Goal: Task Accomplishment & Management: Use online tool/utility

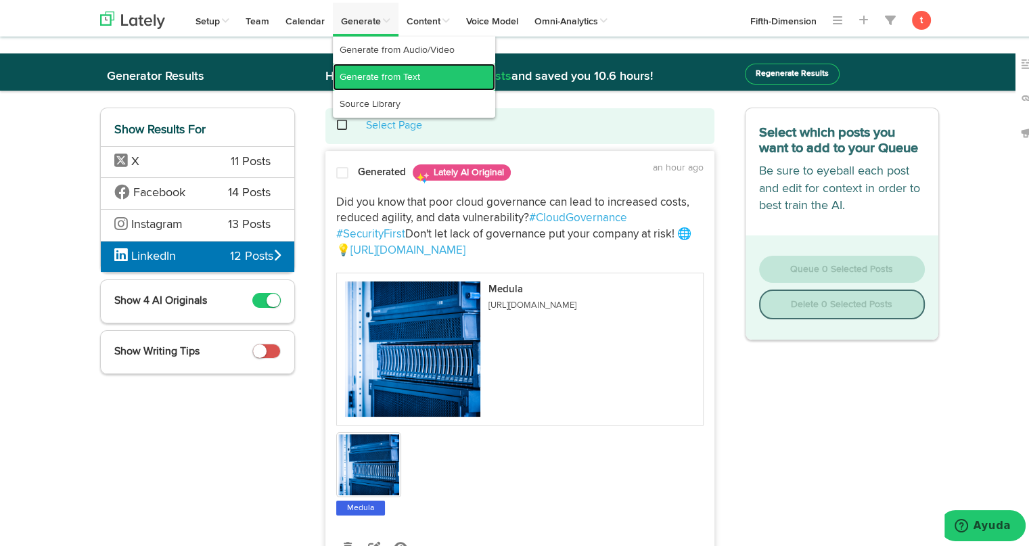
click at [369, 75] on link "Generate from Text" at bounding box center [414, 74] width 162 height 27
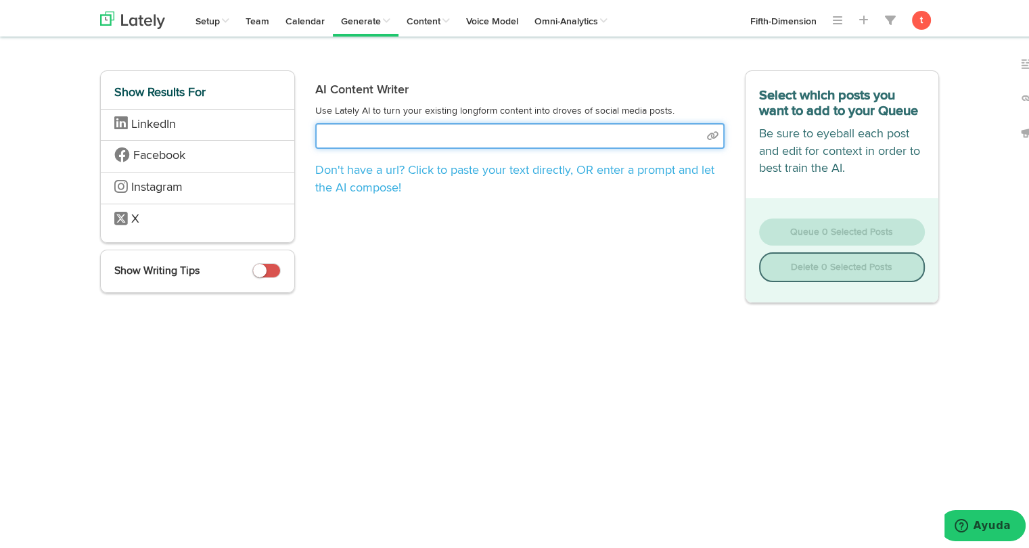
click at [333, 136] on input "text" at bounding box center [519, 133] width 409 height 26
select select "academic"
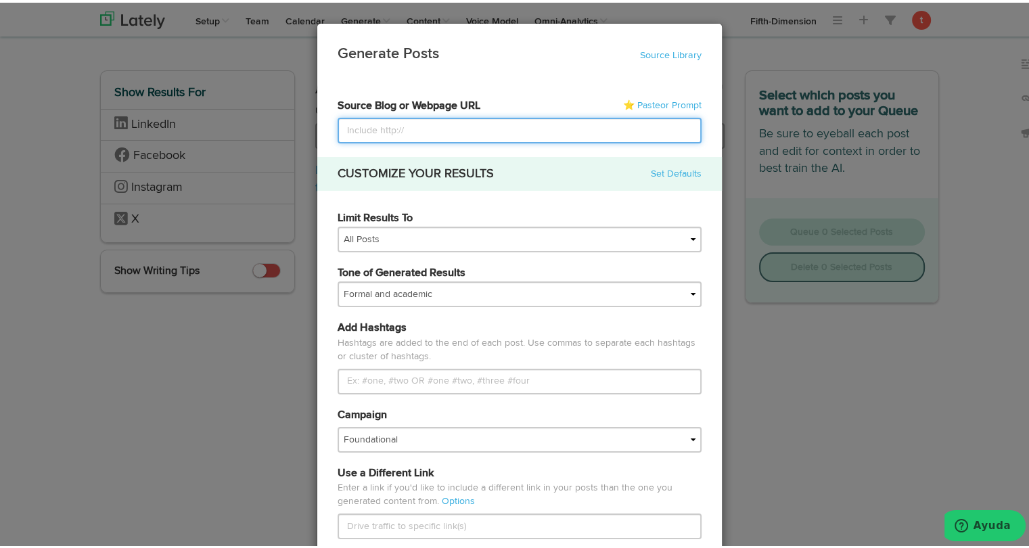
paste input "[URL][DOMAIN_NAME]"
type input "[URL][DOMAIN_NAME]"
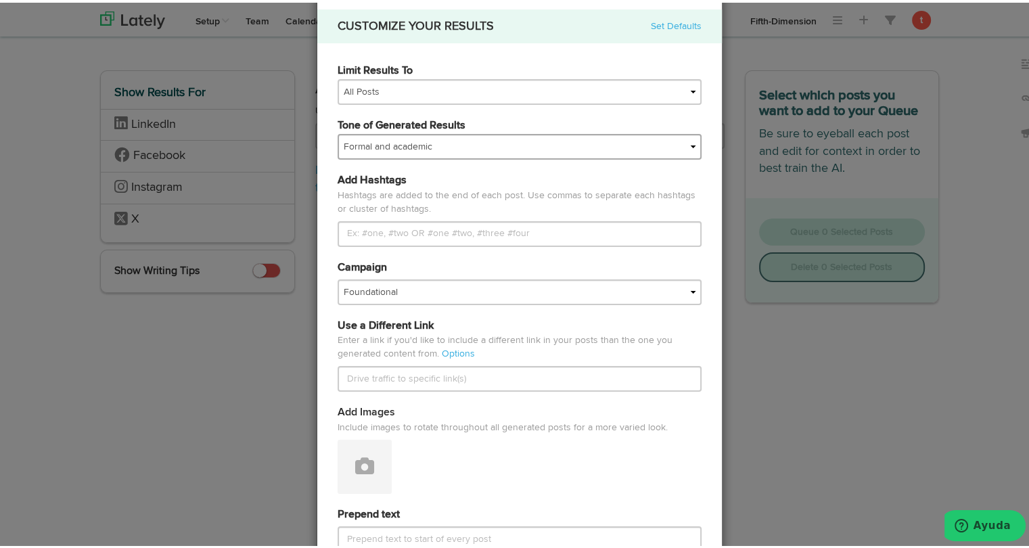
scroll to position [149, 0]
type input "[URL][DOMAIN_NAME]"
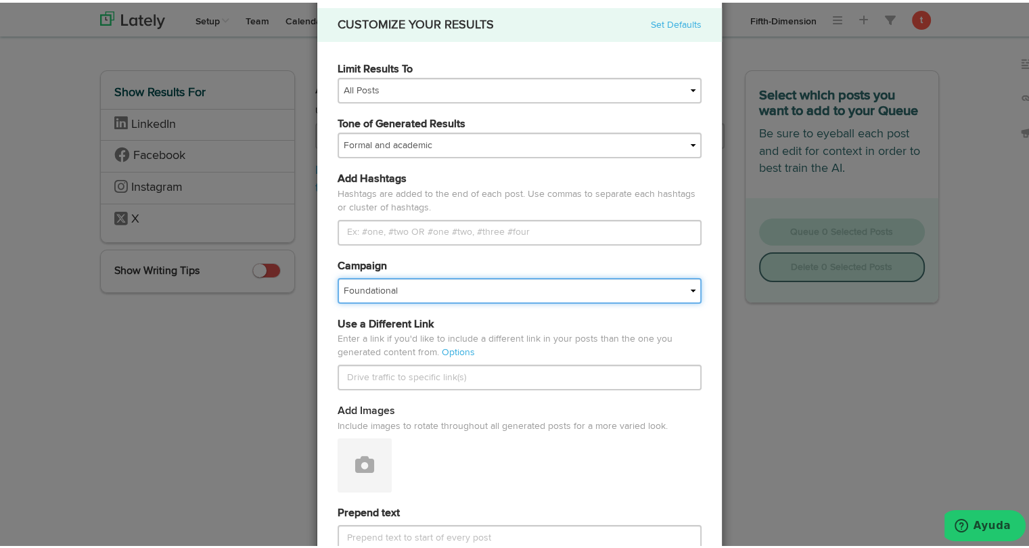
scroll to position [0, 0]
click at [357, 287] on select "Foundational Fresh Assets IMPORTED Industrias VBA Medula [PERSON_NAME] VBA <> G…" at bounding box center [519, 288] width 364 height 26
select select "67a66d21166803e04be07e7f"
click at [337, 275] on select "Foundational Fresh Assets IMPORTED Industrias VBA Medula [PERSON_NAME] VBA <> G…" at bounding box center [519, 288] width 364 height 26
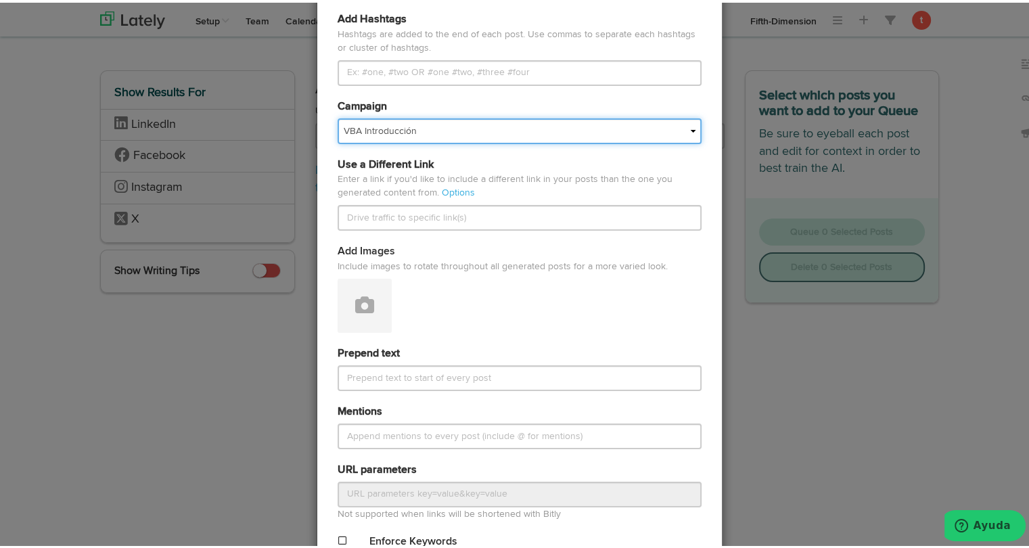
scroll to position [311, 0]
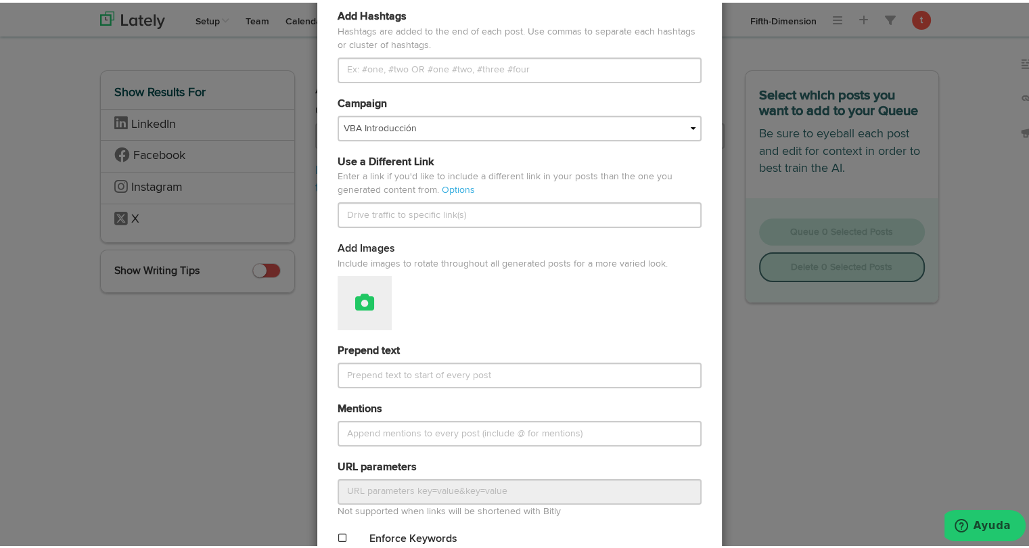
click at [360, 298] on icon at bounding box center [364, 299] width 19 height 19
click at [360, 336] on link "Attach Images from Lately" at bounding box center [402, 345] width 128 height 22
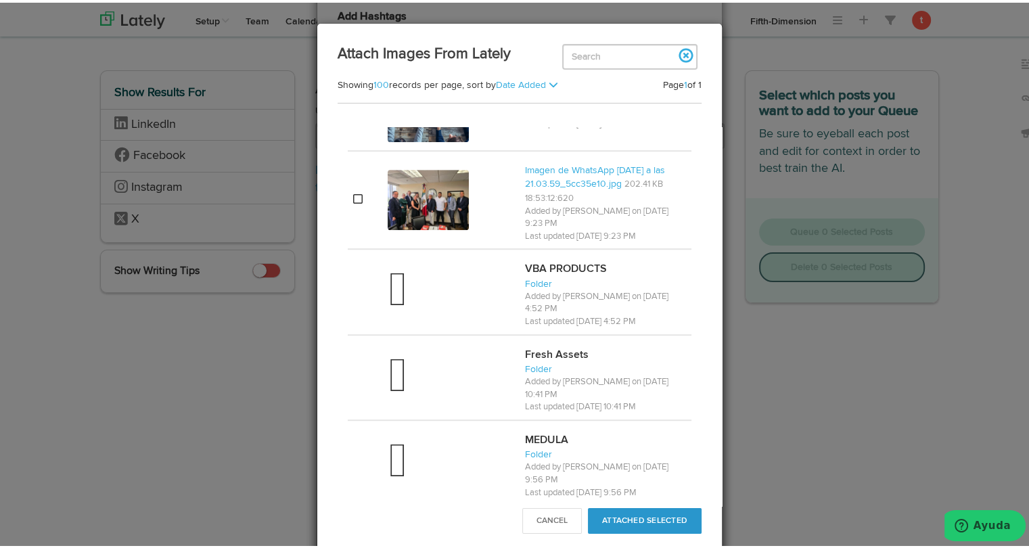
scroll to position [1147, 0]
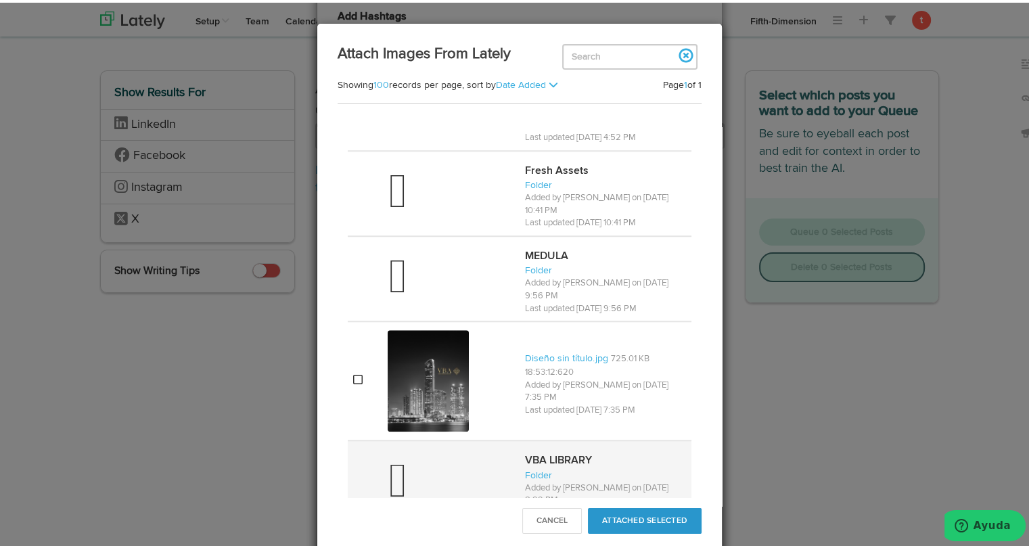
click at [428, 463] on div at bounding box center [450, 480] width 126 height 54
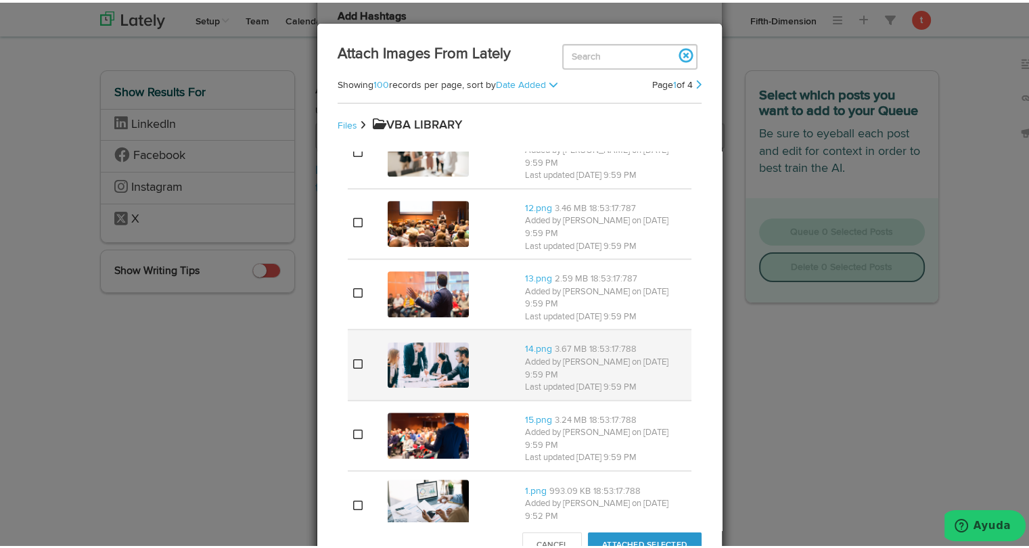
scroll to position [738, 0]
click at [420, 339] on img at bounding box center [427, 362] width 81 height 46
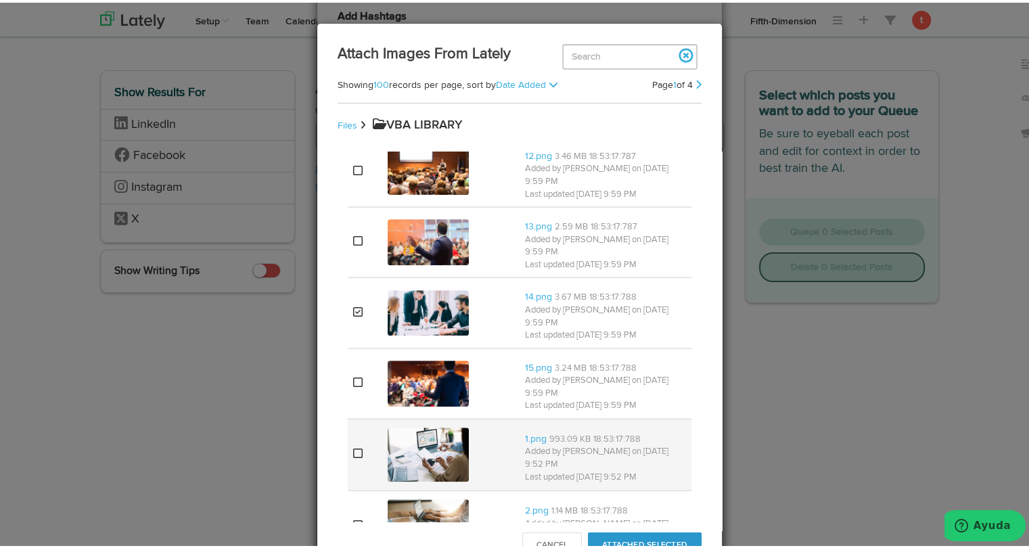
scroll to position [798, 0]
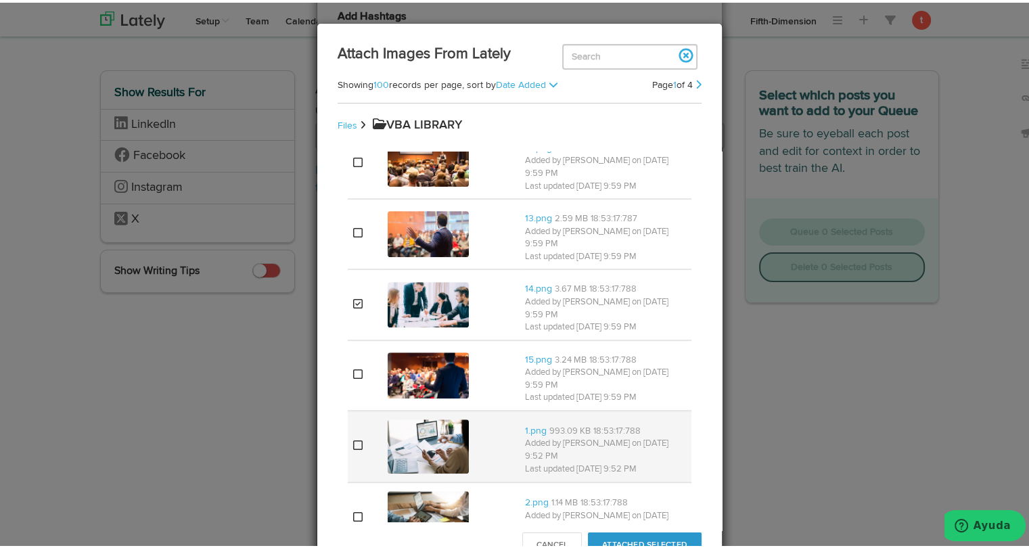
click at [438, 417] on img at bounding box center [427, 444] width 81 height 54
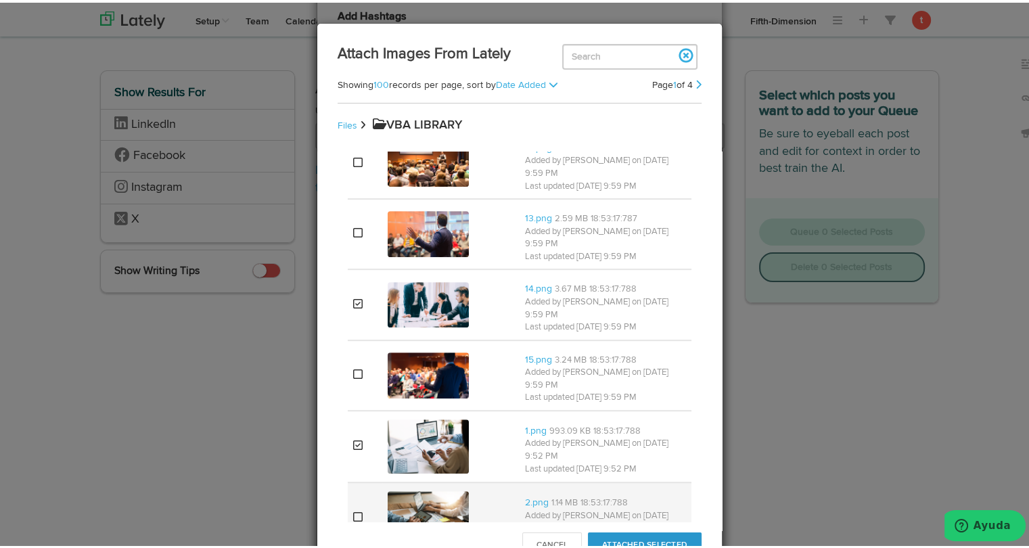
click at [420, 488] on img at bounding box center [427, 515] width 81 height 54
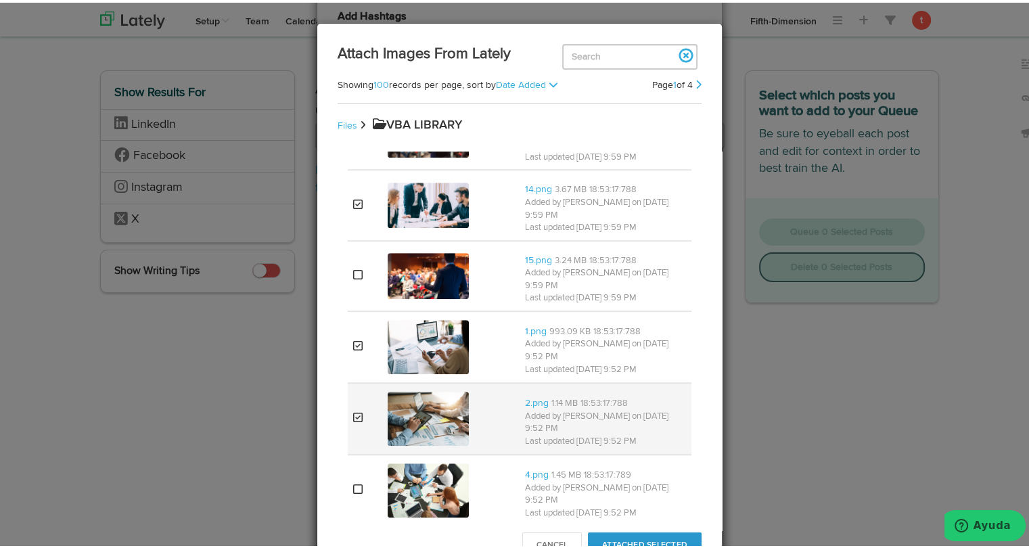
scroll to position [903, 0]
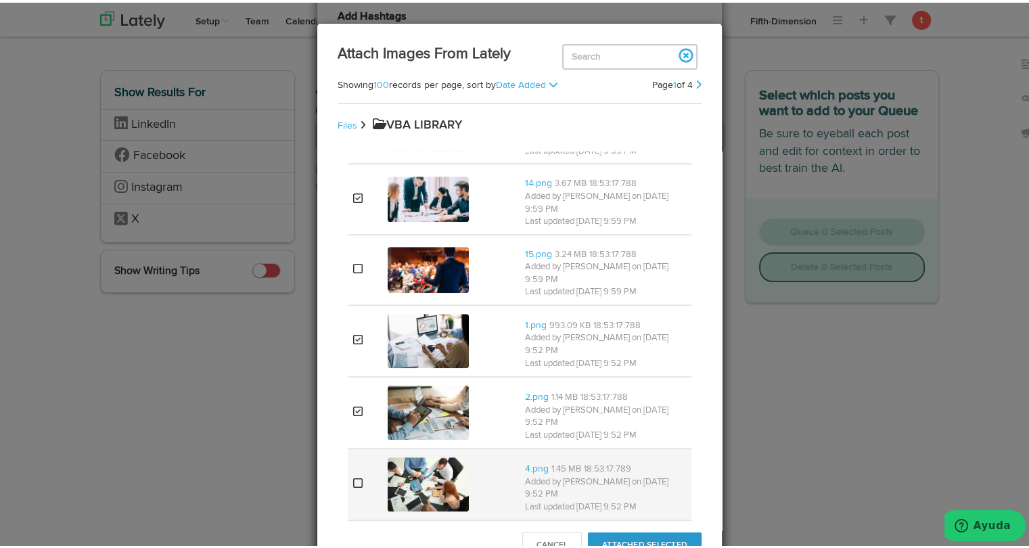
click at [421, 454] on img at bounding box center [427, 481] width 81 height 54
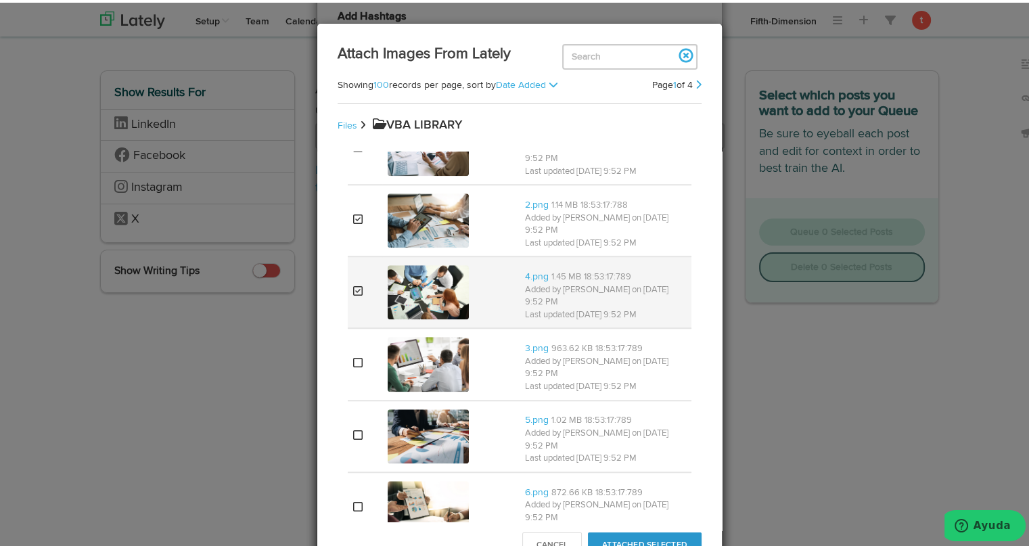
scroll to position [1125, 0]
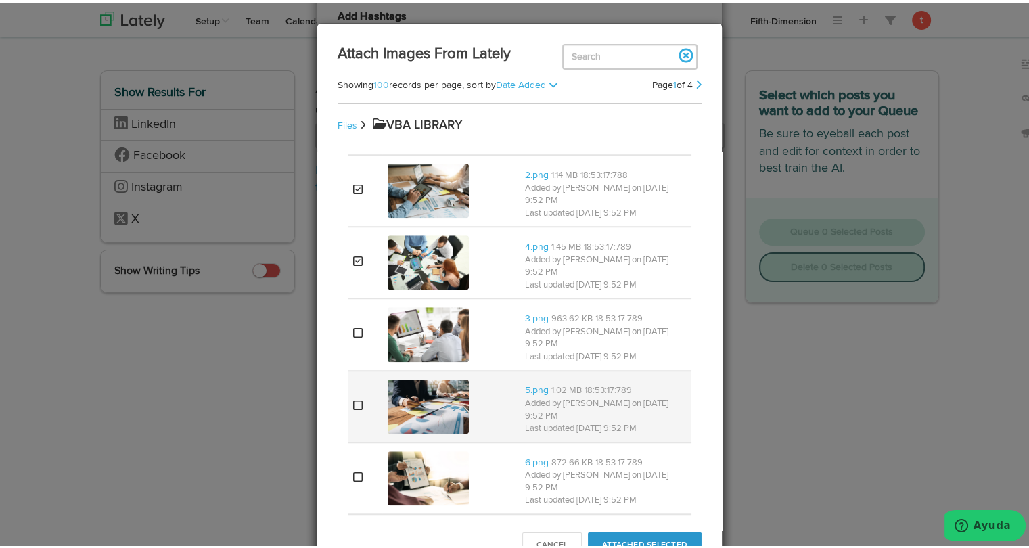
click at [429, 377] on img at bounding box center [427, 404] width 81 height 54
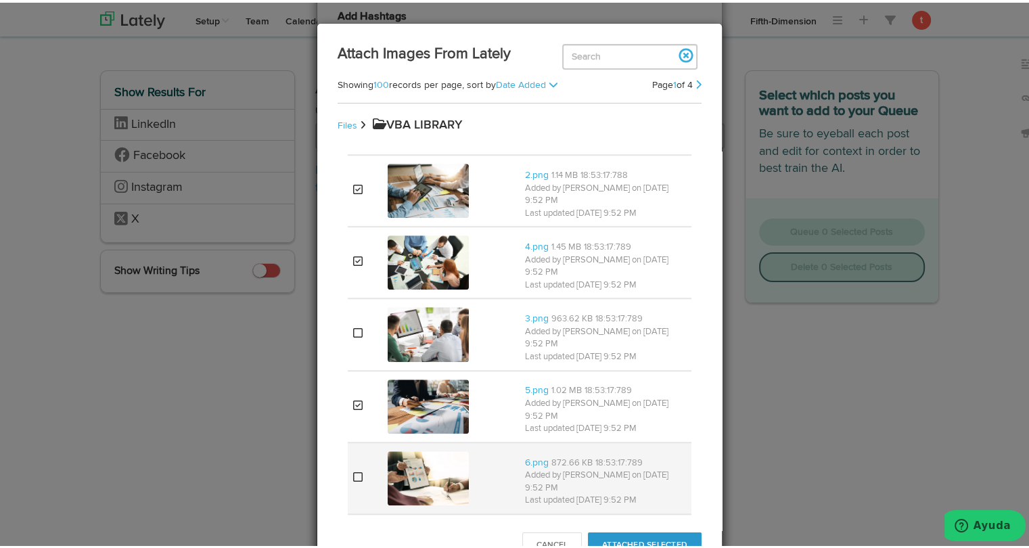
click at [419, 448] on img at bounding box center [427, 475] width 81 height 54
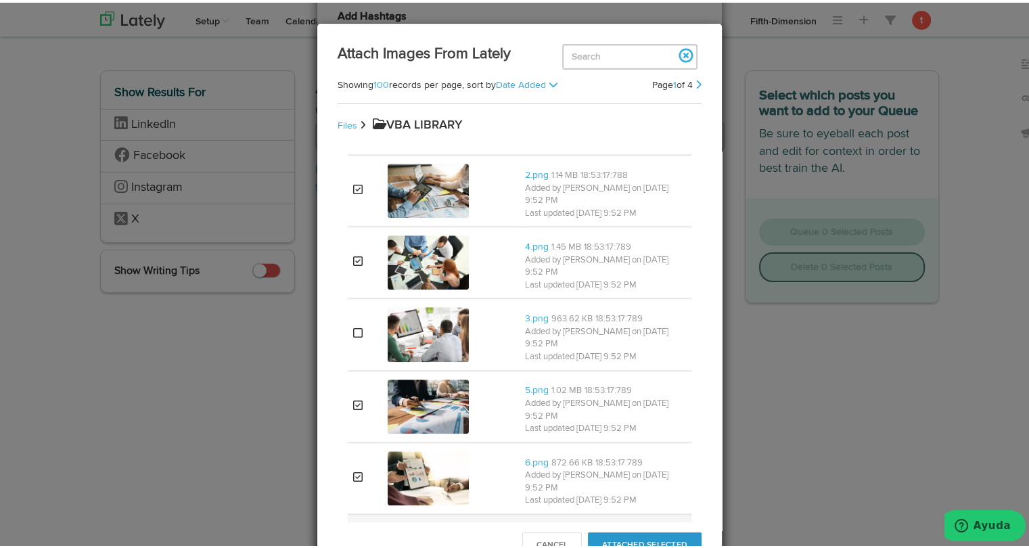
click at [415, 530] on img at bounding box center [427, 553] width 81 height 46
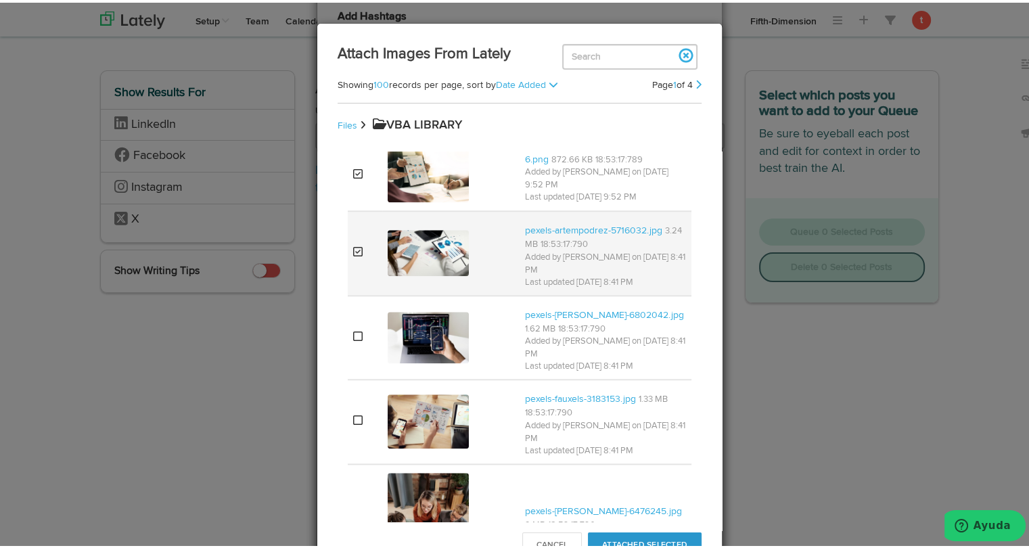
scroll to position [1436, 0]
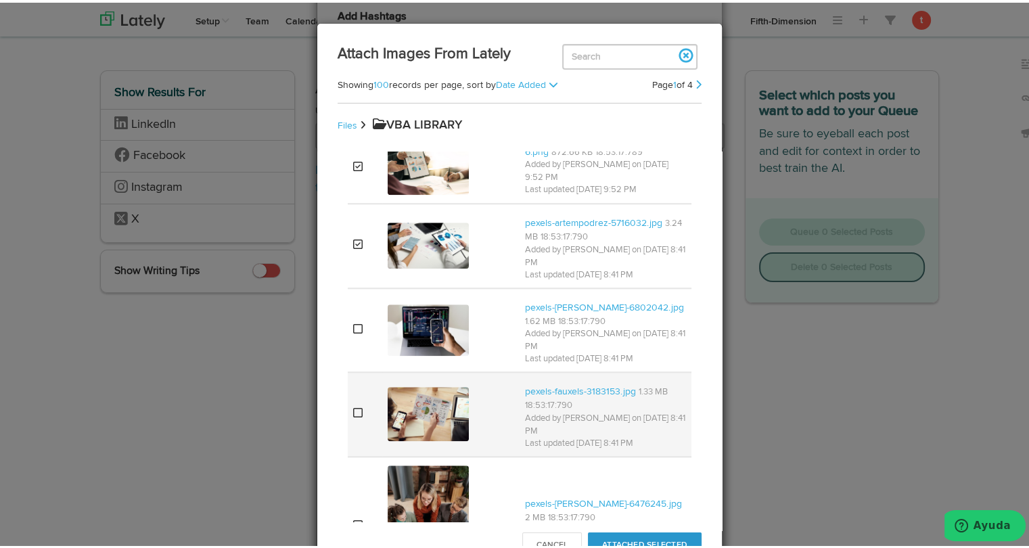
click at [404, 384] on img at bounding box center [427, 411] width 81 height 54
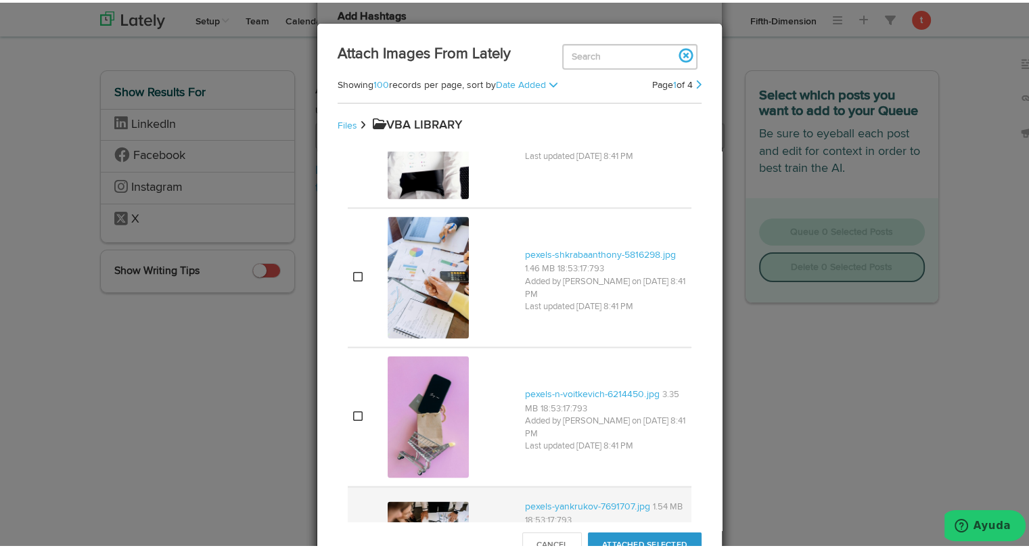
scroll to position [2645, 0]
click at [396, 498] on img at bounding box center [427, 525] width 81 height 54
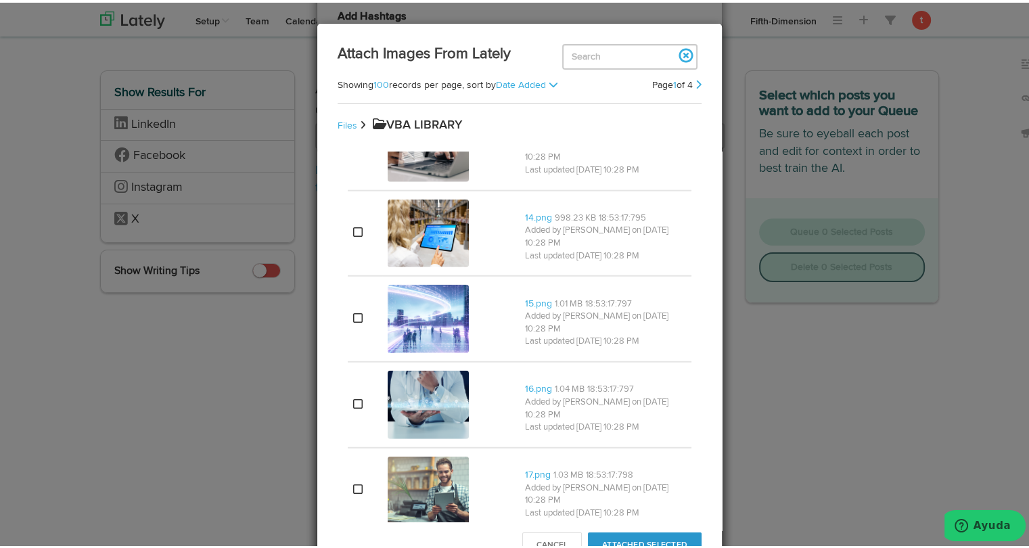
scroll to position [3503, 0]
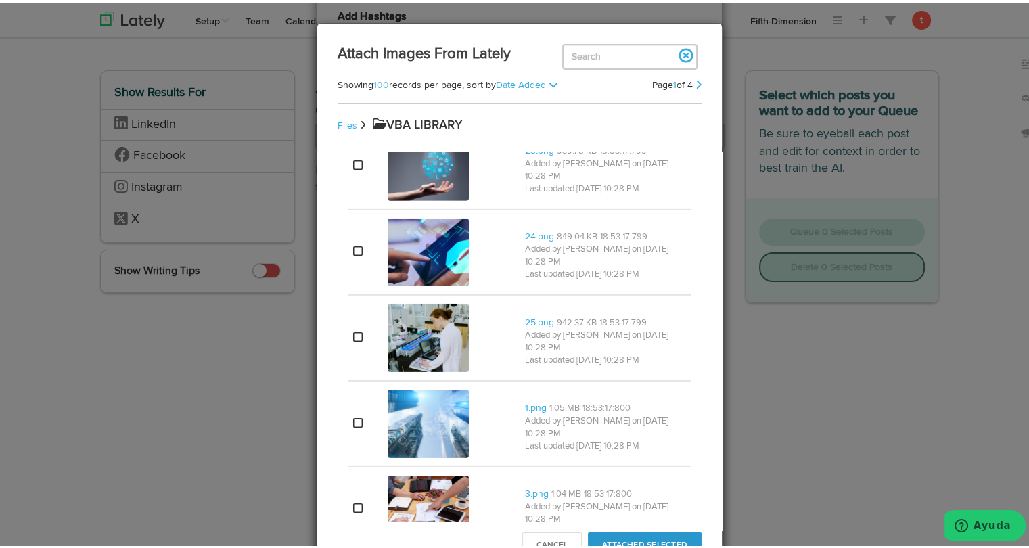
scroll to position [4344, 0]
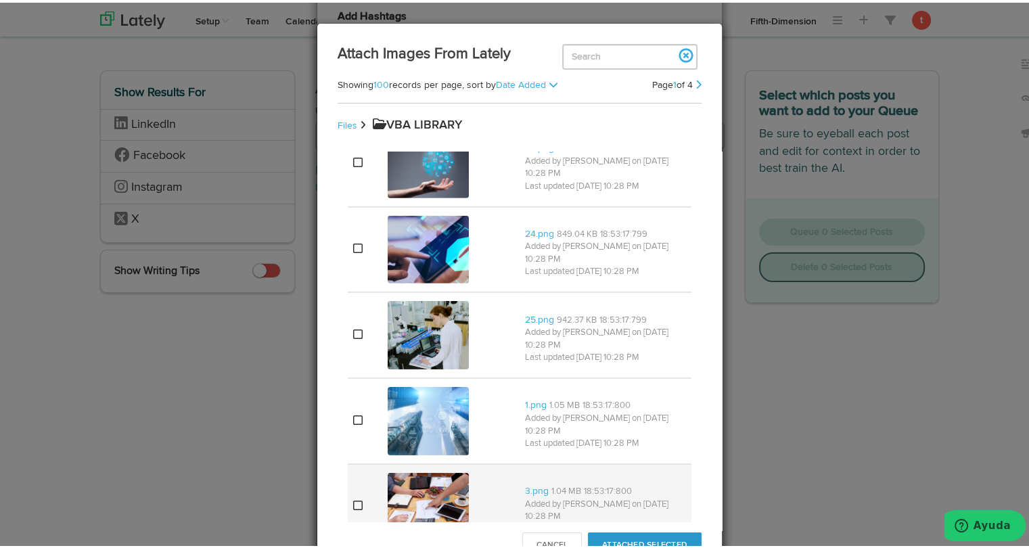
click at [412, 470] on img at bounding box center [427, 504] width 81 height 68
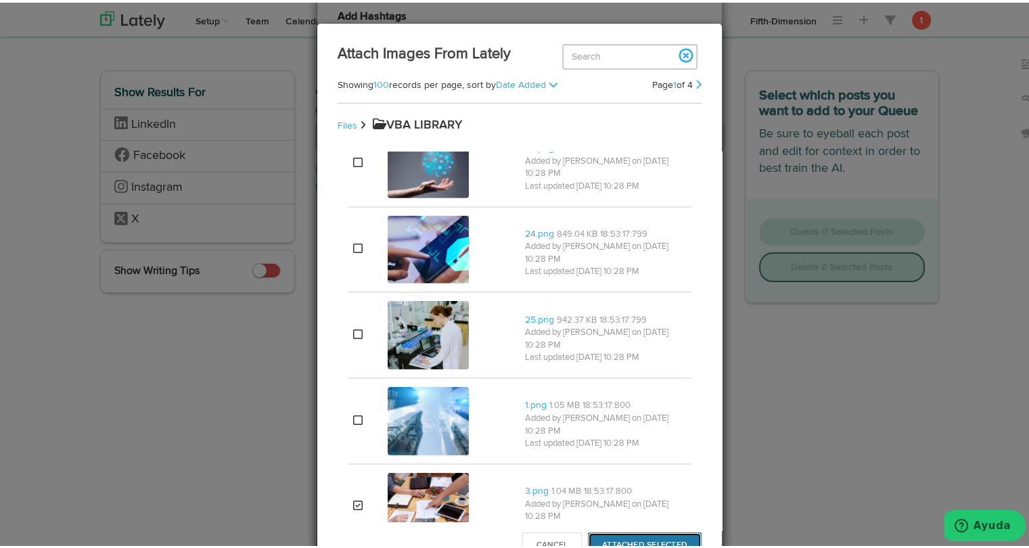
click at [623, 536] on button "Attached Selected" at bounding box center [645, 542] width 114 height 26
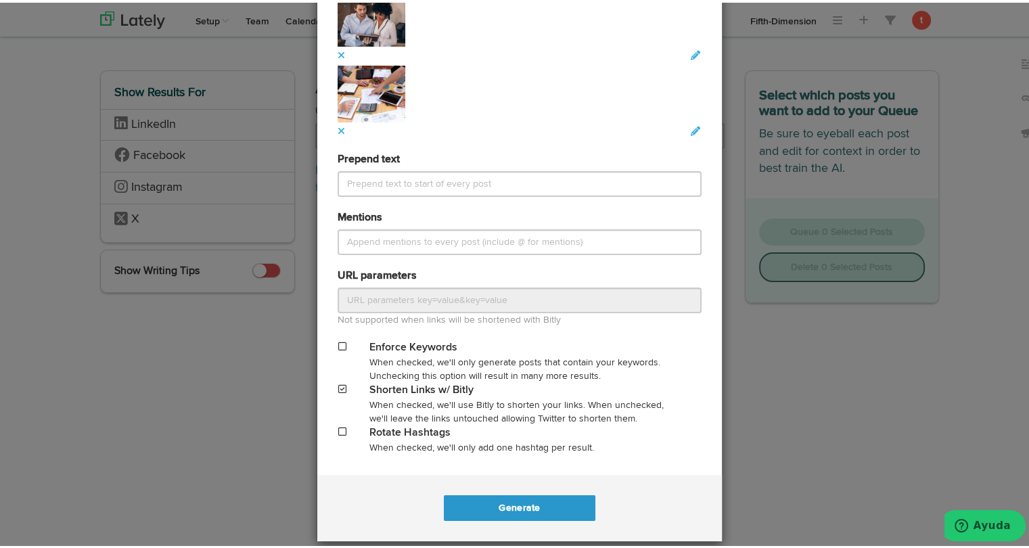
scroll to position [1237, 0]
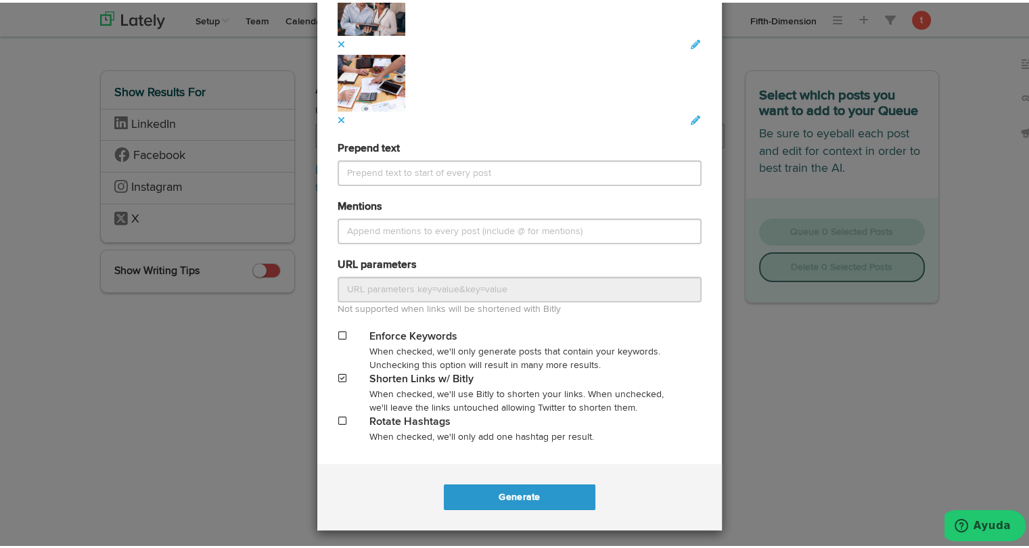
click at [577, 506] on div "Generate .." at bounding box center [519, 494] width 404 height 66
click at [574, 500] on button "Generate" at bounding box center [519, 494] width 151 height 26
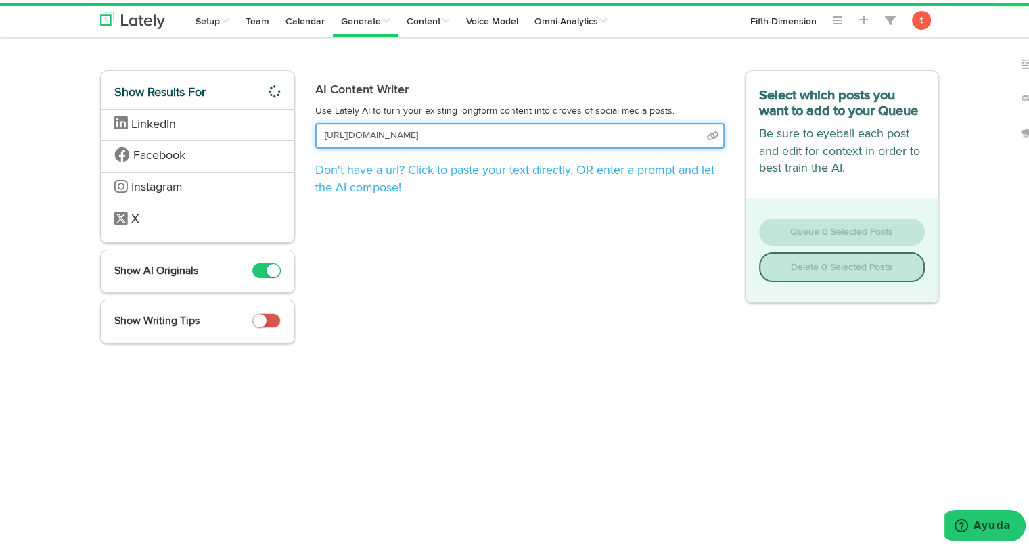
scroll to position [0, 141]
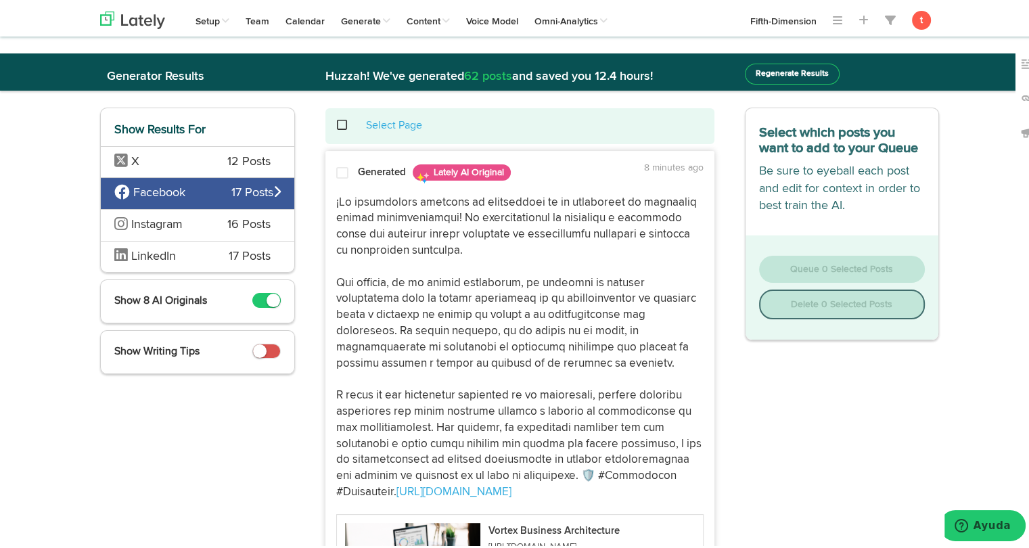
click at [241, 163] on span "12 Posts" at bounding box center [248, 160] width 43 height 18
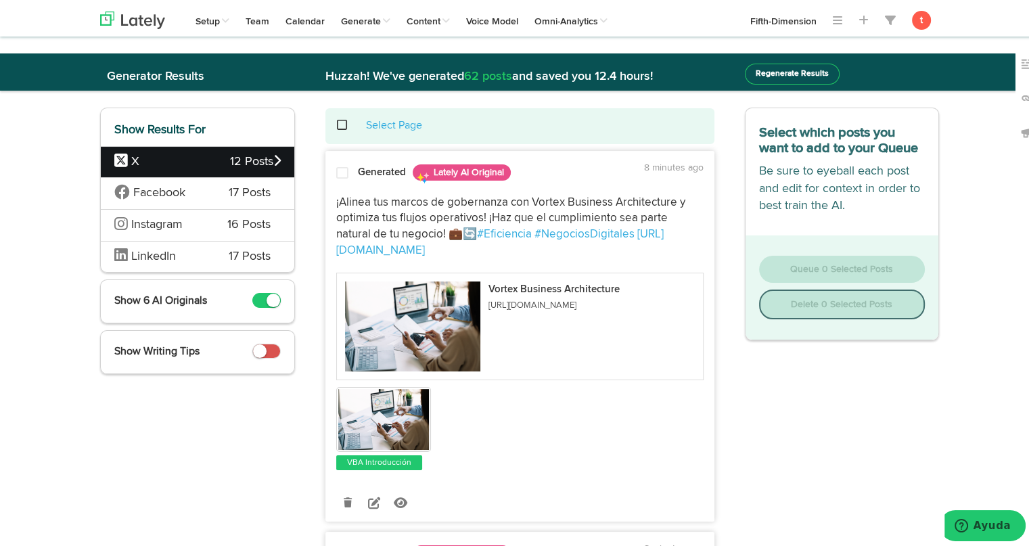
click at [341, 160] on div "Generated Lately AI Original 8 minutes ago" at bounding box center [519, 170] width 387 height 24
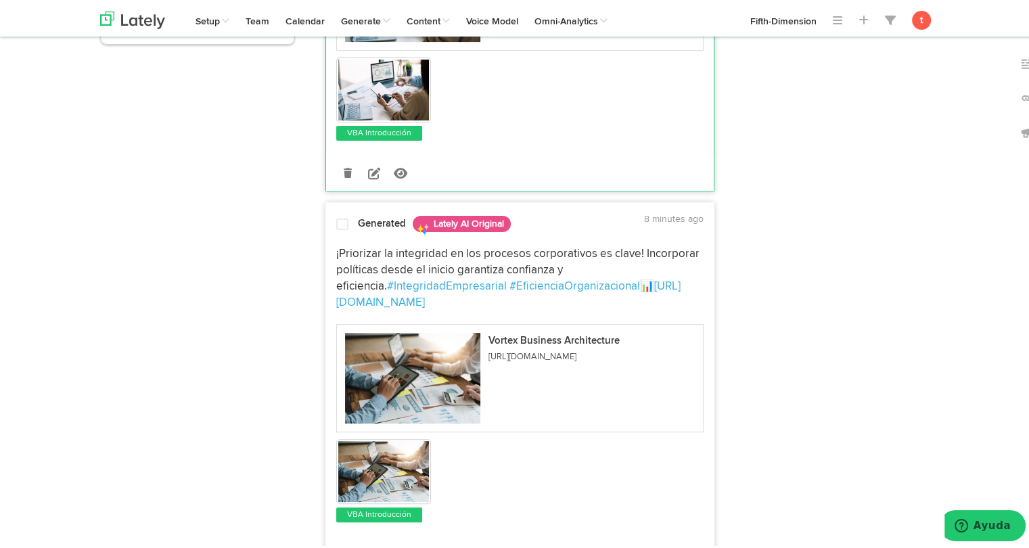
click at [346, 227] on div at bounding box center [342, 224] width 32 height 18
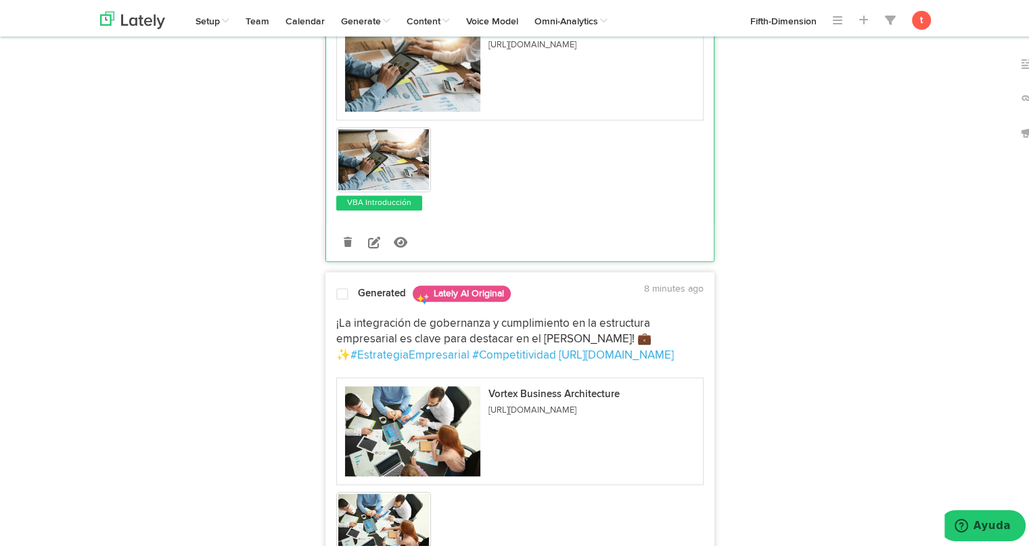
click at [338, 298] on div at bounding box center [342, 294] width 32 height 18
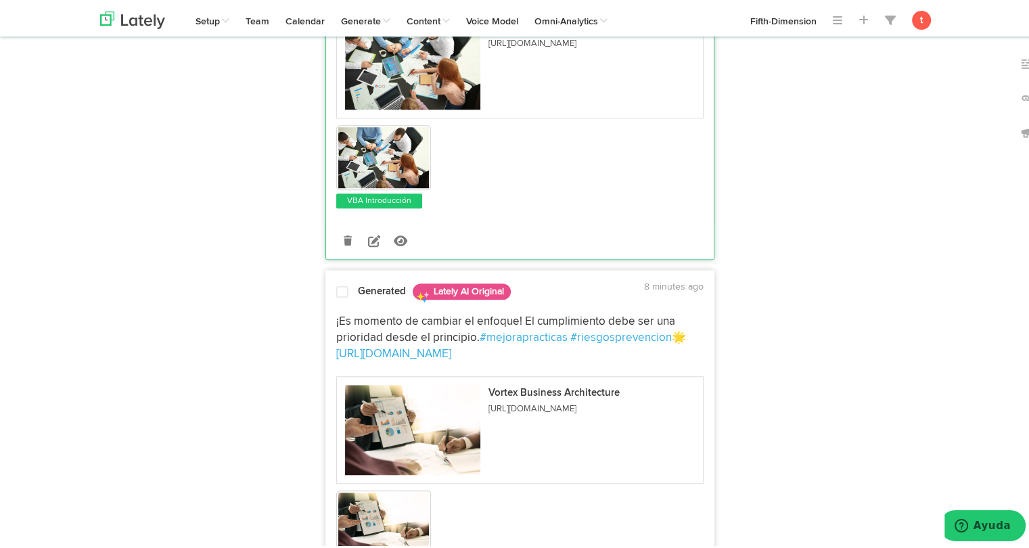
click at [340, 319] on span "¡Es momento de cambiar el enfoque! El cumplimiento debe ser una prioridad desde…" at bounding box center [506, 327] width 341 height 28
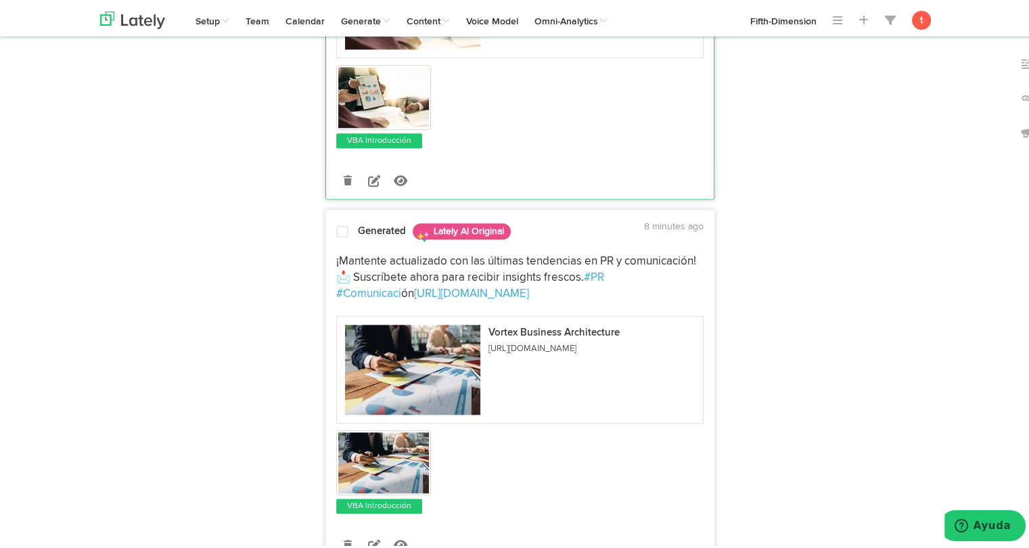
scroll to position [1440, 0]
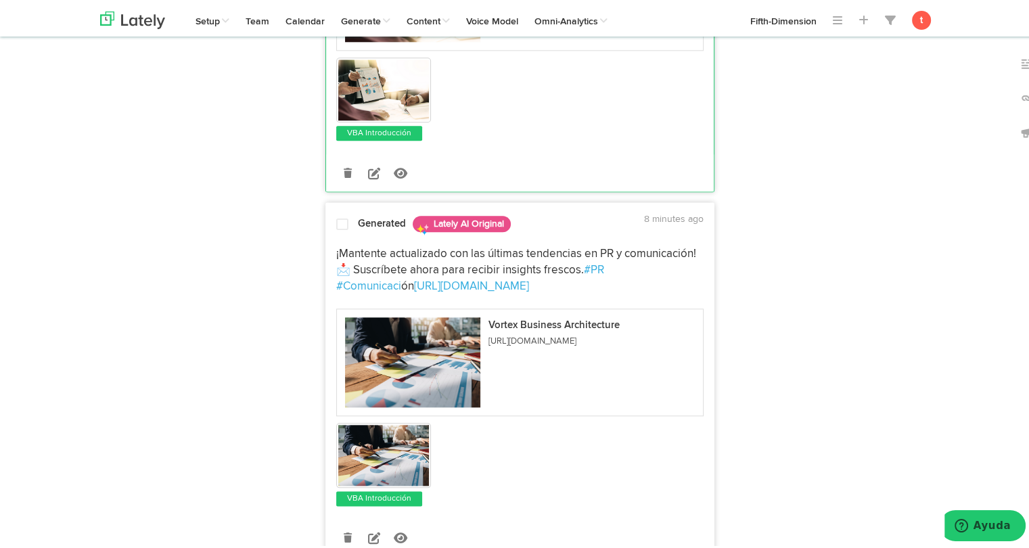
click at [346, 247] on span "¡Mantente actualizado con las últimas tendencias en PR y comunicación! 📩 Suscrí…" at bounding box center [517, 259] width 362 height 28
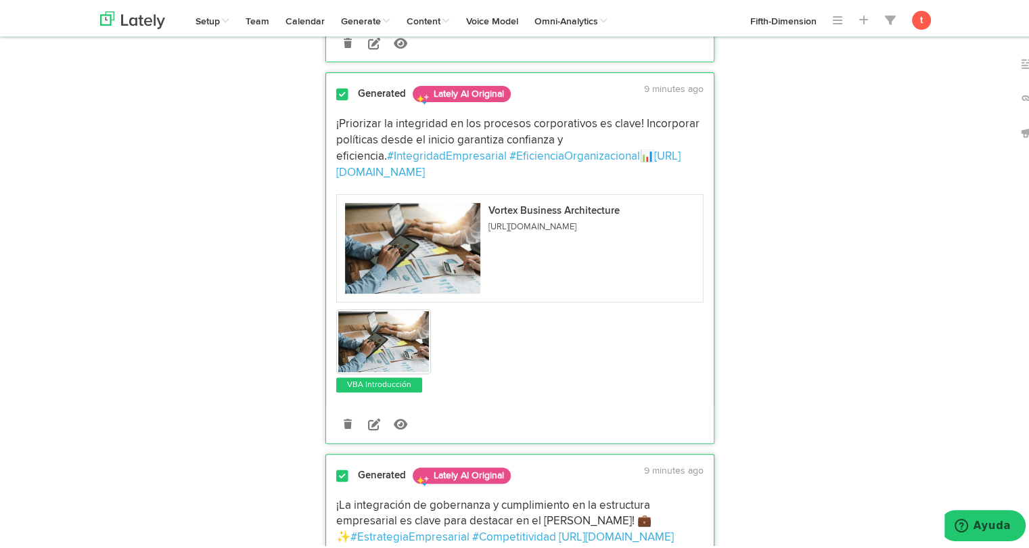
scroll to position [0, 0]
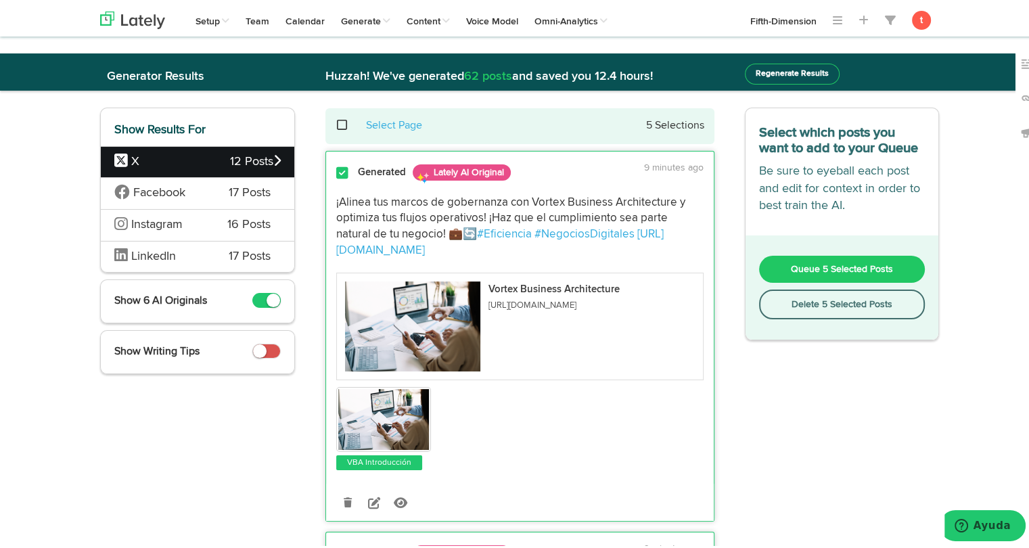
click at [787, 260] on button "Queue 5 Selected Posts" at bounding box center [842, 266] width 166 height 27
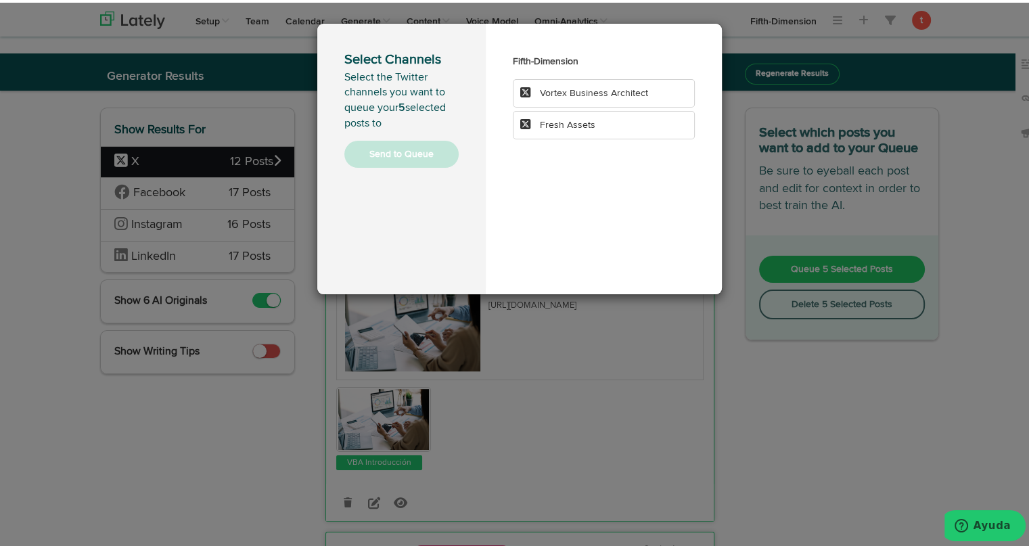
click at [540, 118] on span "Fresh Assets" at bounding box center [567, 122] width 55 height 9
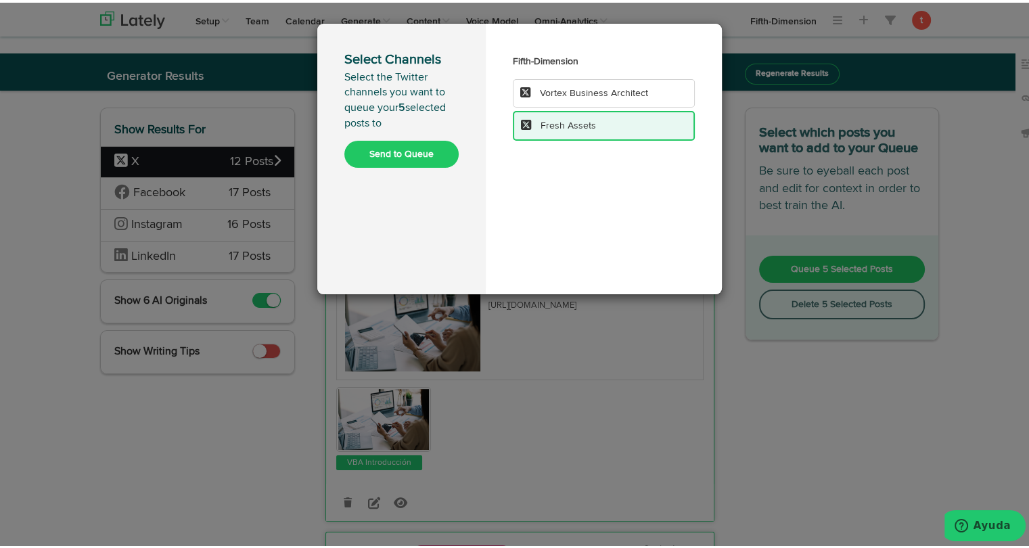
click at [390, 162] on button "Send to Queue" at bounding box center [401, 151] width 114 height 27
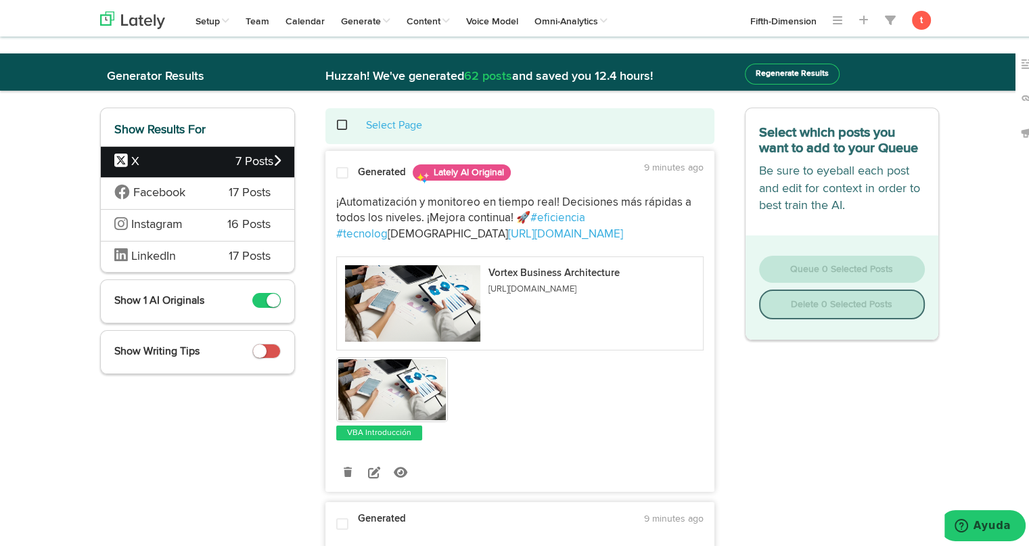
click at [210, 198] on div "Facebook 17 Posts" at bounding box center [197, 190] width 193 height 32
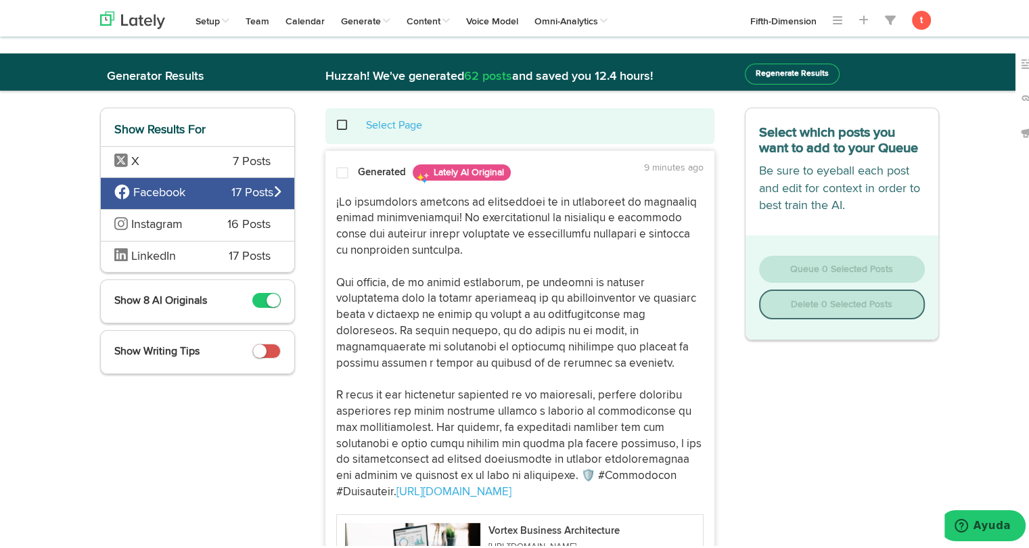
click at [339, 175] on span at bounding box center [342, 171] width 12 height 14
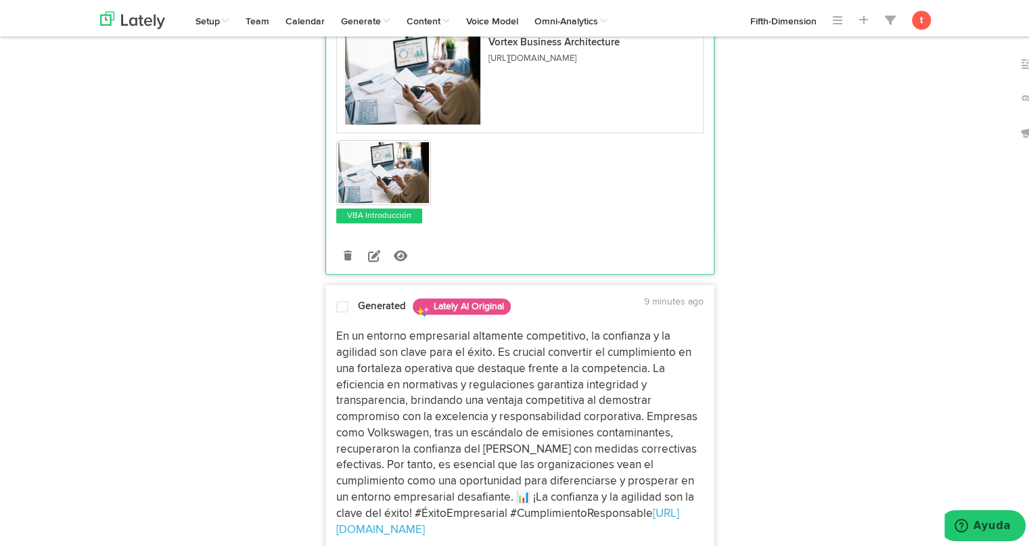
click at [367, 362] on p "En un entorno empresarial altamente competitivo, la confianza y la agilidad son…" at bounding box center [519, 430] width 367 height 209
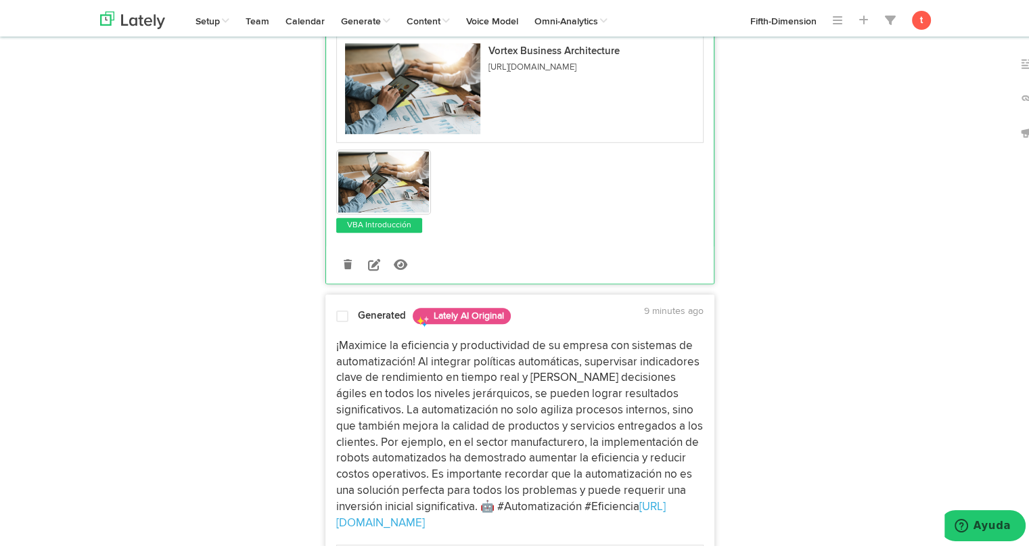
click at [356, 390] on p "¡Maximice la eficiencia y productividad de su empresa con sistemas de automatiz…" at bounding box center [519, 431] width 367 height 193
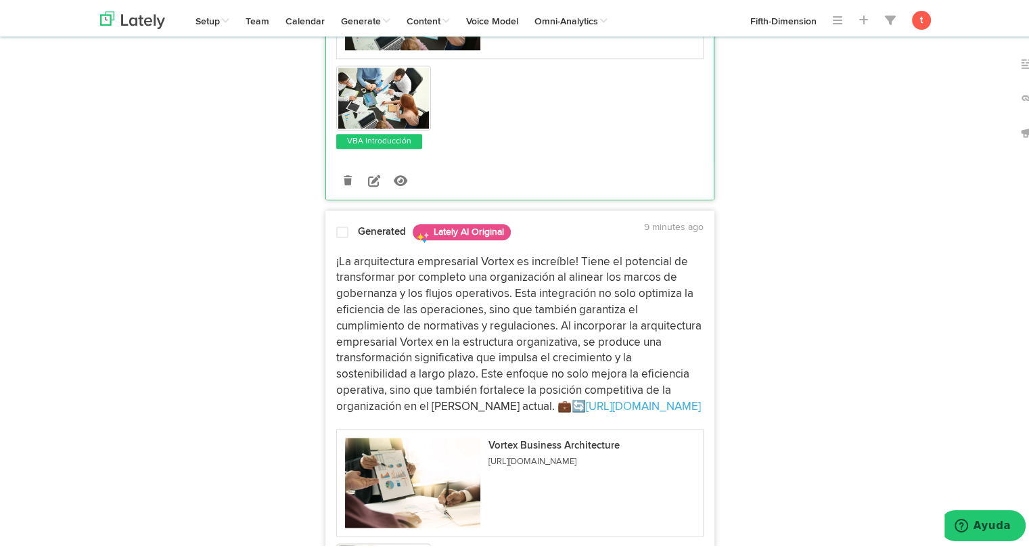
click at [379, 335] on p "¡La arquitectura empresarial Vortex es increíble! Tiene el potencial de transfo…" at bounding box center [519, 332] width 367 height 161
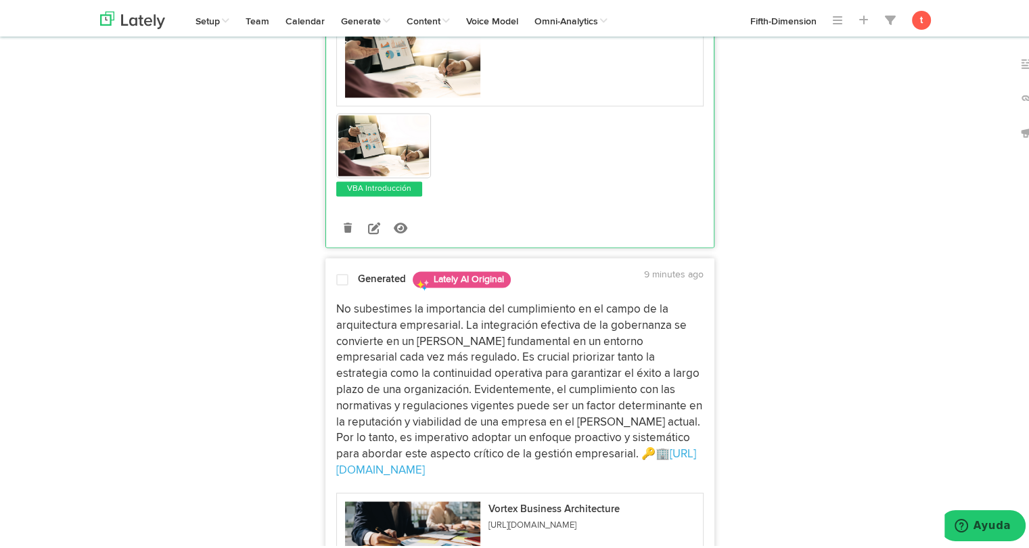
scroll to position [2035, 0]
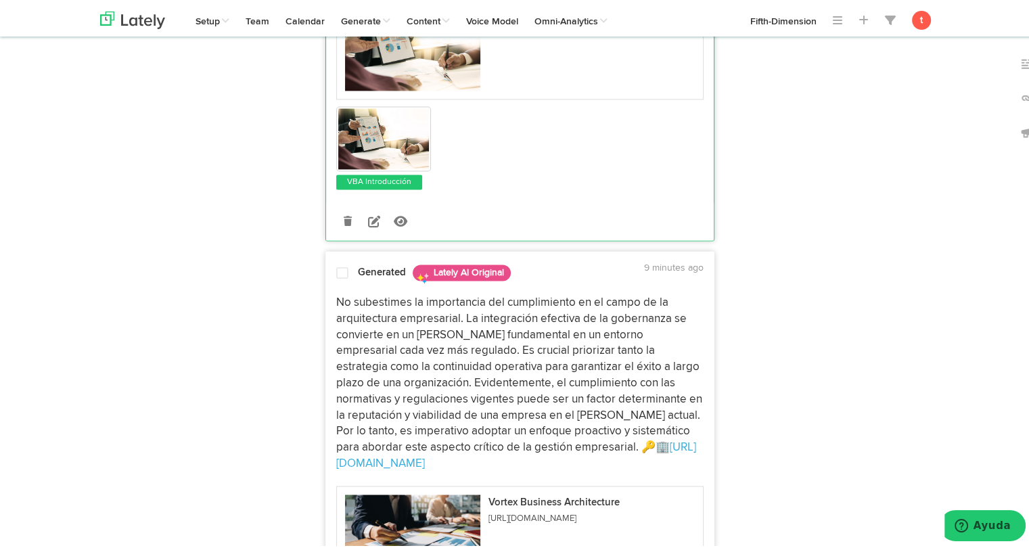
click at [379, 335] on p "No subestimes la importancia del cumplimiento en el campo de la arquitectura em…" at bounding box center [519, 380] width 367 height 177
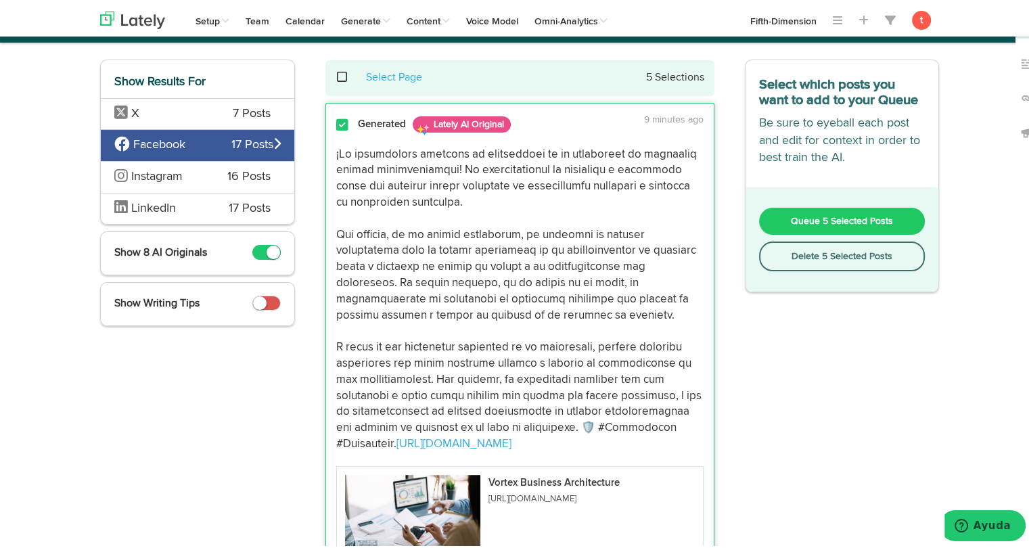
scroll to position [0, 0]
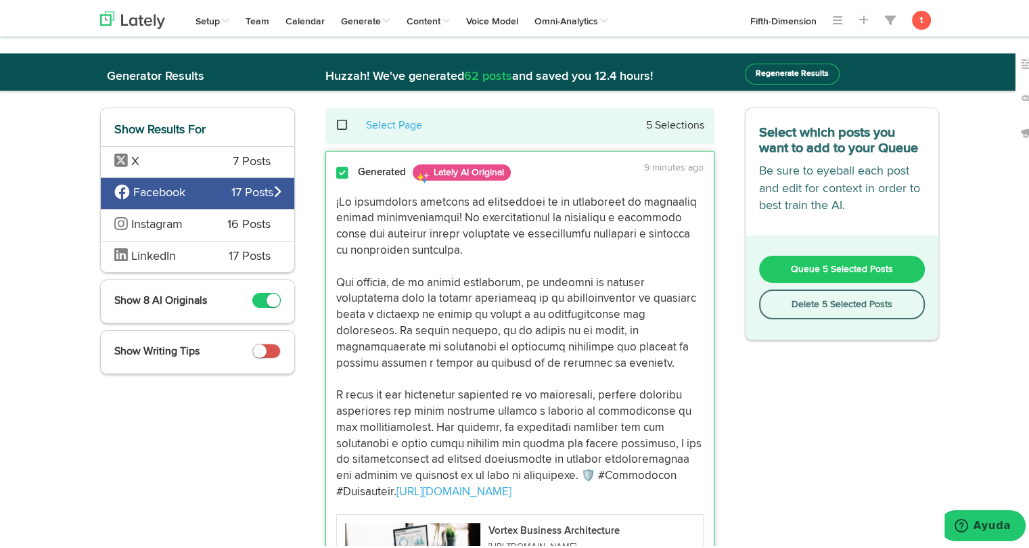
click at [825, 266] on span "Queue 5 Selected Posts" at bounding box center [842, 266] width 102 height 9
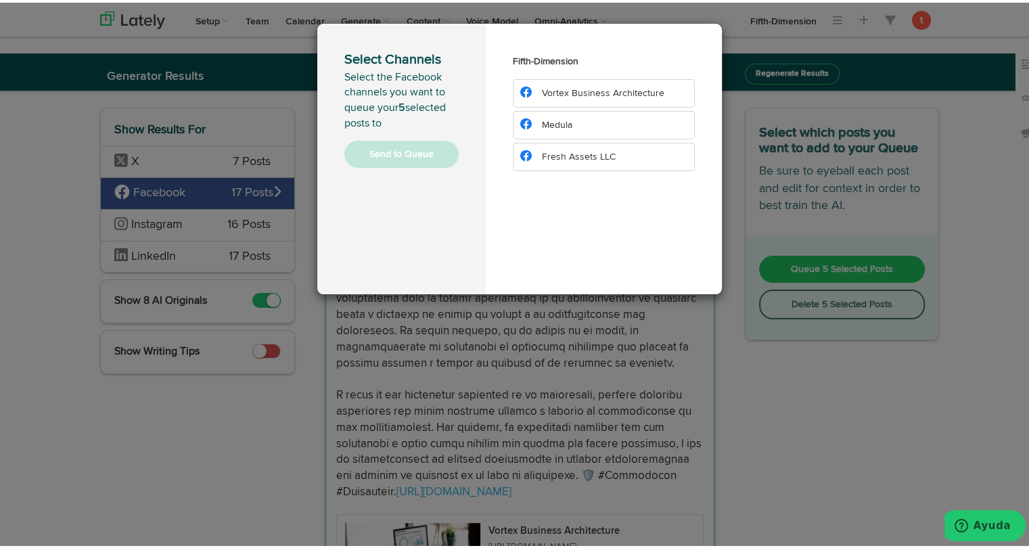
click at [584, 82] on li "Vortex Business Architecture" at bounding box center [604, 90] width 182 height 28
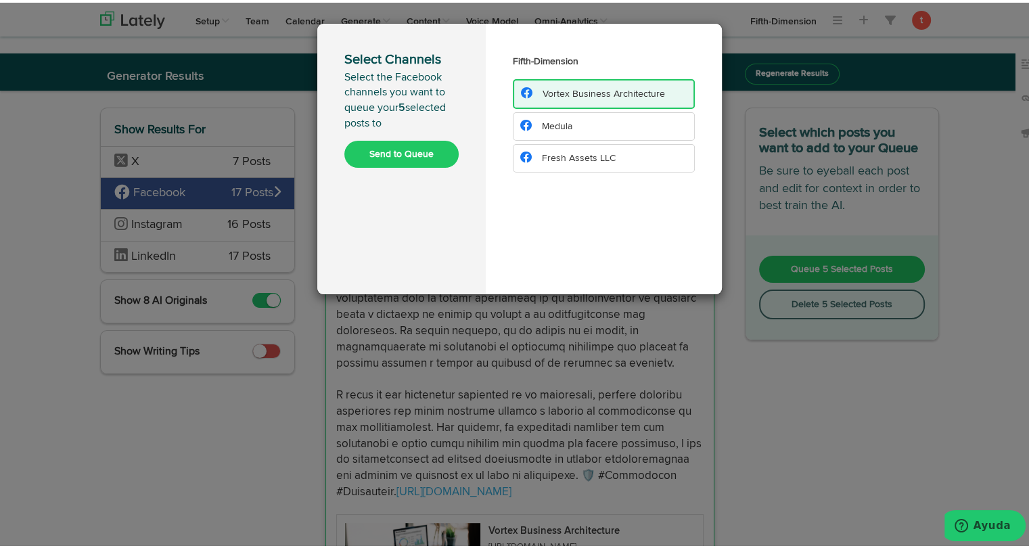
click at [427, 144] on button "Send to Queue" at bounding box center [401, 151] width 114 height 27
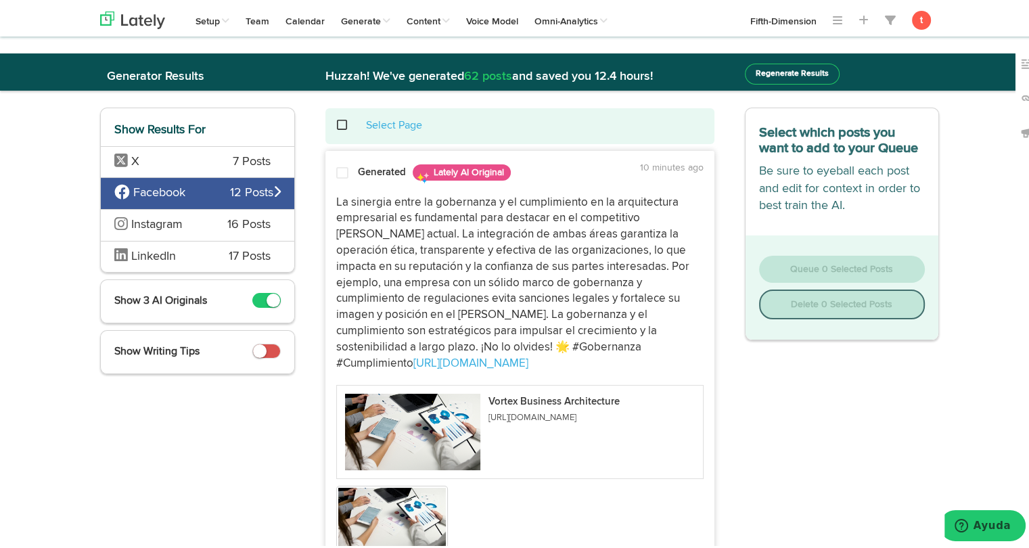
click at [371, 237] on p "La sinergia entre la gobernanza y el cumplimiento en la arquitectura empresaria…" at bounding box center [519, 280] width 367 height 177
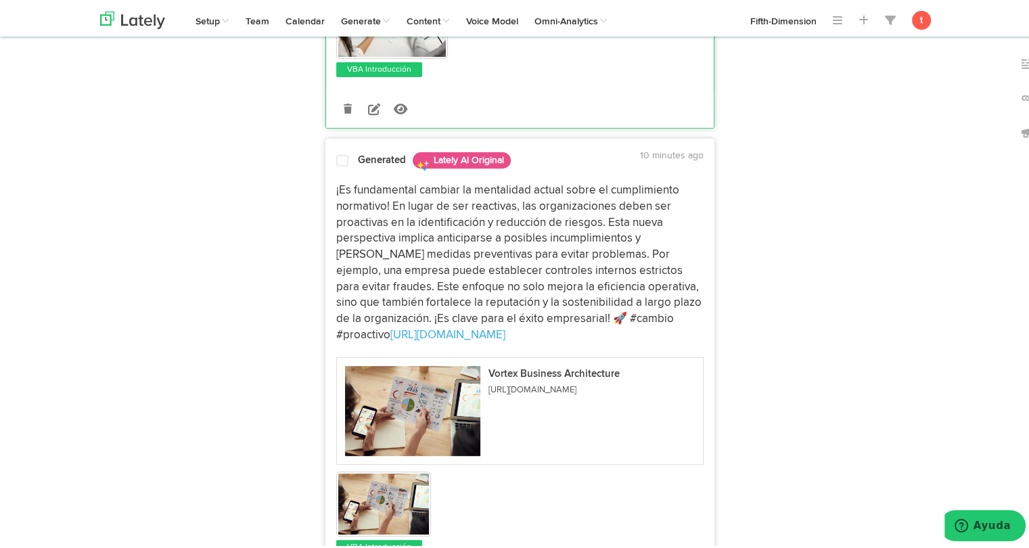
scroll to position [513, 0]
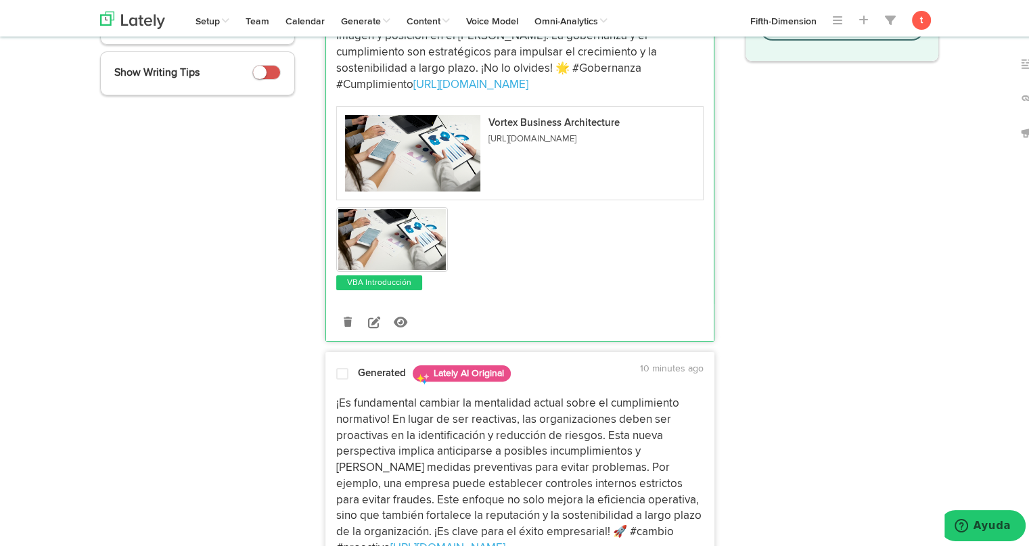
click at [336, 364] on span at bounding box center [342, 371] width 12 height 14
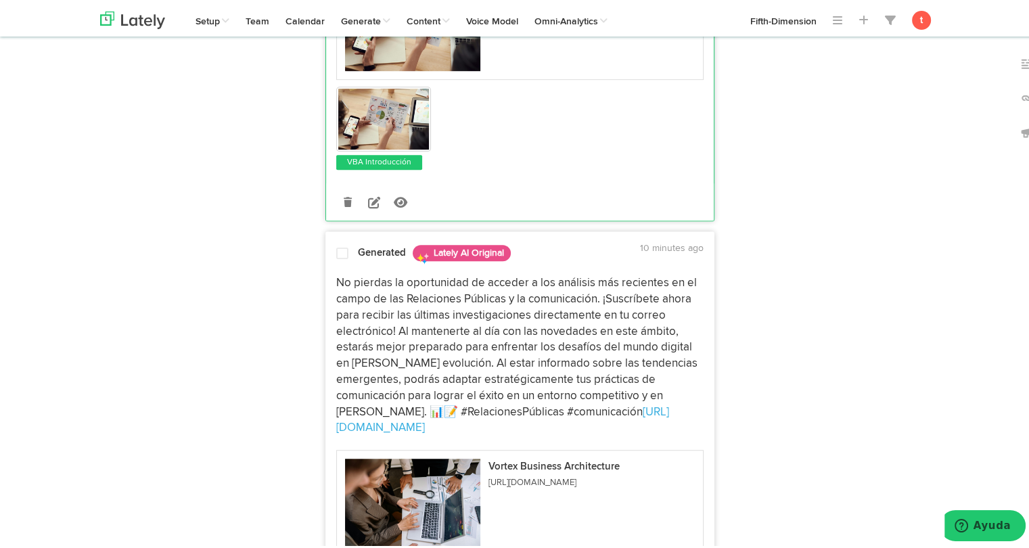
click at [361, 306] on p "No pierdas la oportunidad de acceder a los análisis más recientes en el campo d…" at bounding box center [519, 353] width 367 height 161
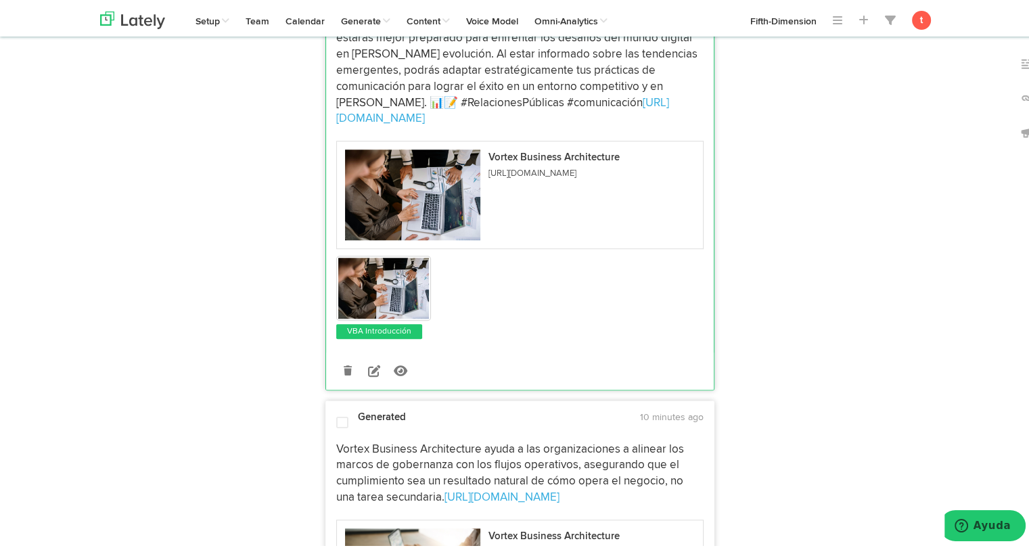
scroll to position [1187, 0]
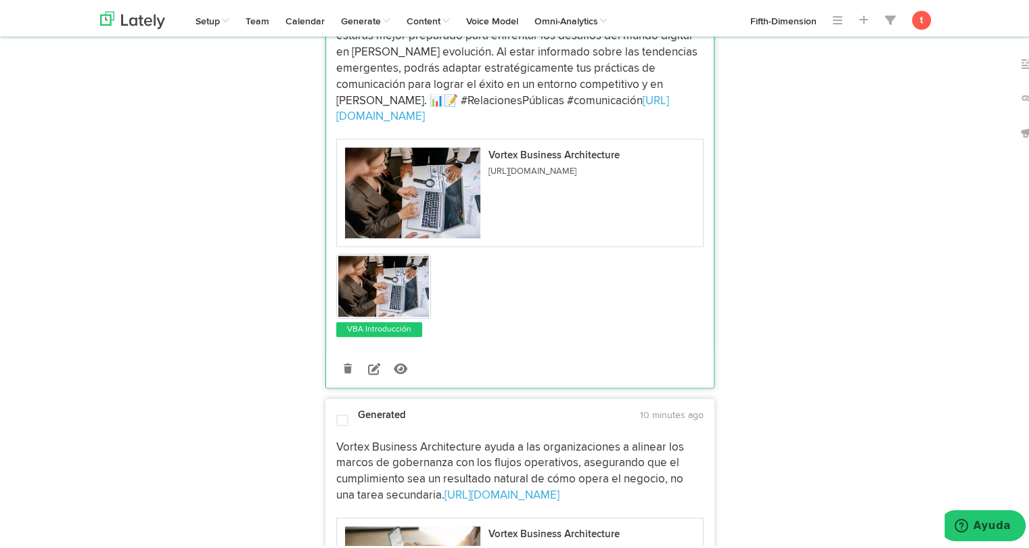
click at [354, 437] on p "Vortex Business Architecture ayuda a las organizaciones a alinear los marcos de…" at bounding box center [519, 469] width 367 height 64
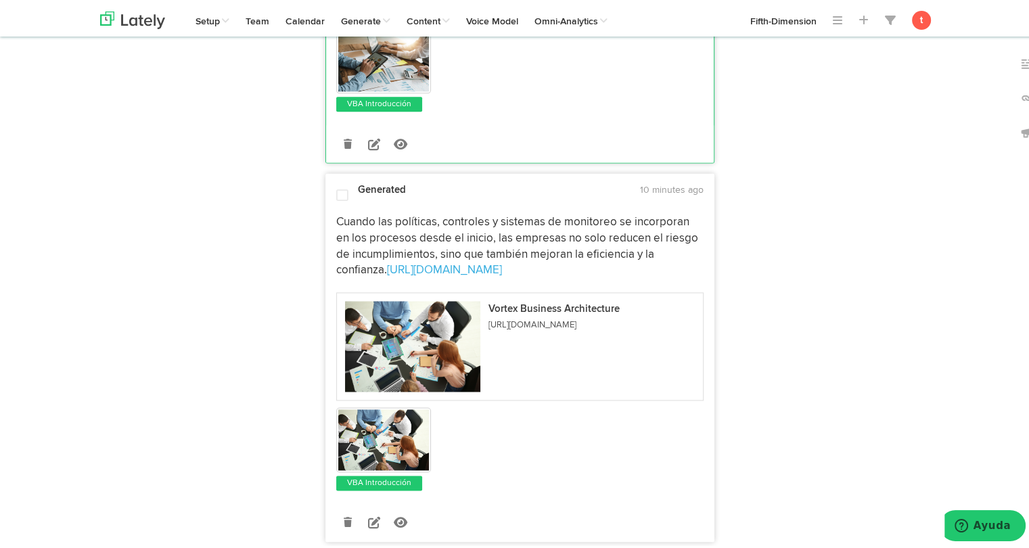
scroll to position [1801, 0]
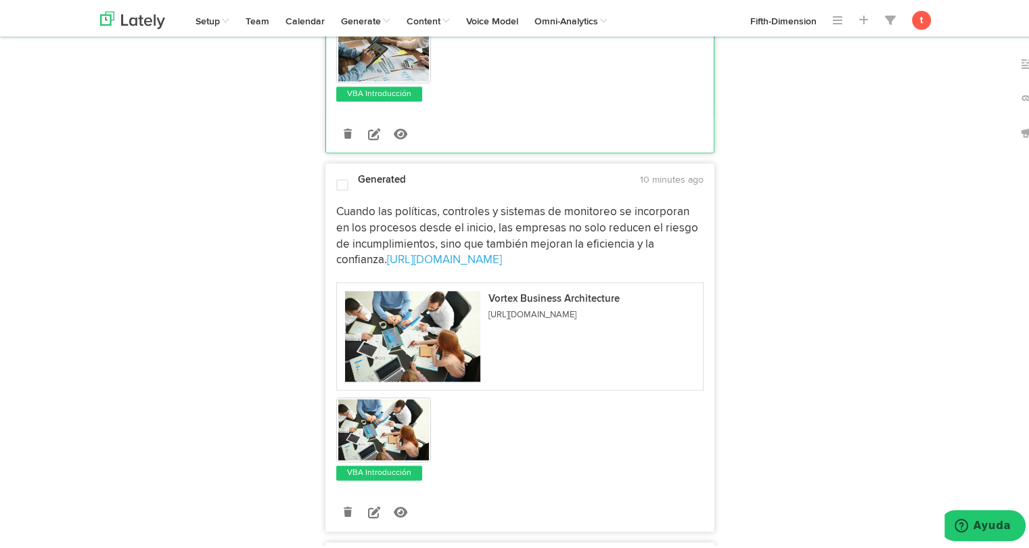
click at [392, 213] on p "Cuando las políticas, controles y sistemas de monitoreo se incorporan en los pr…" at bounding box center [519, 234] width 367 height 64
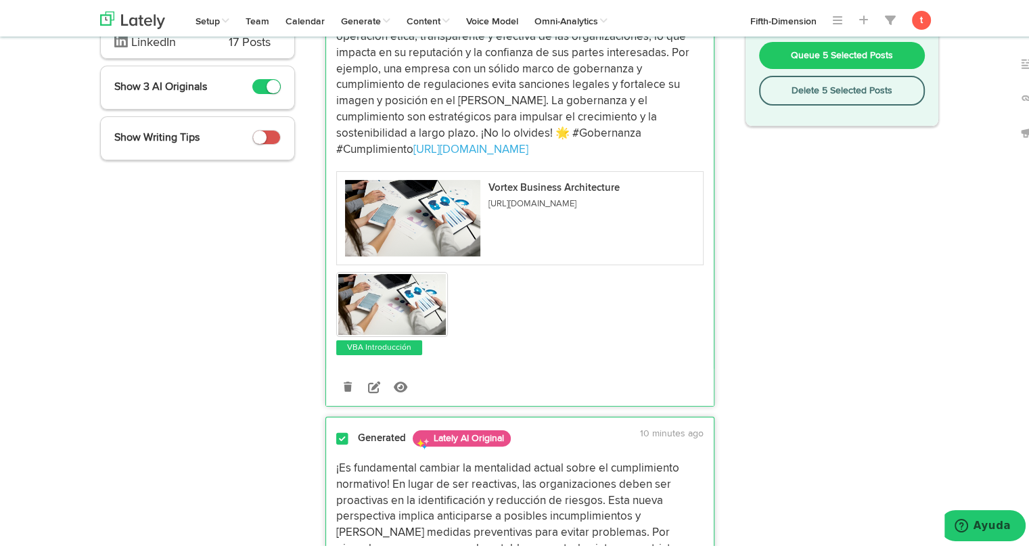
scroll to position [0, 0]
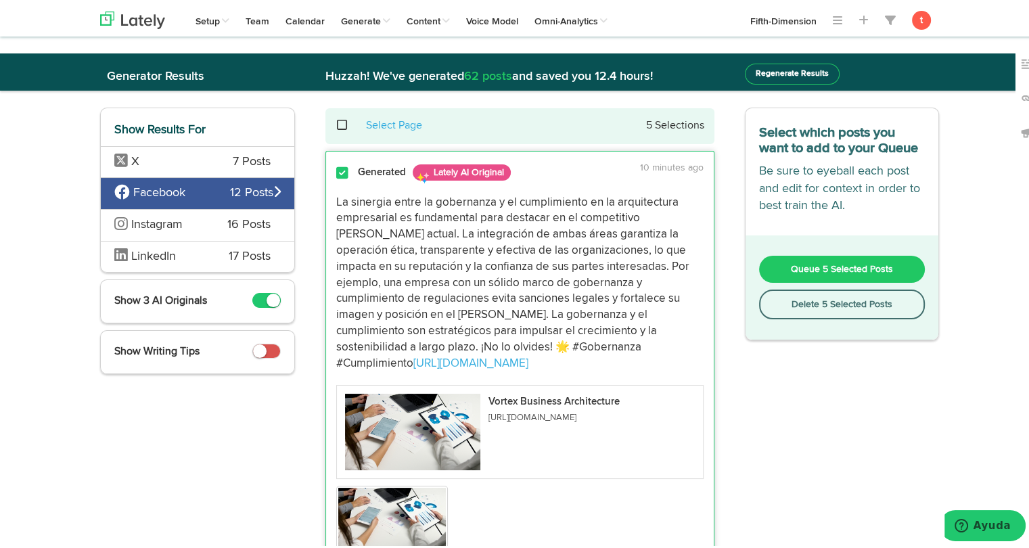
click at [774, 264] on button "Queue 5 Selected Posts" at bounding box center [842, 266] width 166 height 27
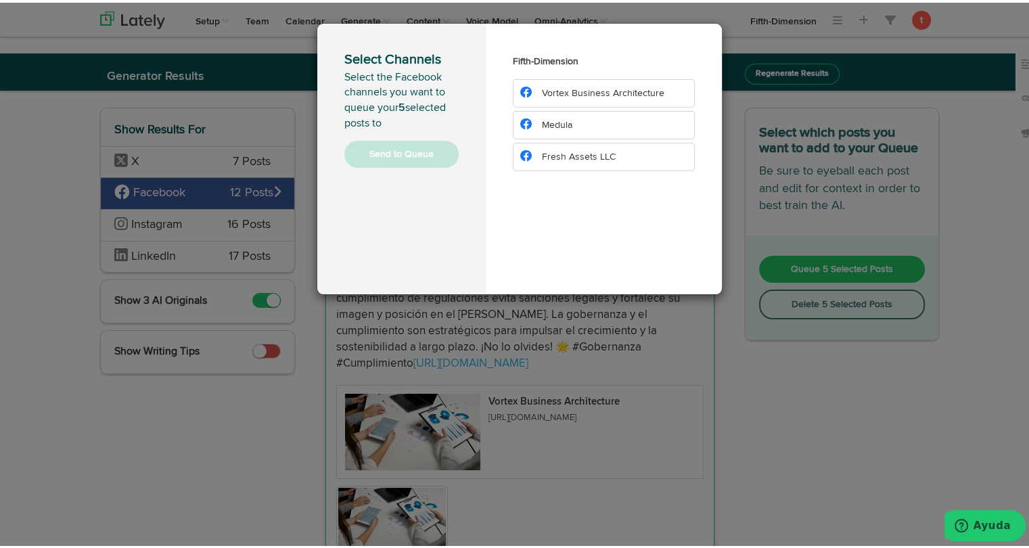
click at [576, 87] on span "Vortex Business Architecture" at bounding box center [603, 90] width 122 height 9
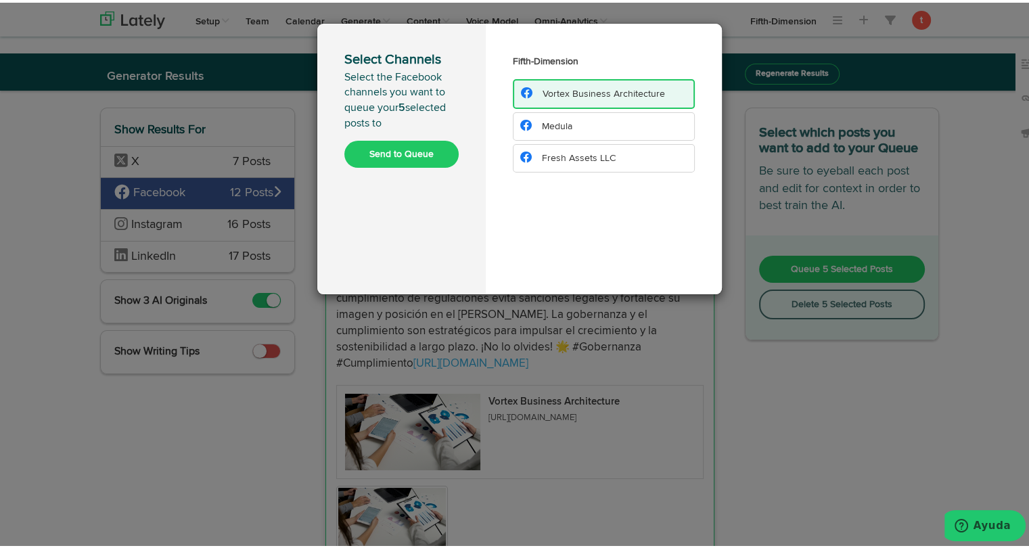
click at [429, 153] on button "Send to Queue" at bounding box center [401, 151] width 114 height 27
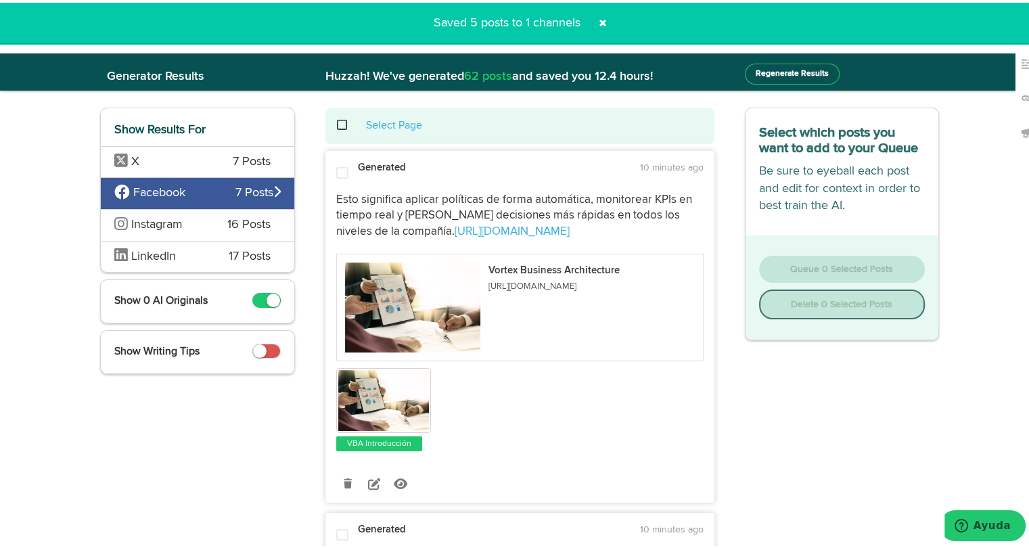
click at [216, 221] on div "Instagram 16 Posts" at bounding box center [197, 222] width 193 height 32
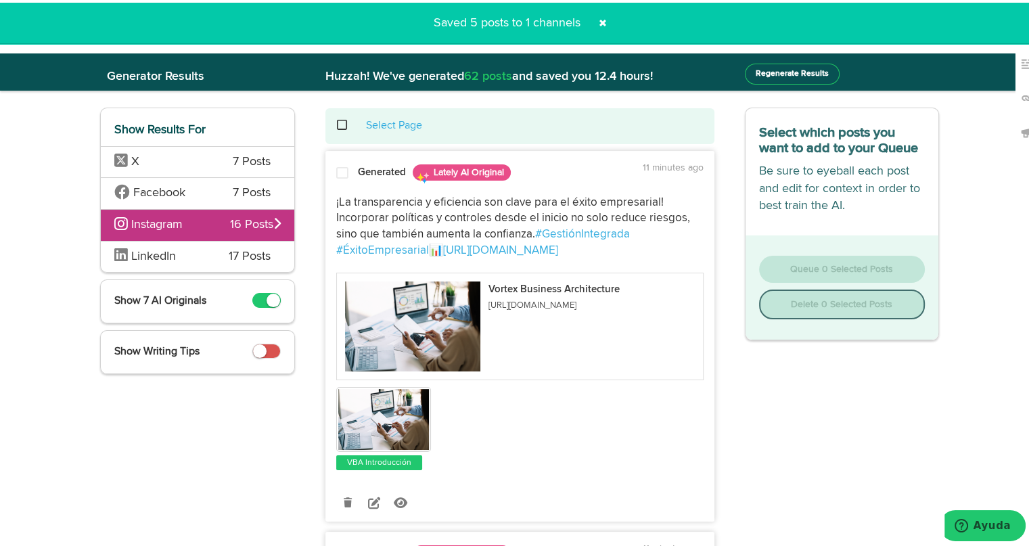
click at [395, 161] on div "Generated Lately AI Original" at bounding box center [475, 170] width 235 height 24
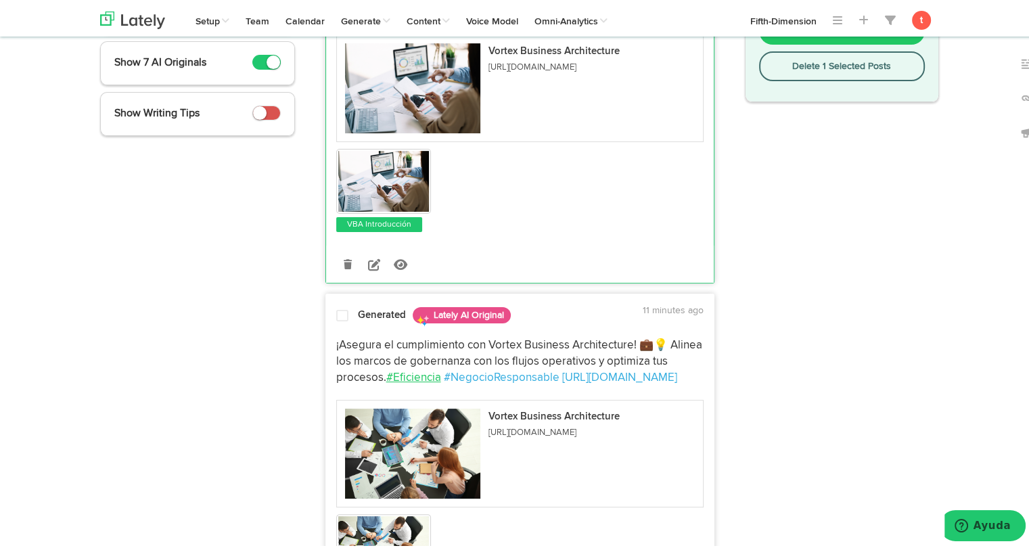
scroll to position [239, 0]
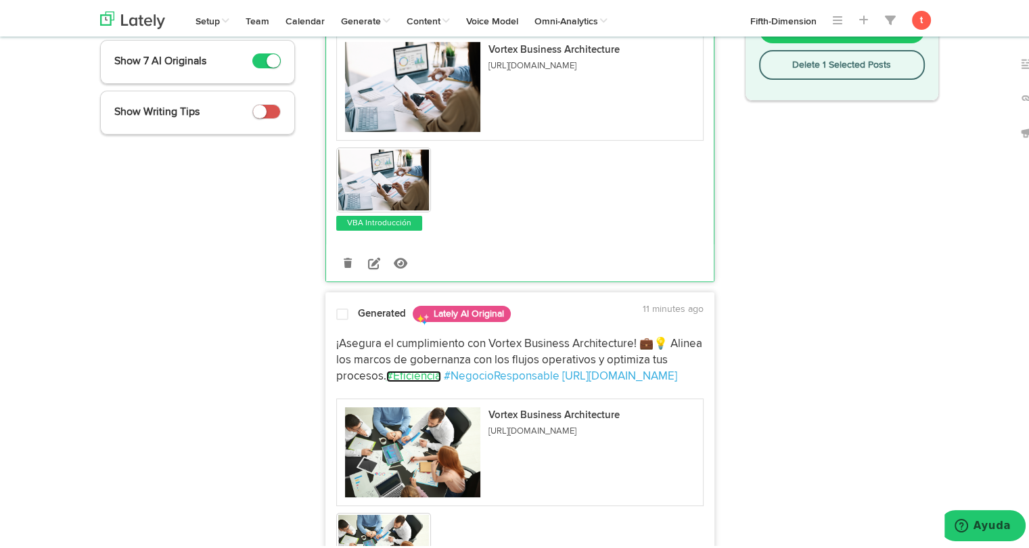
click at [390, 376] on link "#Eficiencia" at bounding box center [413, 373] width 55 height 11
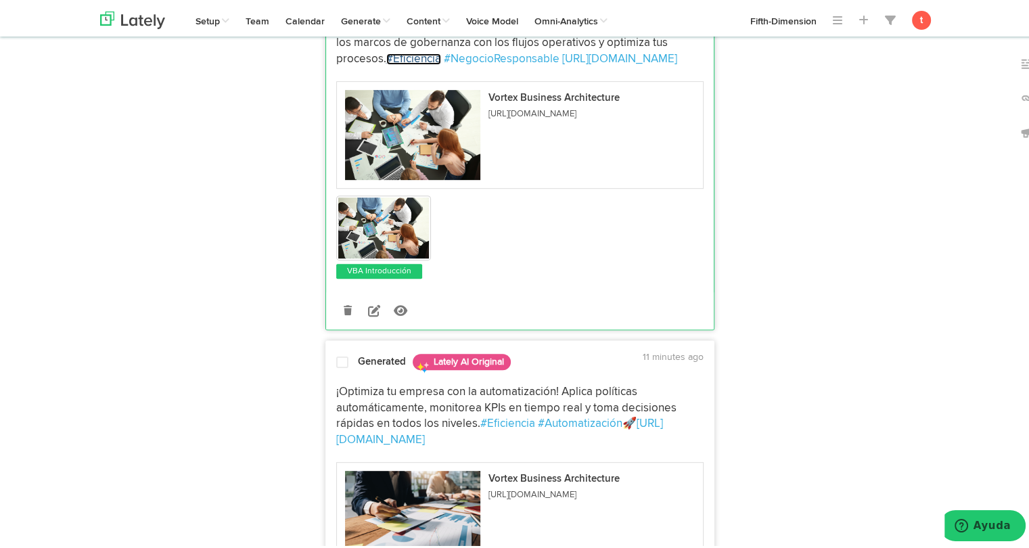
scroll to position [562, 0]
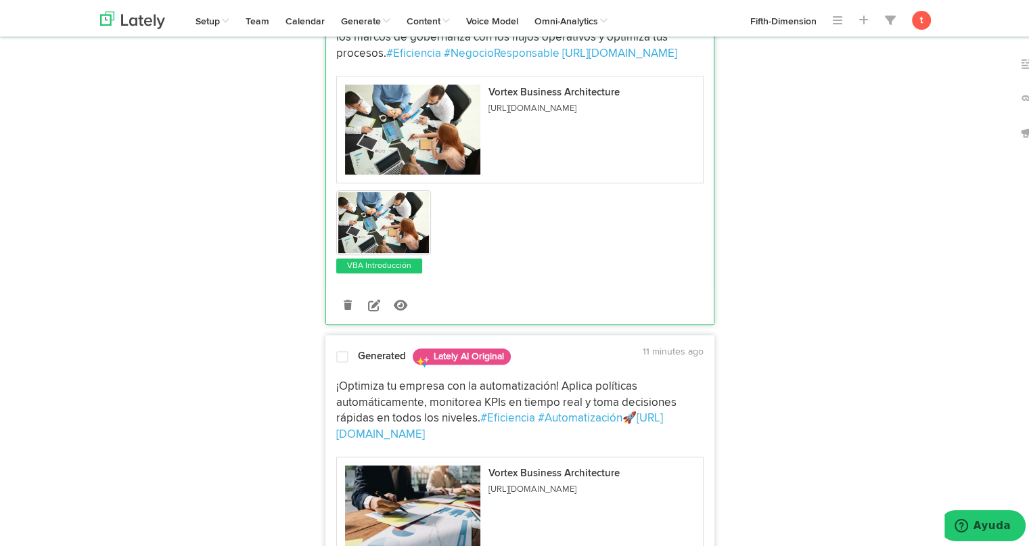
click at [336, 364] on div at bounding box center [342, 357] width 32 height 18
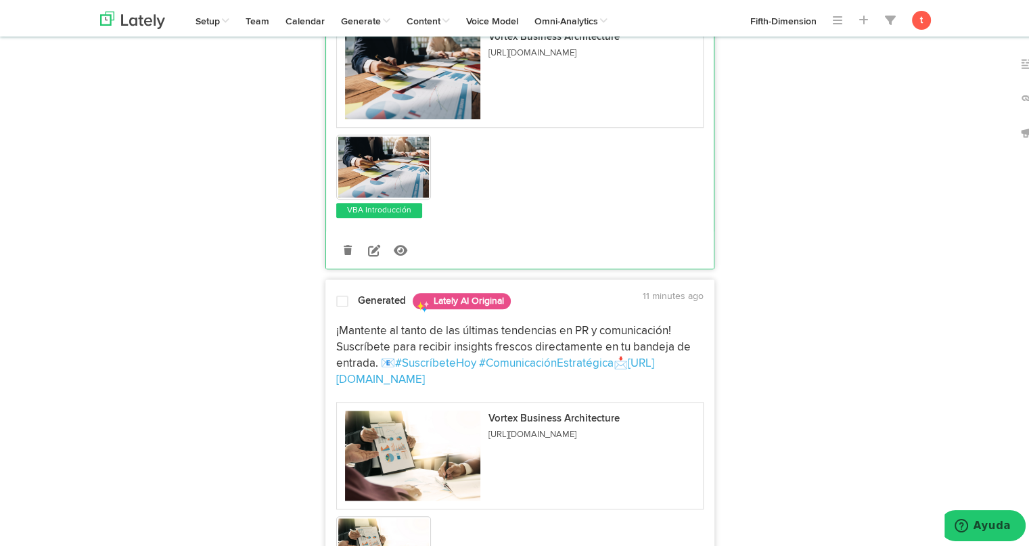
click at [339, 323] on p "¡Mantente al tanto de las últimas tendencias en PR y comunicación! Suscríbete p…" at bounding box center [519, 353] width 367 height 64
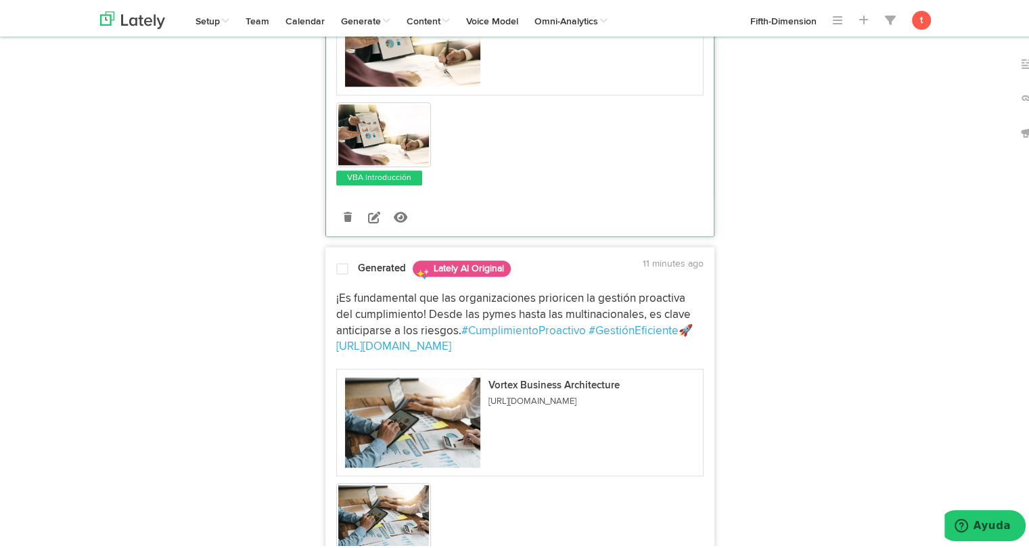
click at [345, 291] on p "¡Es fundamental que las organizaciones prioricen la gestión proactiva del cumpl…" at bounding box center [519, 320] width 367 height 64
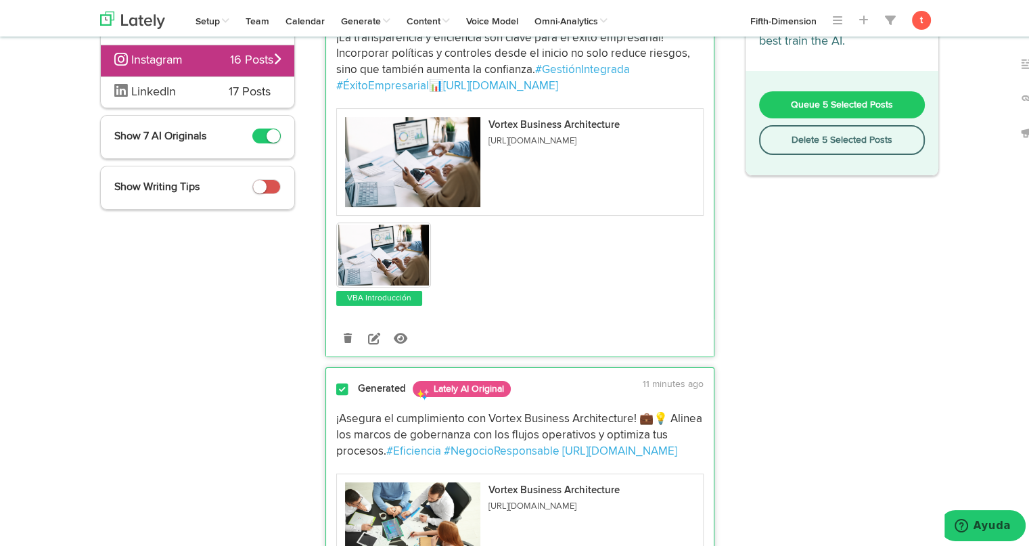
scroll to position [0, 0]
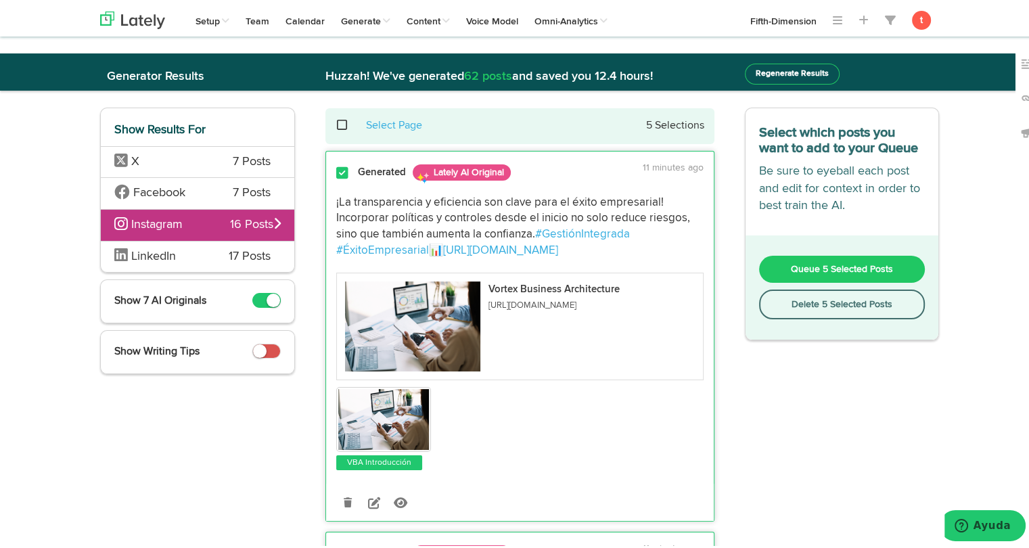
click at [761, 265] on button "Queue 5 Selected Posts" at bounding box center [842, 266] width 166 height 27
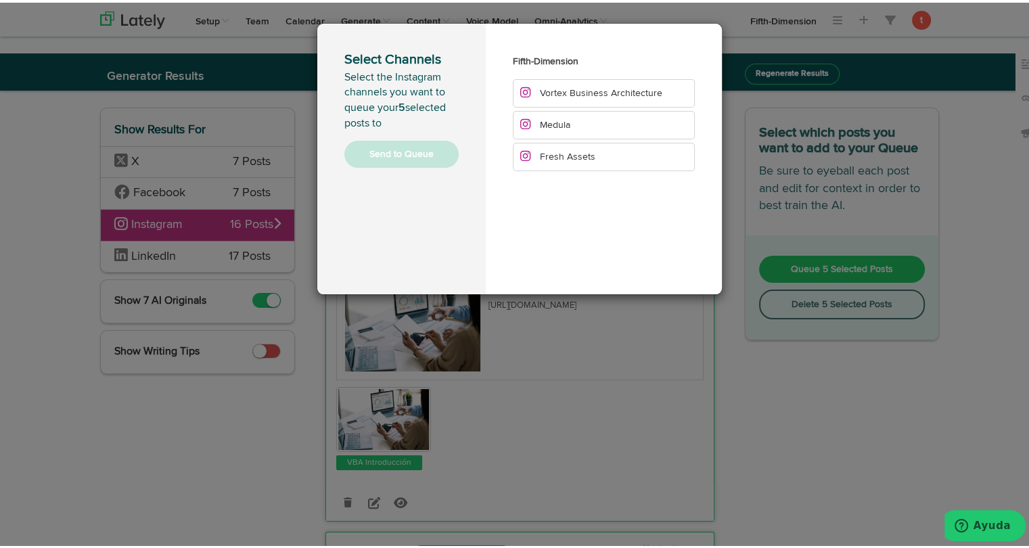
click at [611, 88] on span "Vortex Business Architecture" at bounding box center [601, 90] width 122 height 9
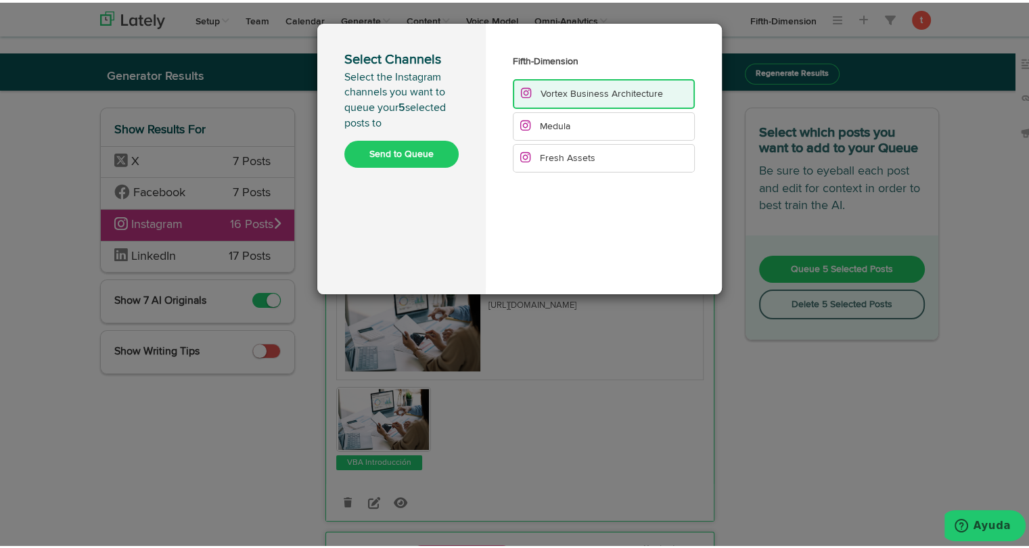
click at [400, 151] on button "Send to Queue" at bounding box center [401, 151] width 114 height 27
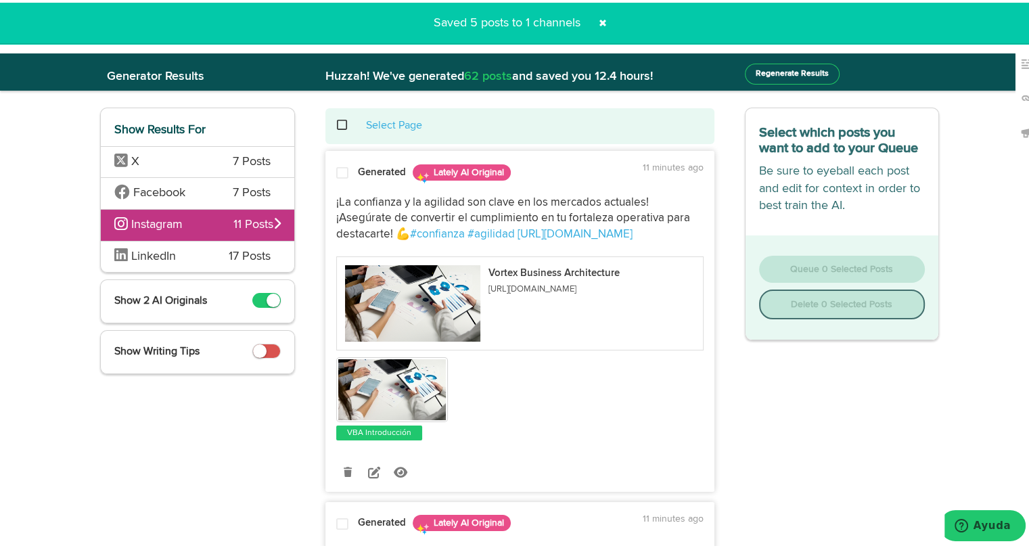
click at [216, 263] on div "LinkedIn 17 Posts" at bounding box center [197, 254] width 193 height 32
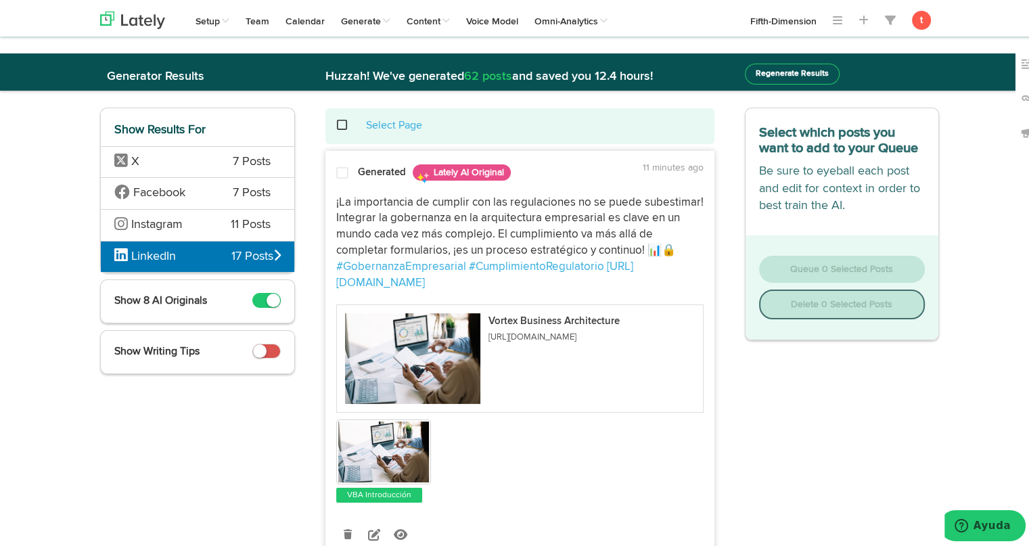
click at [354, 204] on span "¡La importancia de cumplir con las regulaciones no se puede subestimar! Integra…" at bounding box center [521, 224] width 370 height 60
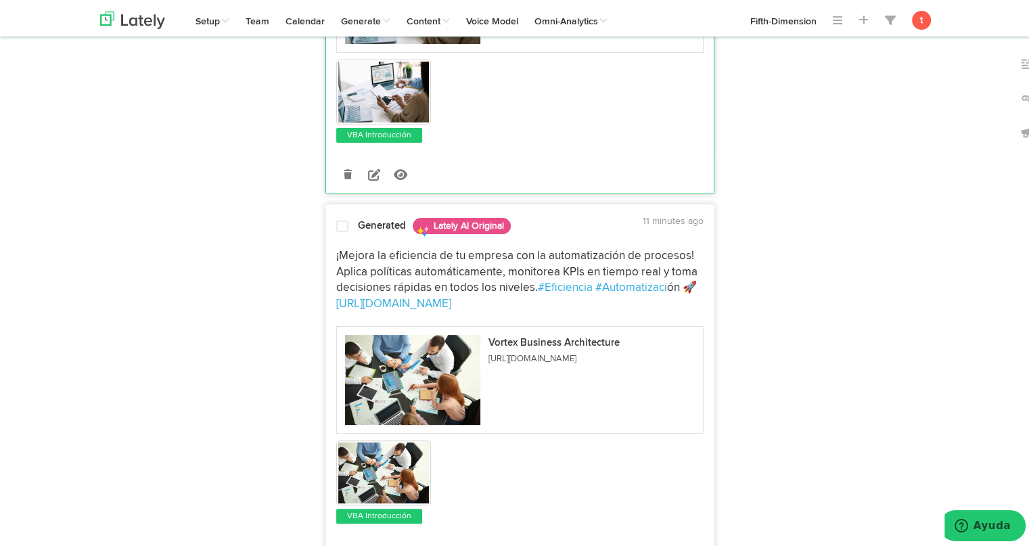
click at [347, 233] on div at bounding box center [342, 226] width 32 height 18
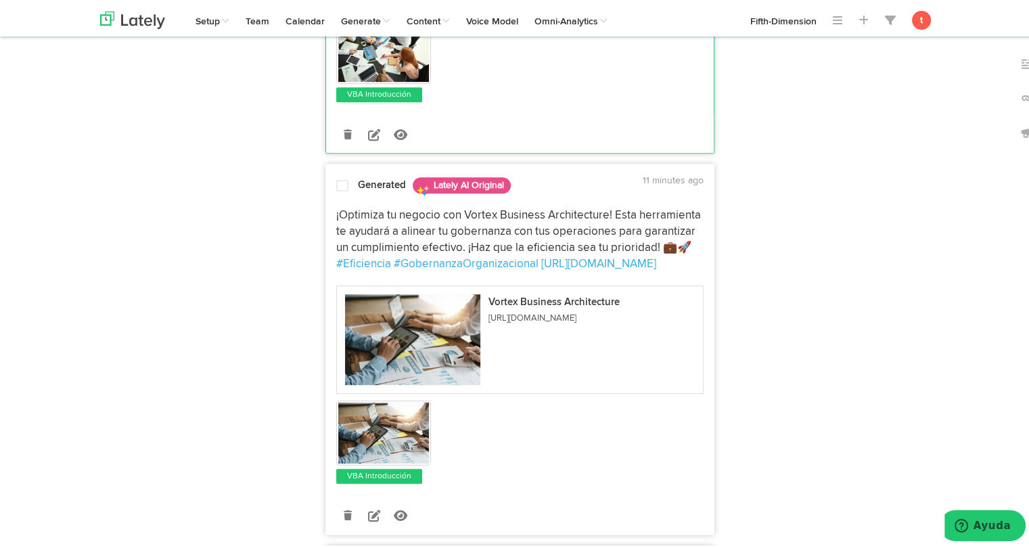
click at [361, 200] on div "¡Optimiza tu negocio con Vortex Business Architecture! Esta herramienta te ayud…" at bounding box center [519, 340] width 387 height 285
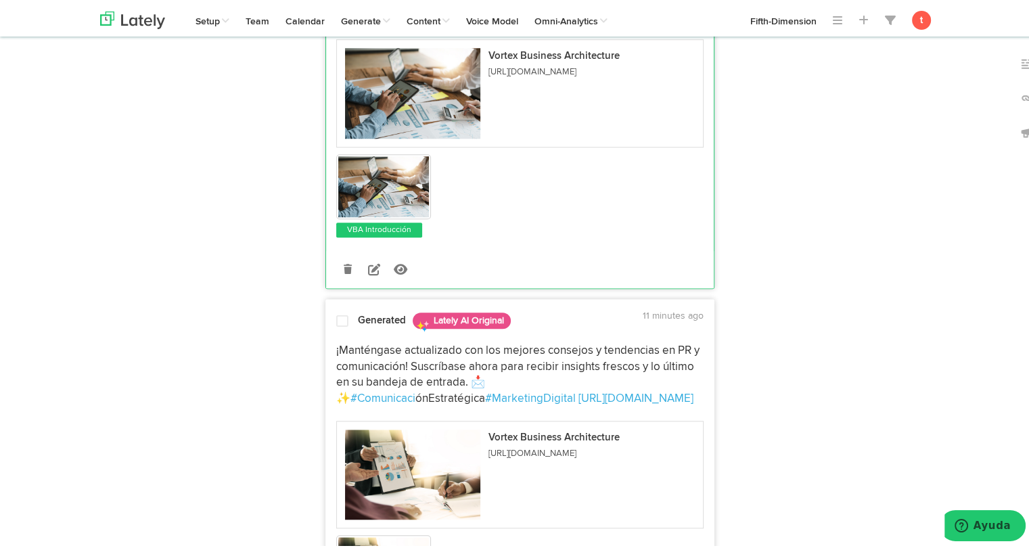
scroll to position [1033, 0]
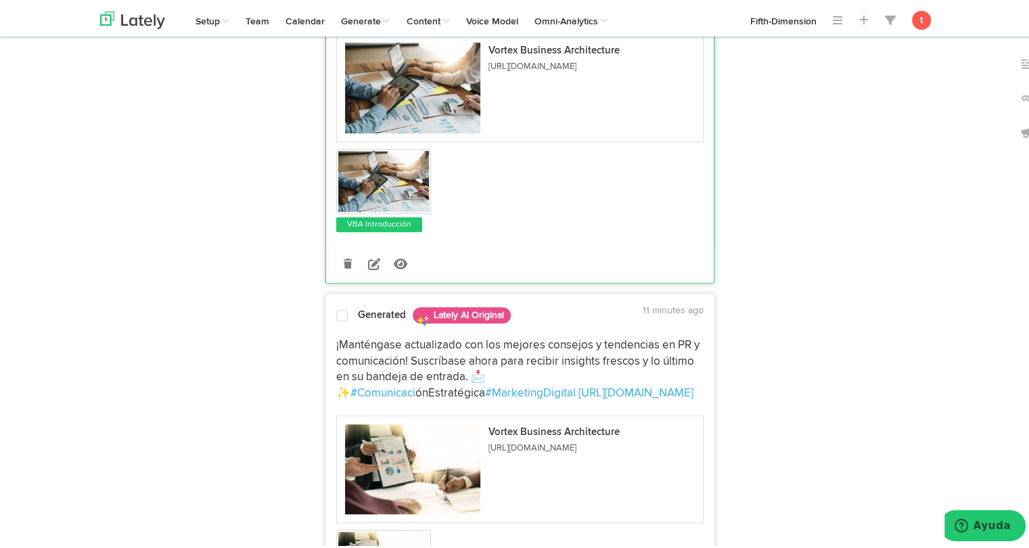
click at [341, 342] on span "¡Manténgase actualizado con los mejores consejos y tendencias en PR y comunicac…" at bounding box center [519, 367] width 366 height 60
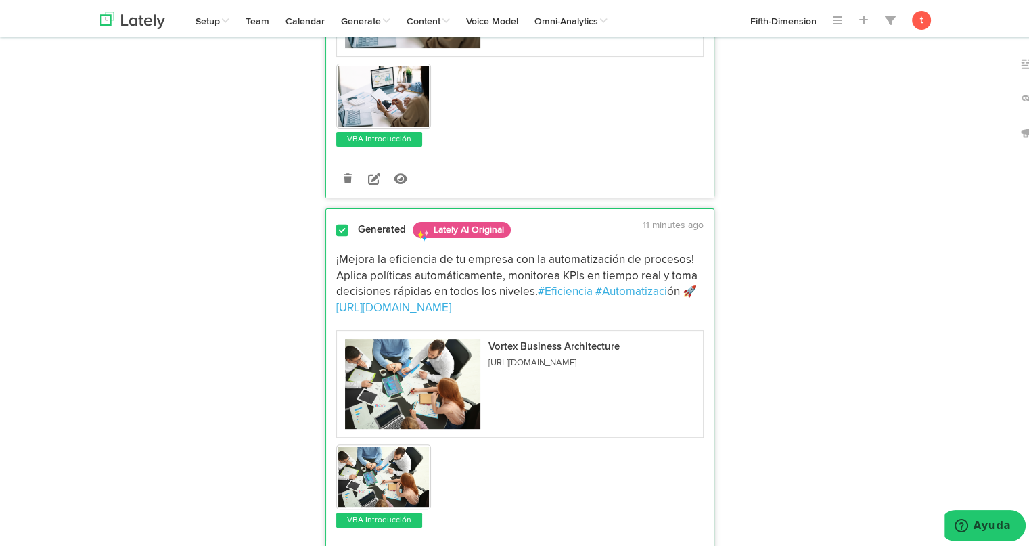
scroll to position [0, 0]
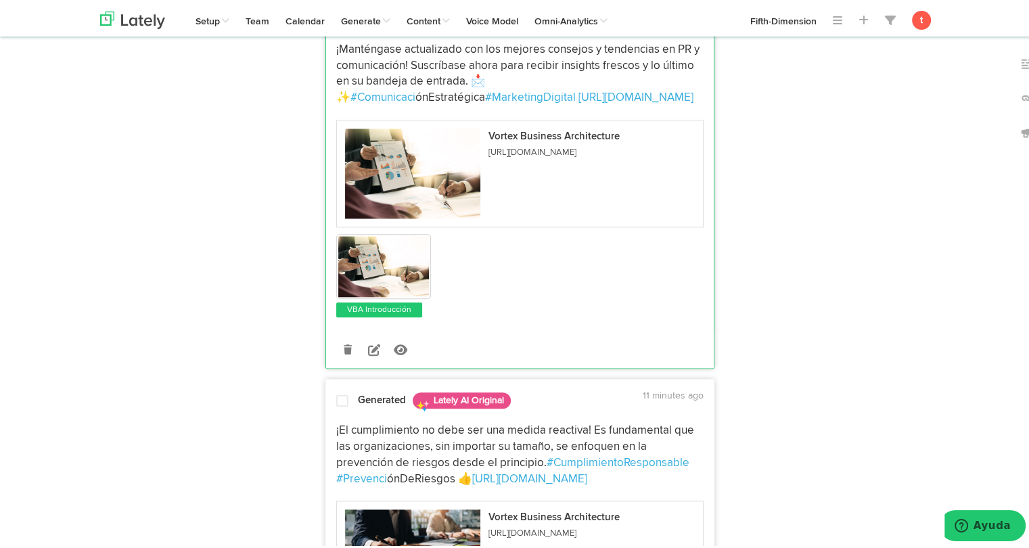
click at [471, 455] on span "¡El cumplimiento no debe ser una medida reactiva! Es fundamental que las organi…" at bounding box center [516, 444] width 360 height 44
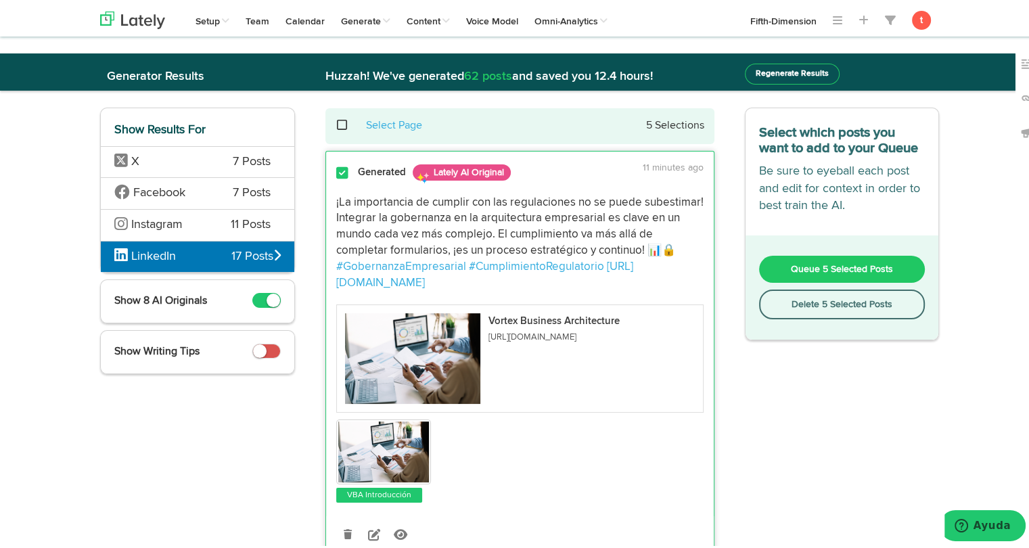
click at [795, 263] on span "Queue 5 Selected Posts" at bounding box center [842, 266] width 102 height 9
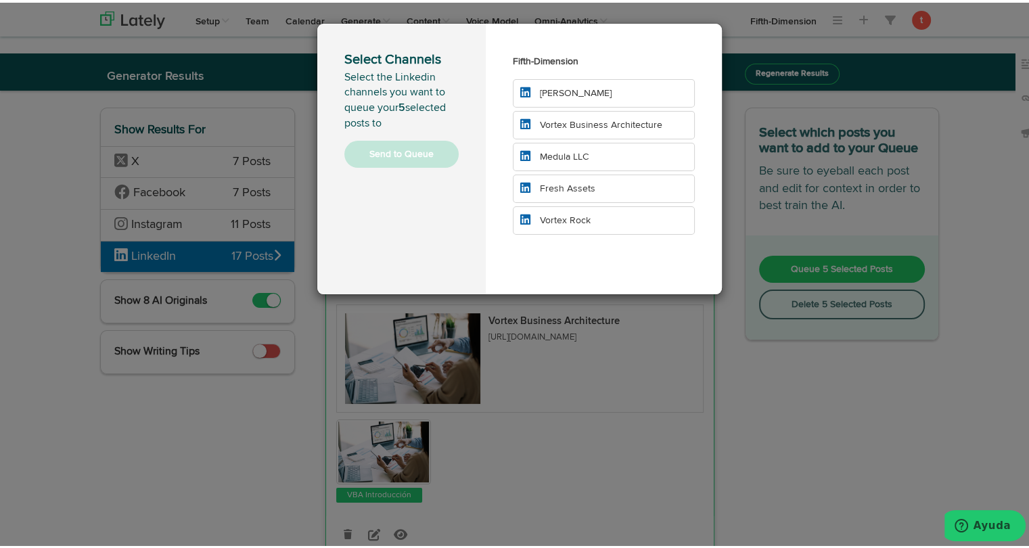
click at [588, 119] on span "Vortex Business Architecture" at bounding box center [601, 122] width 122 height 9
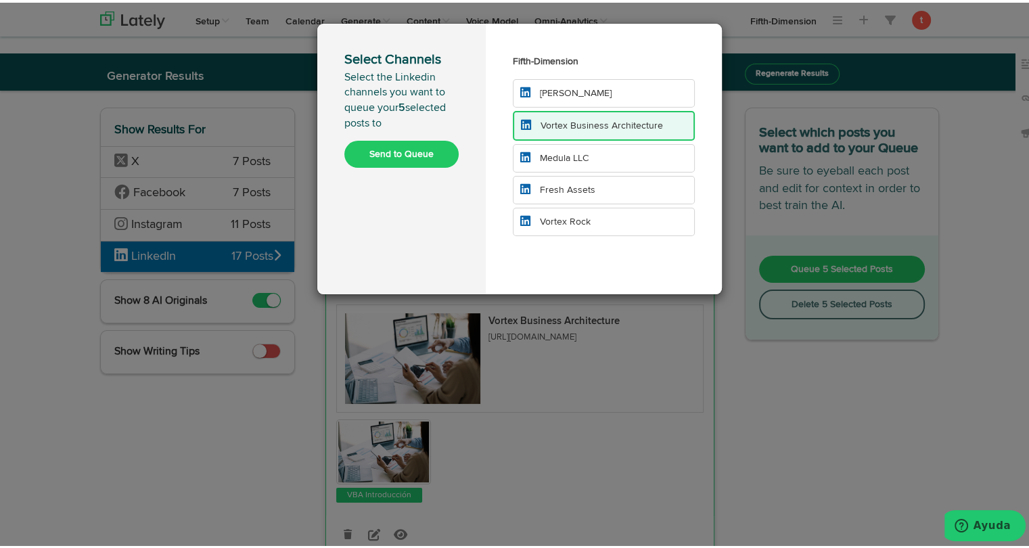
click at [432, 154] on button "Send to Queue" at bounding box center [401, 151] width 114 height 27
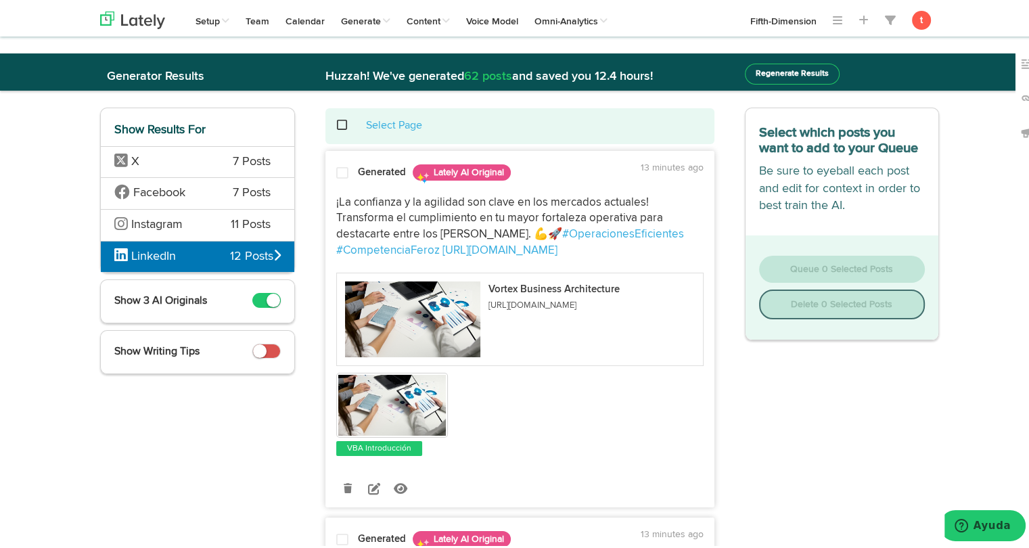
click at [336, 164] on span at bounding box center [342, 171] width 12 height 14
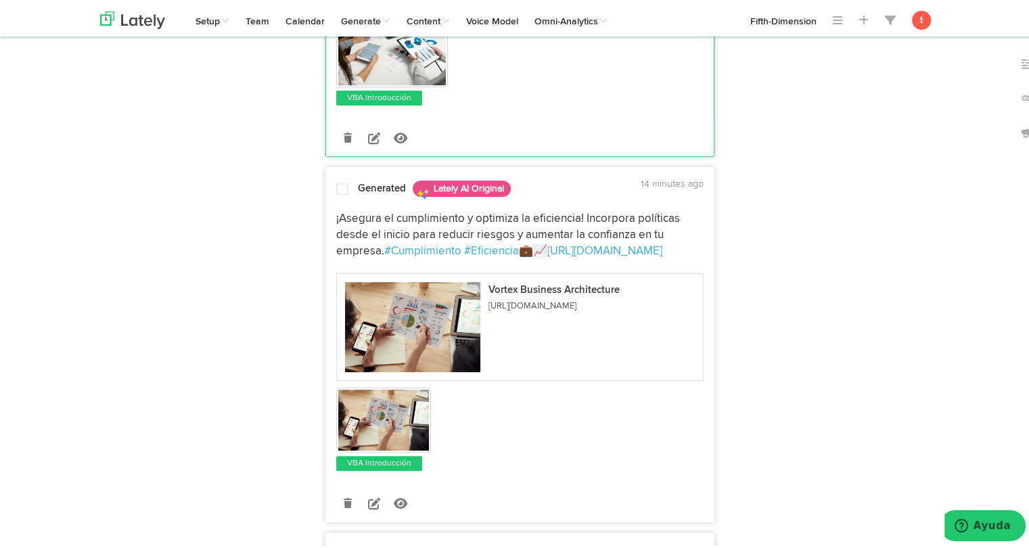
scroll to position [351, 0]
click at [335, 170] on div "Generated Lately AI Original 14 minutes ago ¡Asegura el cumplimiento y optimiza…" at bounding box center [519, 341] width 389 height 355
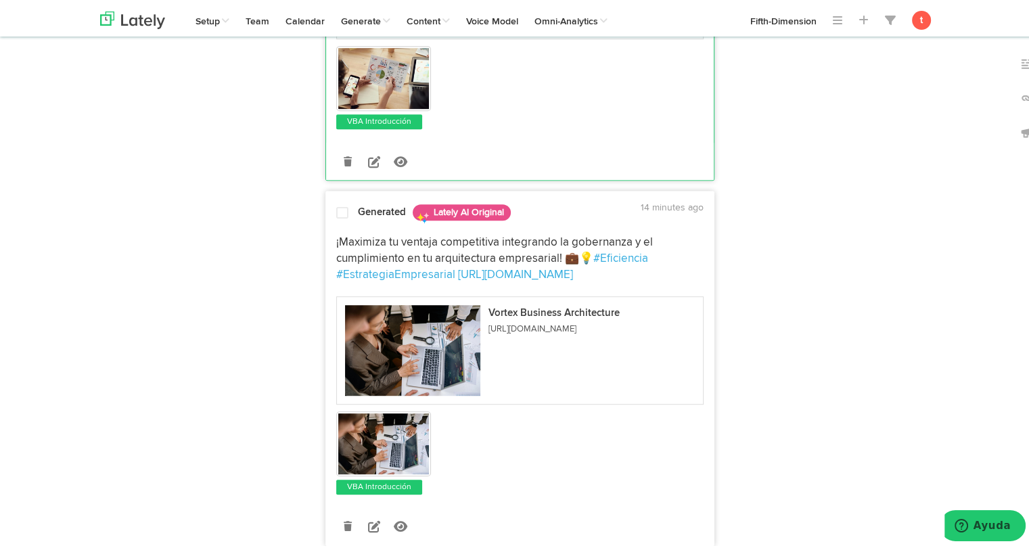
click at [336, 236] on span "¡Maximiza tu ventaja competitiva integrando la gobernanza y el cumplimiento en …" at bounding box center [495, 248] width 319 height 28
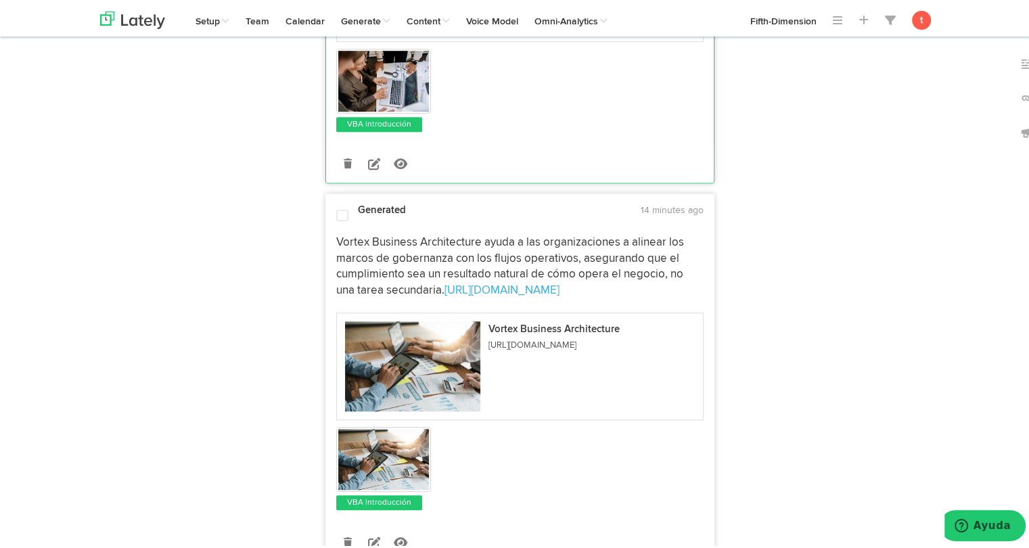
click at [339, 247] on span "Vortex Business Architecture ayuda a las organizaciones a alinear los marcos de…" at bounding box center [511, 264] width 350 height 60
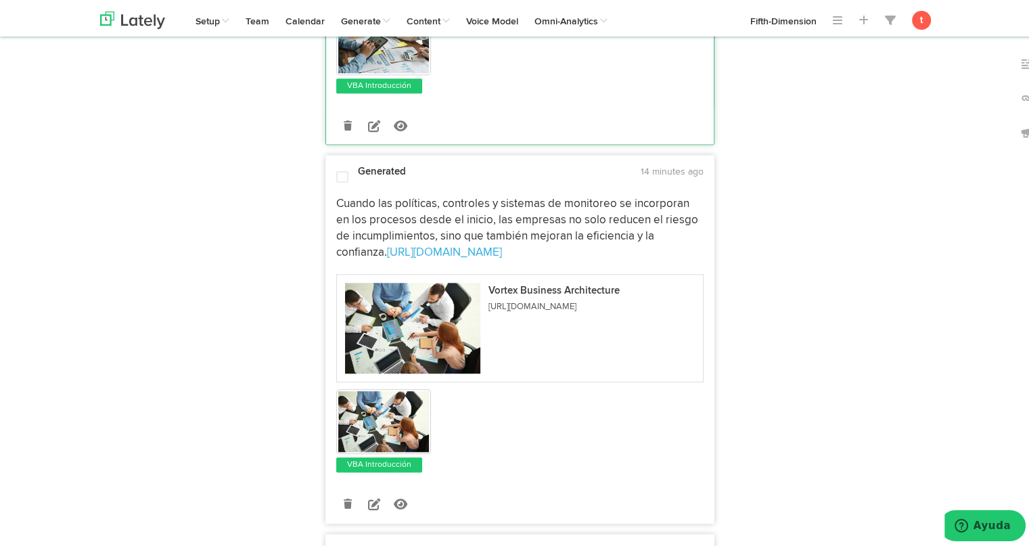
scroll to position [1501, 0]
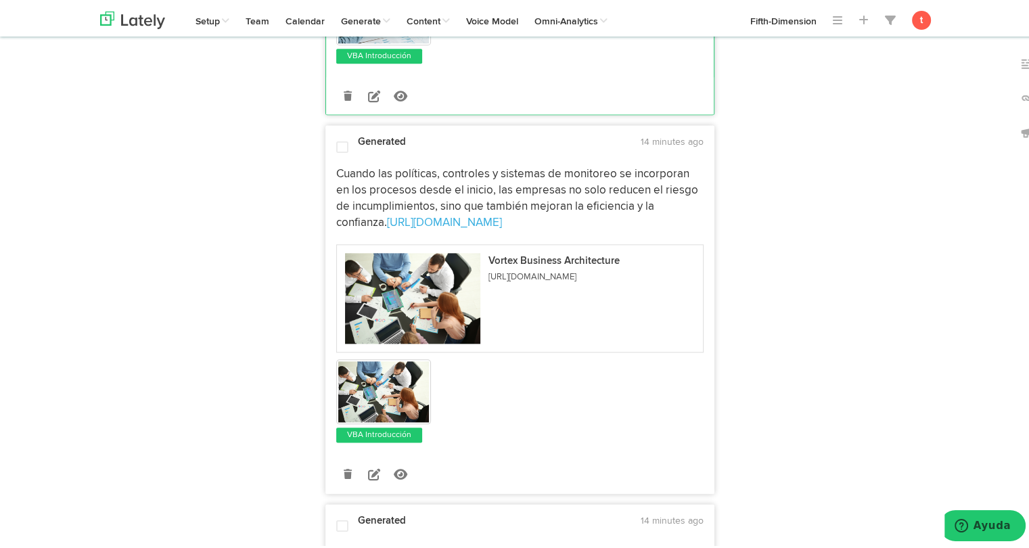
click at [339, 189] on span "Cuando las políticas, controles y sistemas de monitoreo se incorporan en los pr…" at bounding box center [518, 196] width 364 height 60
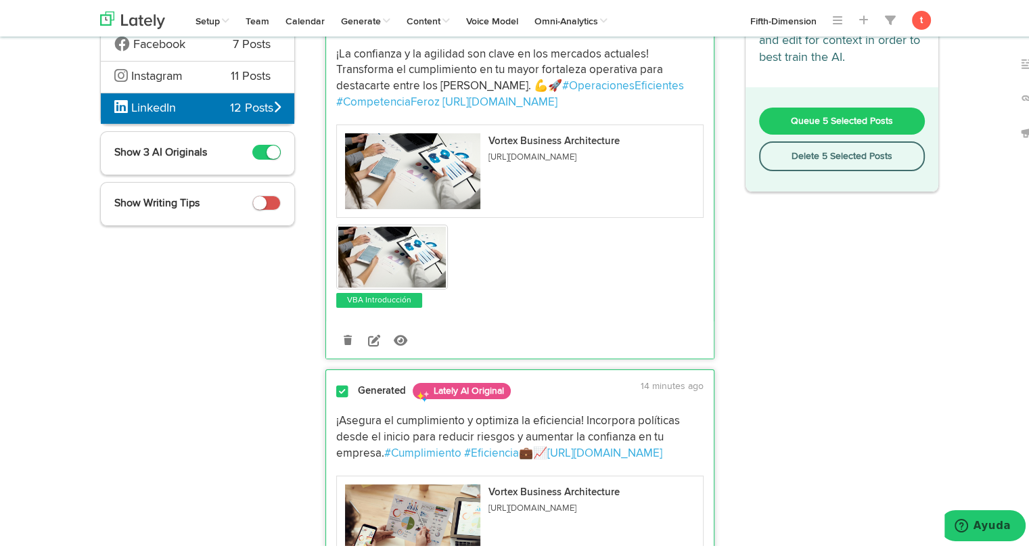
scroll to position [0, 0]
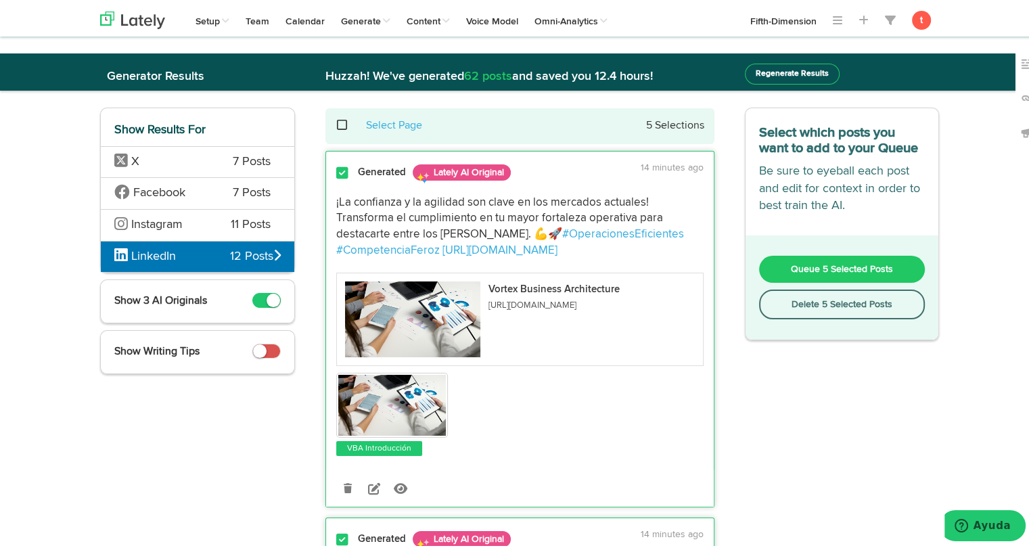
click at [825, 258] on button "Queue 5 Selected Posts" at bounding box center [842, 266] width 166 height 27
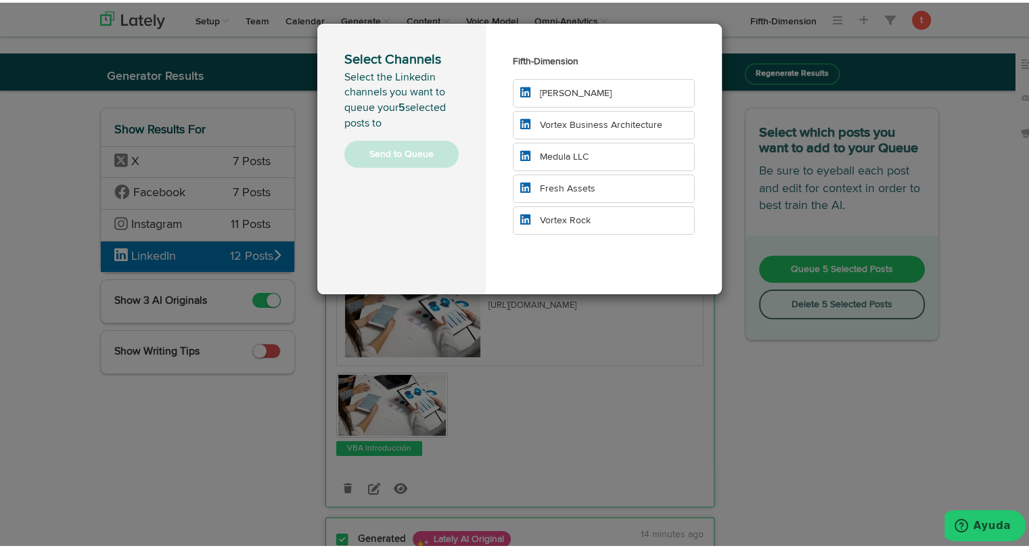
click at [606, 122] on span "Vortex Business Architecture" at bounding box center [601, 122] width 122 height 9
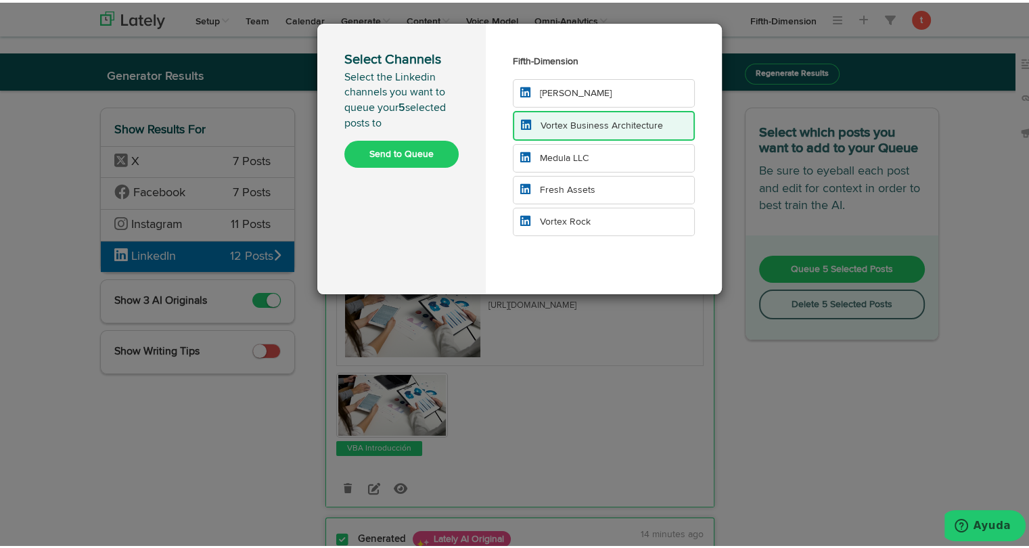
click at [410, 149] on button "Send to Queue" at bounding box center [401, 151] width 114 height 27
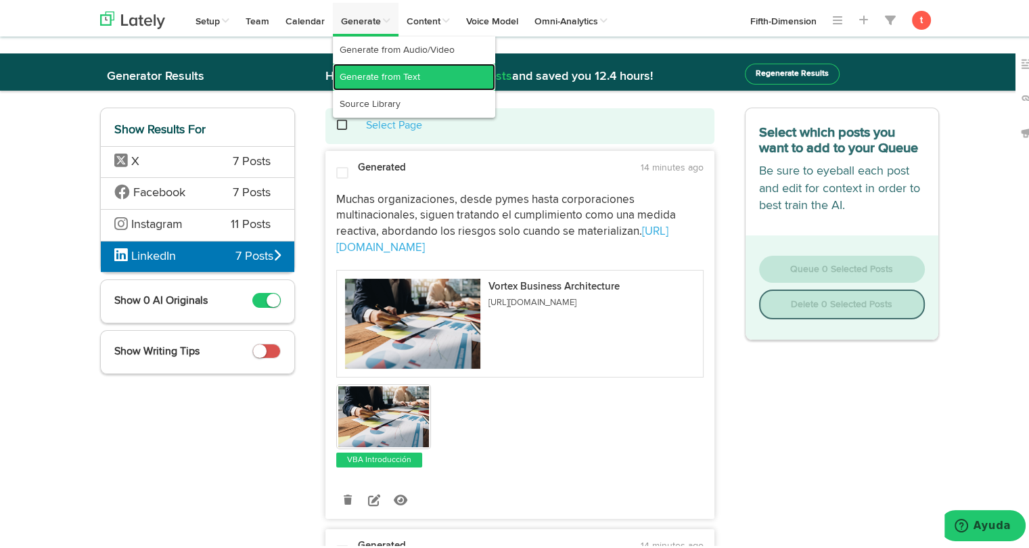
click at [351, 81] on link "Generate from Text" at bounding box center [414, 74] width 162 height 27
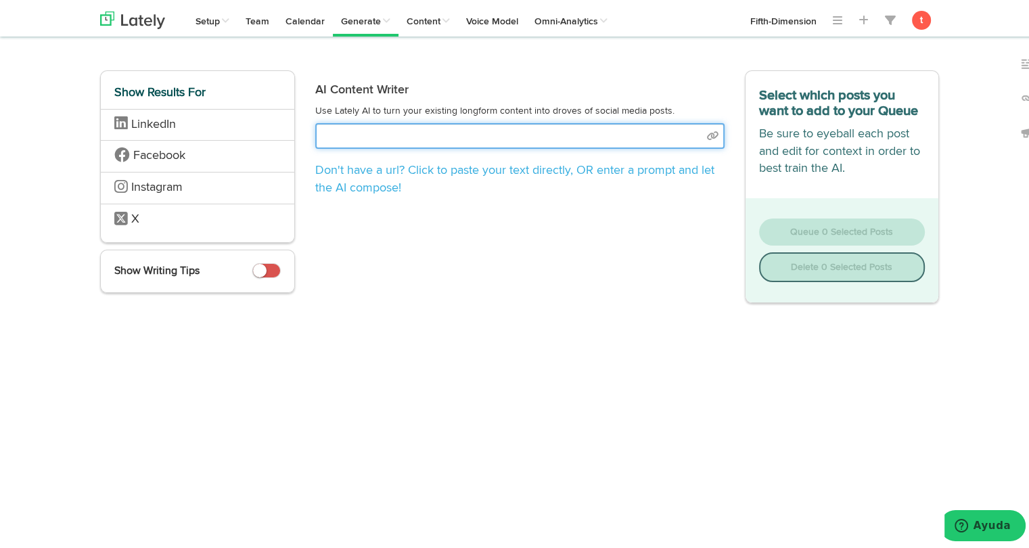
click at [337, 136] on input "text" at bounding box center [519, 133] width 409 height 26
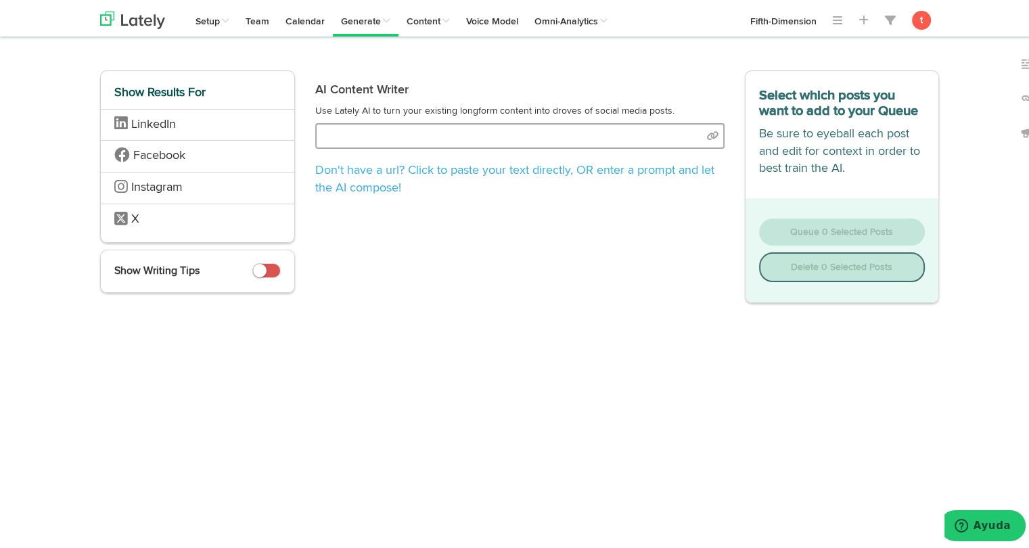
select select "academic"
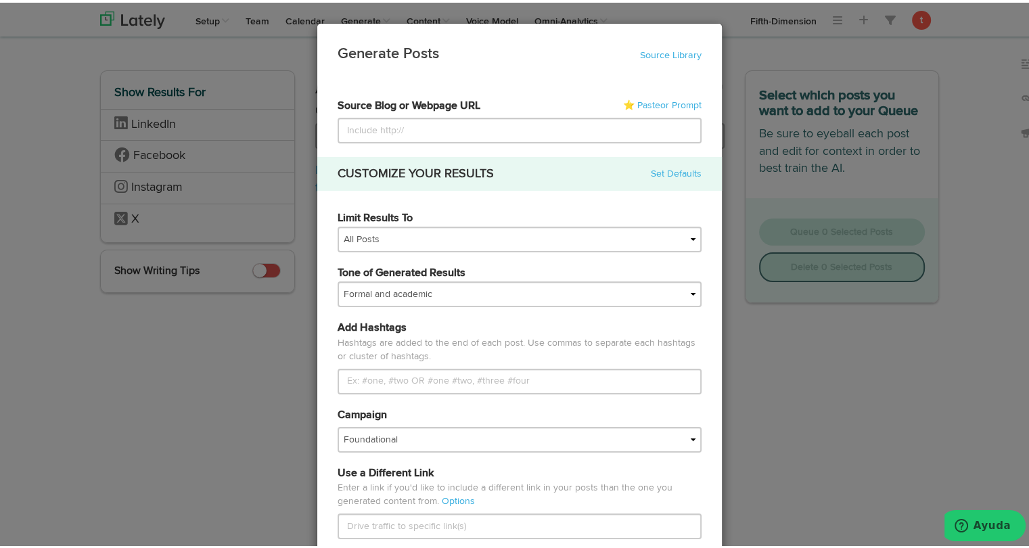
type input "[URL][DOMAIN_NAME]"
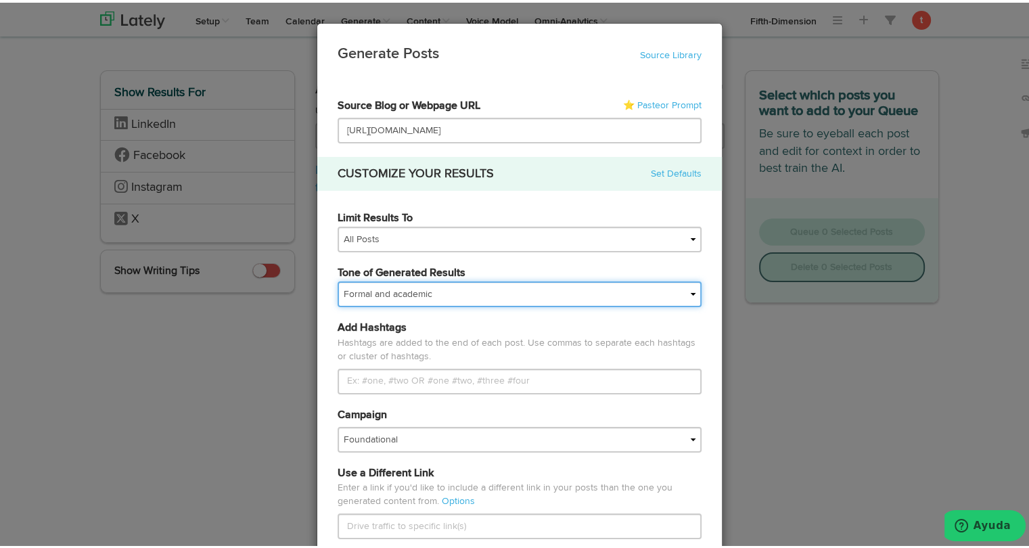
scroll to position [0, 0]
click at [365, 302] on select "My tone Official and professional Relaxed and conversational Light and humorous…" at bounding box center [519, 292] width 364 height 26
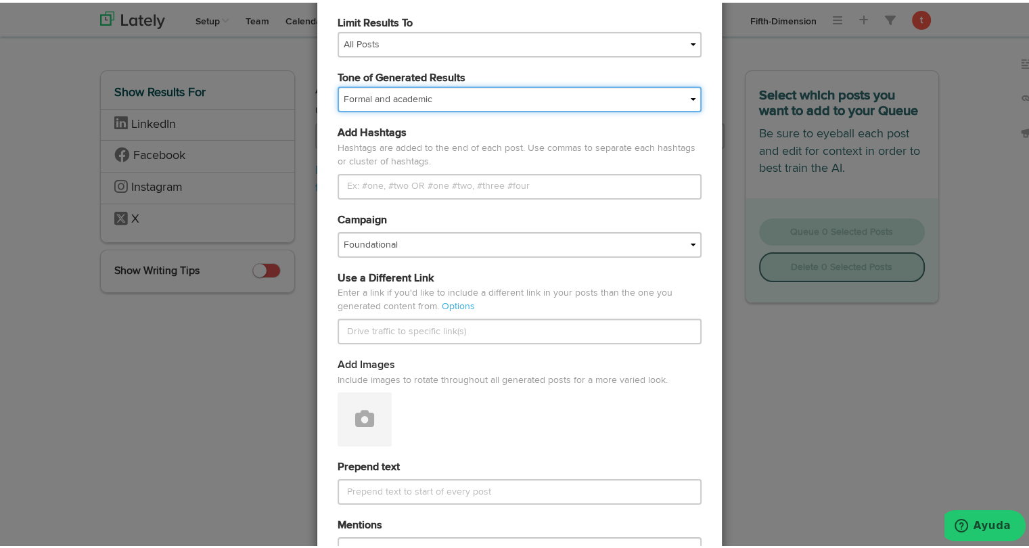
scroll to position [204, 0]
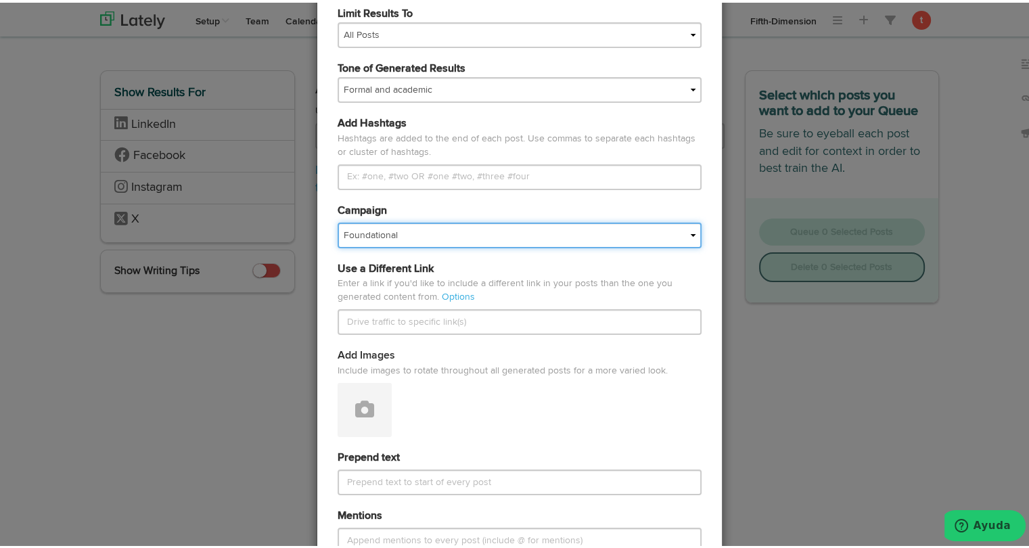
click at [373, 234] on select "Foundational Fresh Assets IMPORTED Industrias VBA Medula [PERSON_NAME] VBA <> G…" at bounding box center [519, 233] width 364 height 26
select select "680bda8a6d57bf2a4779c5fd"
click at [337, 220] on select "Foundational Fresh Assets IMPORTED Industrias VBA Medula [PERSON_NAME] VBA <> G…" at bounding box center [519, 233] width 364 height 26
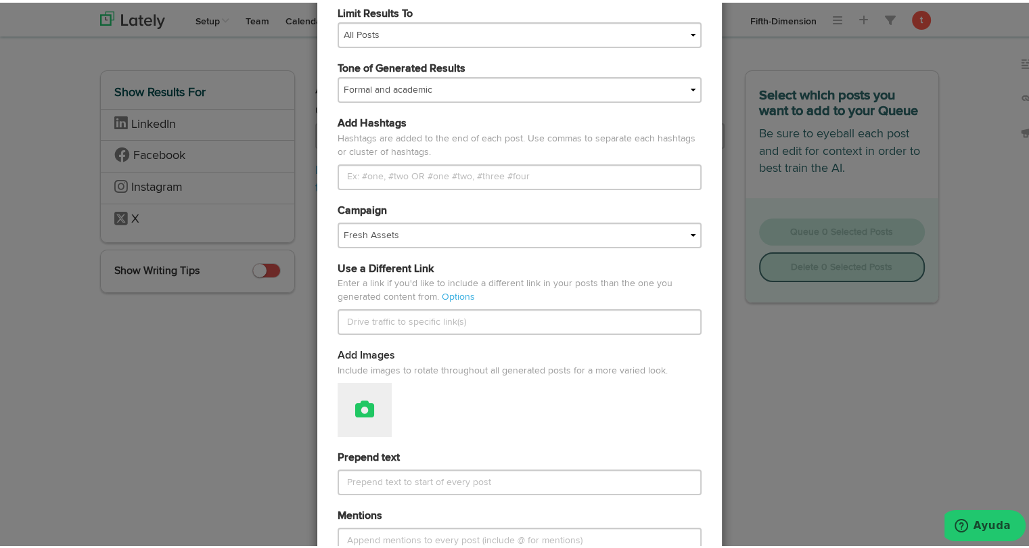
click at [371, 383] on button at bounding box center [364, 407] width 54 height 54
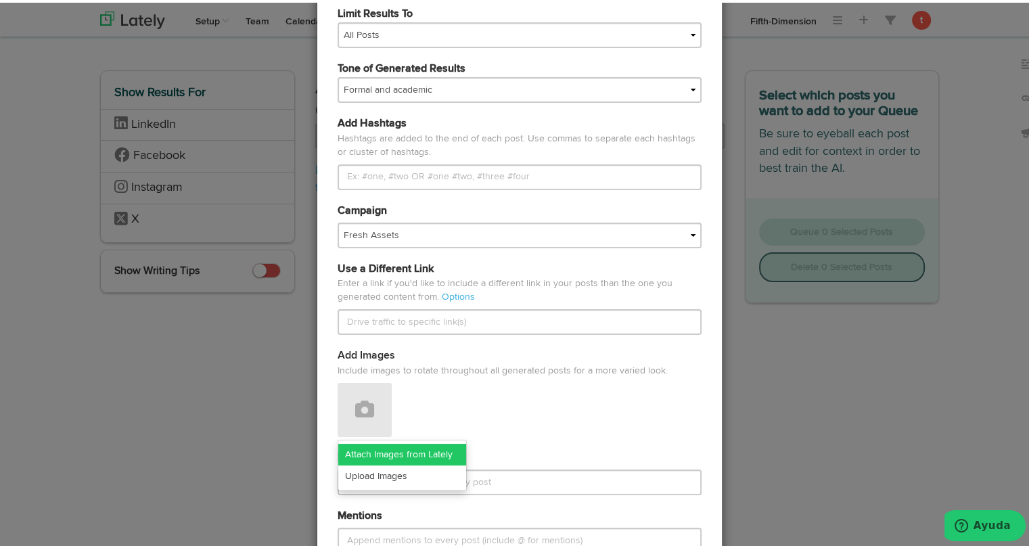
click at [387, 456] on link "Attach Images from Lately" at bounding box center [402, 452] width 128 height 22
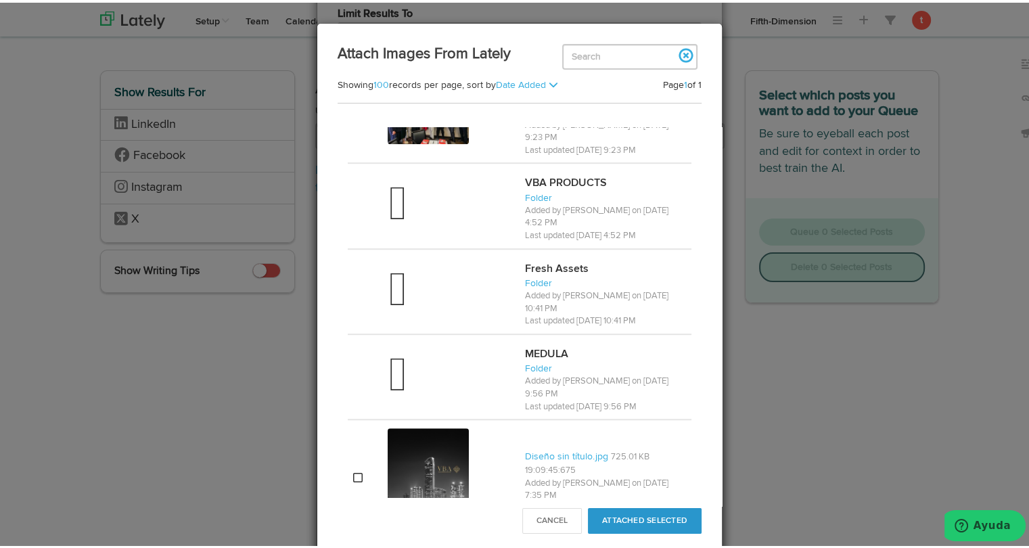
scroll to position [1048, 0]
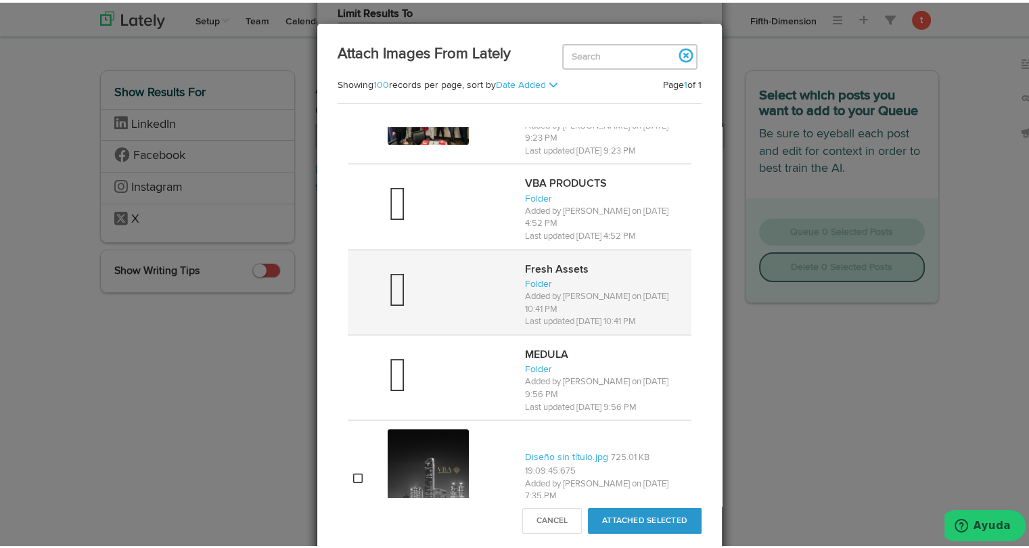
click at [421, 275] on div at bounding box center [450, 289] width 126 height 54
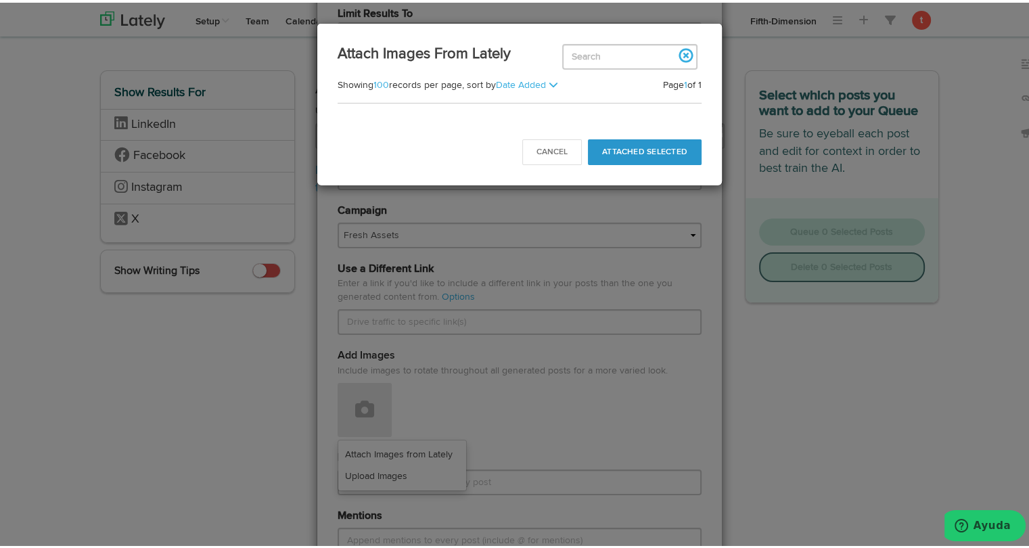
scroll to position [0, 0]
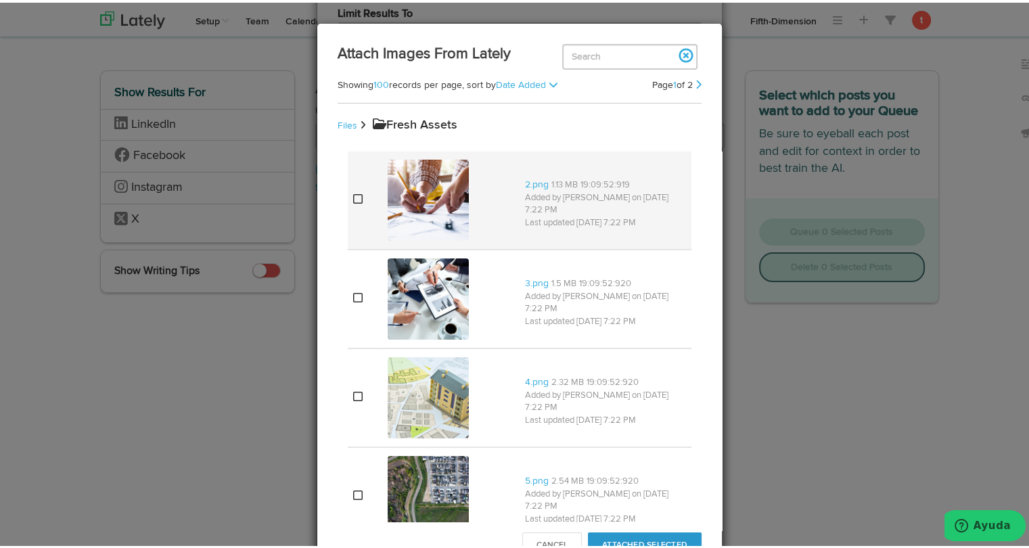
click at [419, 181] on img at bounding box center [427, 197] width 81 height 81
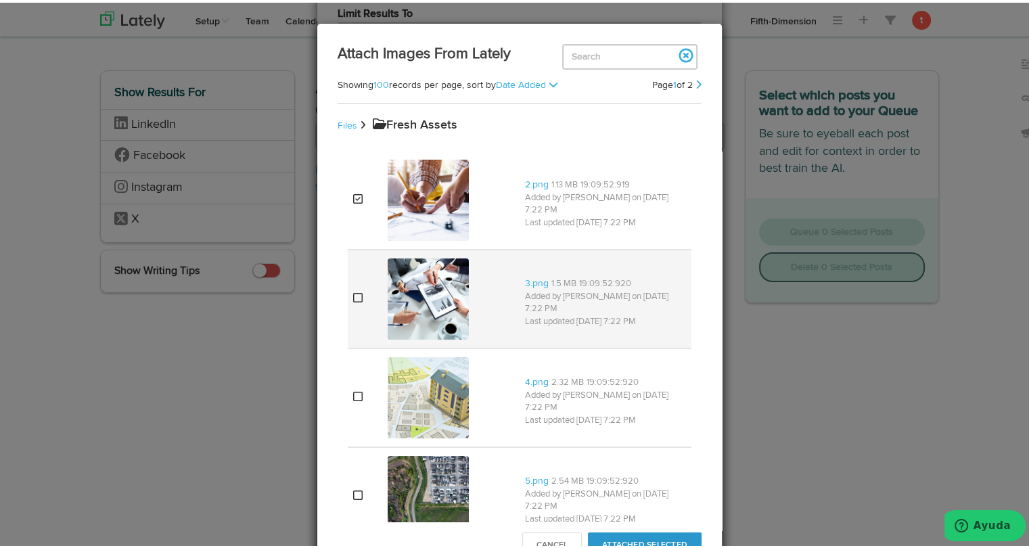
click at [417, 279] on img at bounding box center [427, 296] width 81 height 81
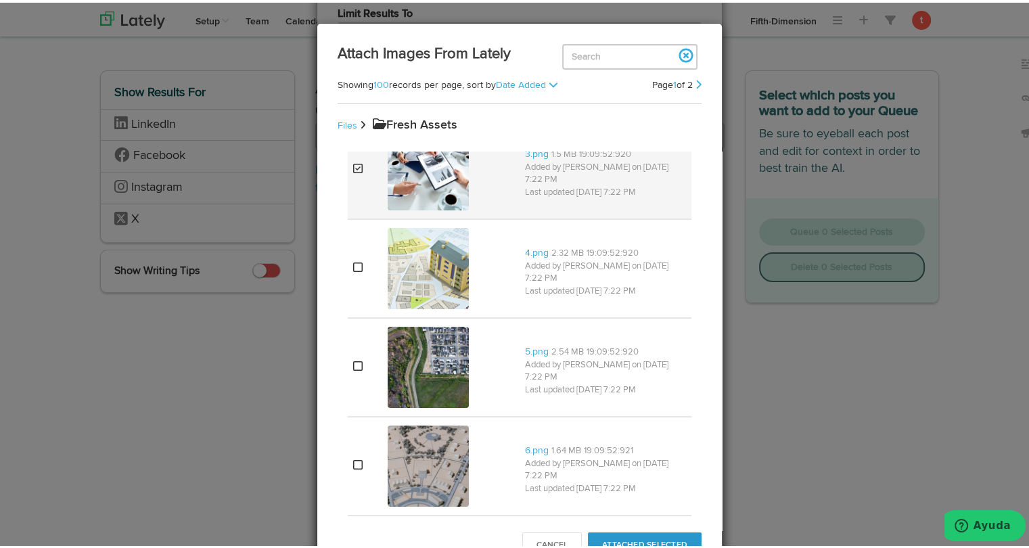
scroll to position [133, 0]
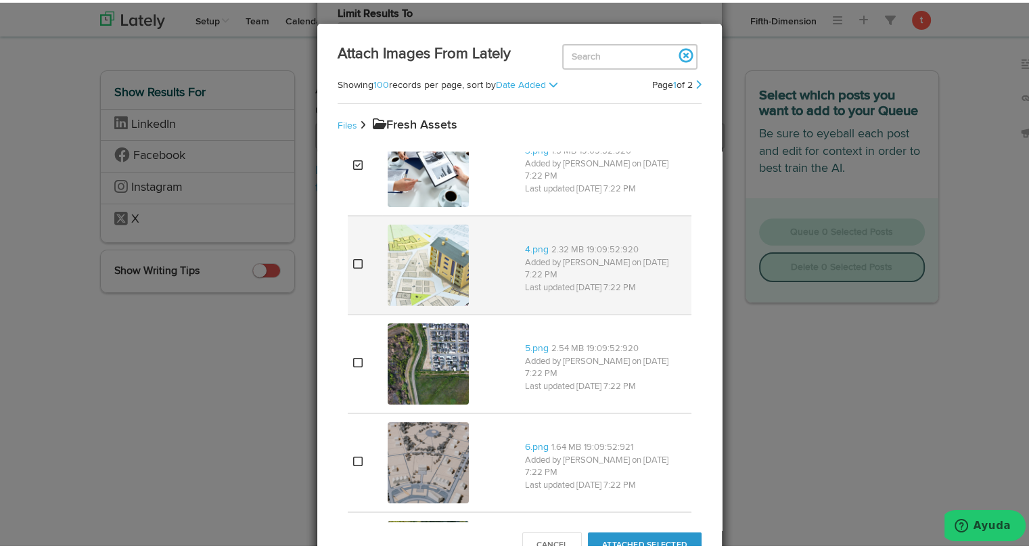
click at [423, 270] on img at bounding box center [427, 262] width 81 height 81
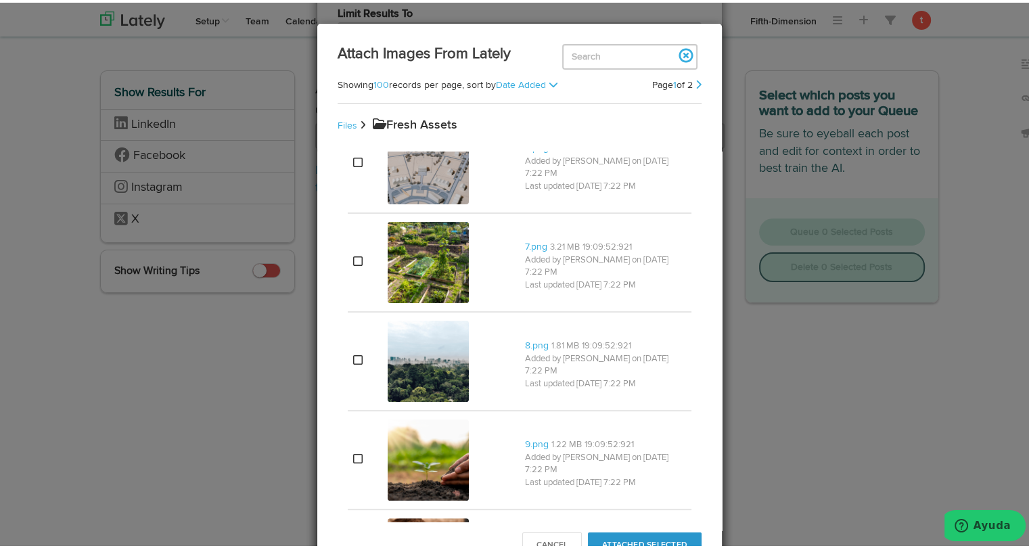
scroll to position [467, 0]
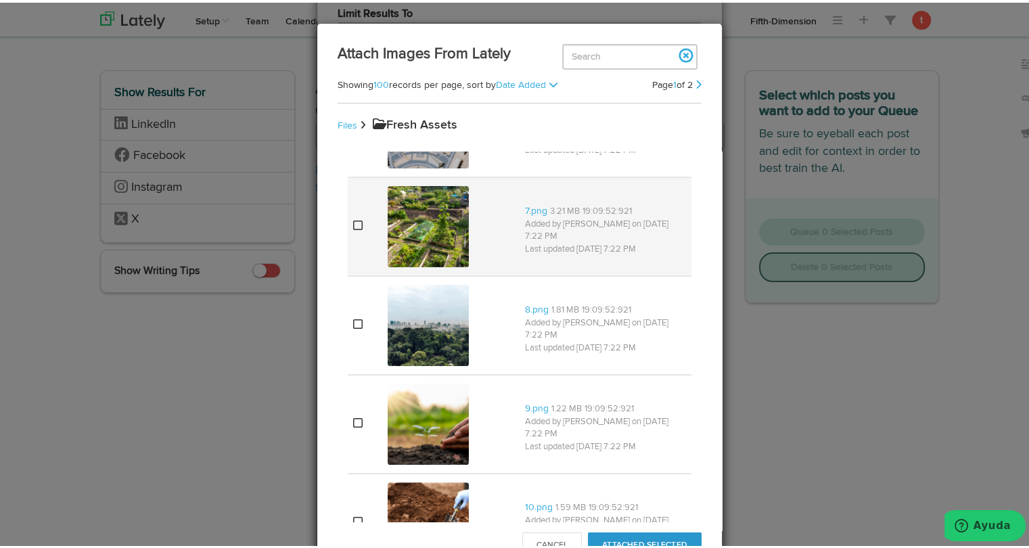
click at [430, 241] on img at bounding box center [427, 223] width 81 height 81
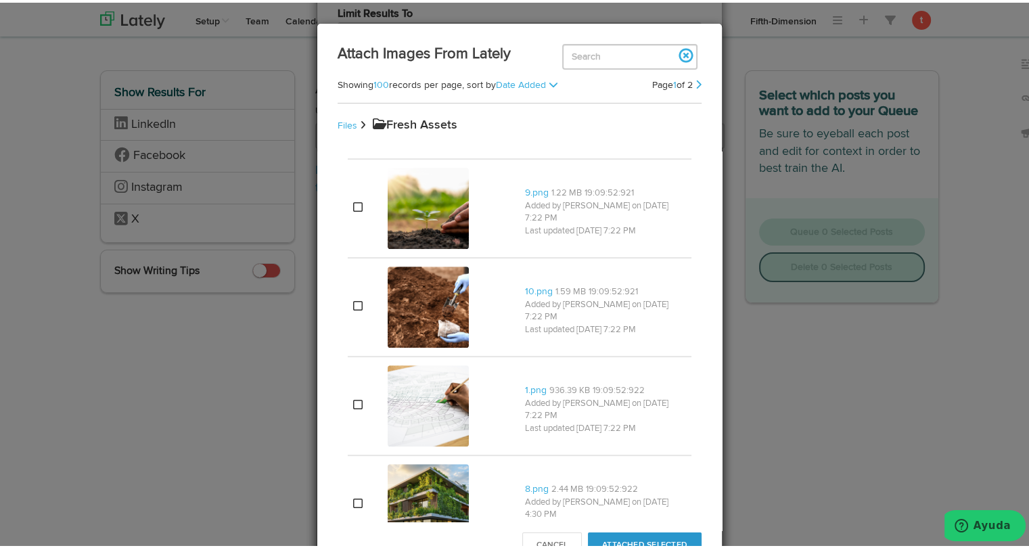
scroll to position [684, 0]
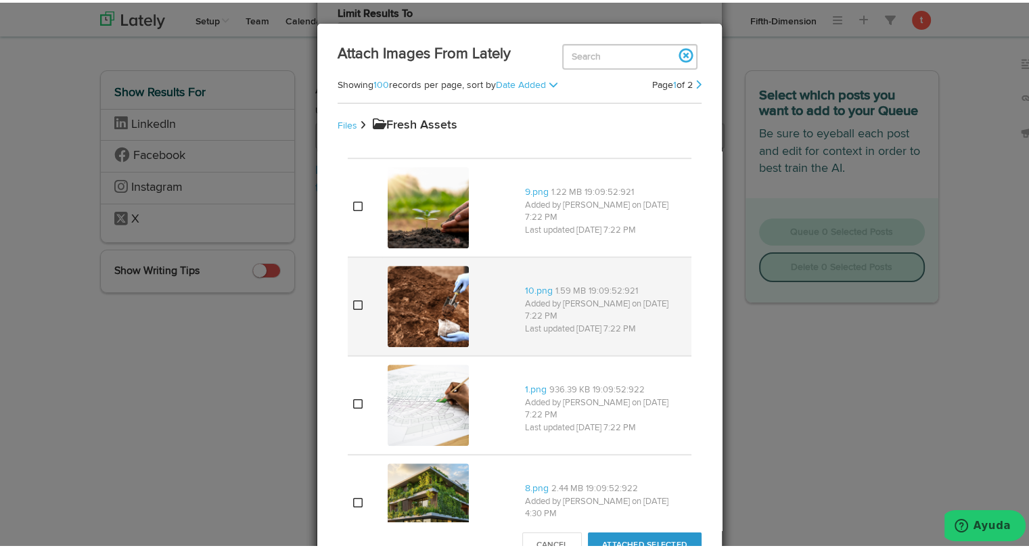
click at [402, 290] on img at bounding box center [427, 303] width 81 height 81
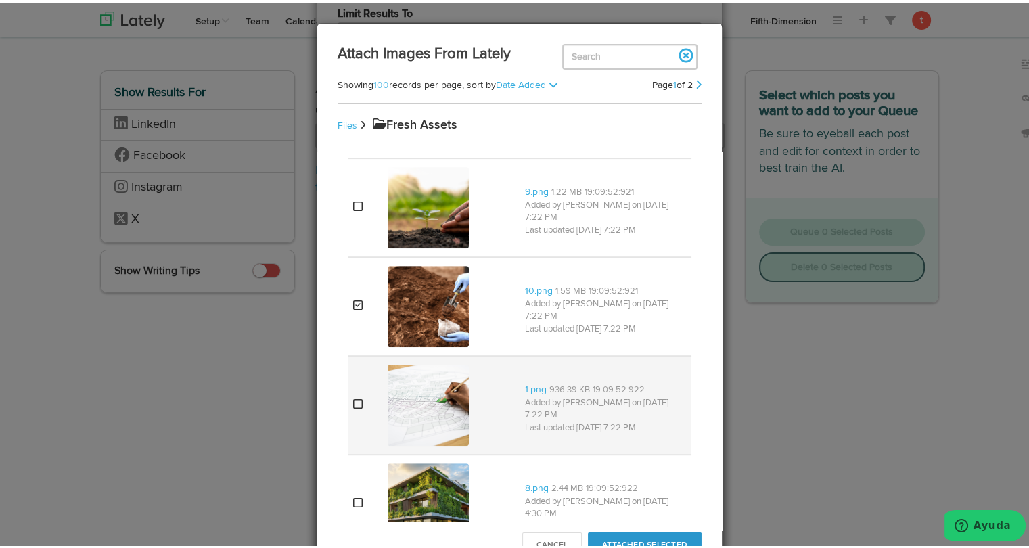
click at [410, 385] on img at bounding box center [427, 402] width 81 height 81
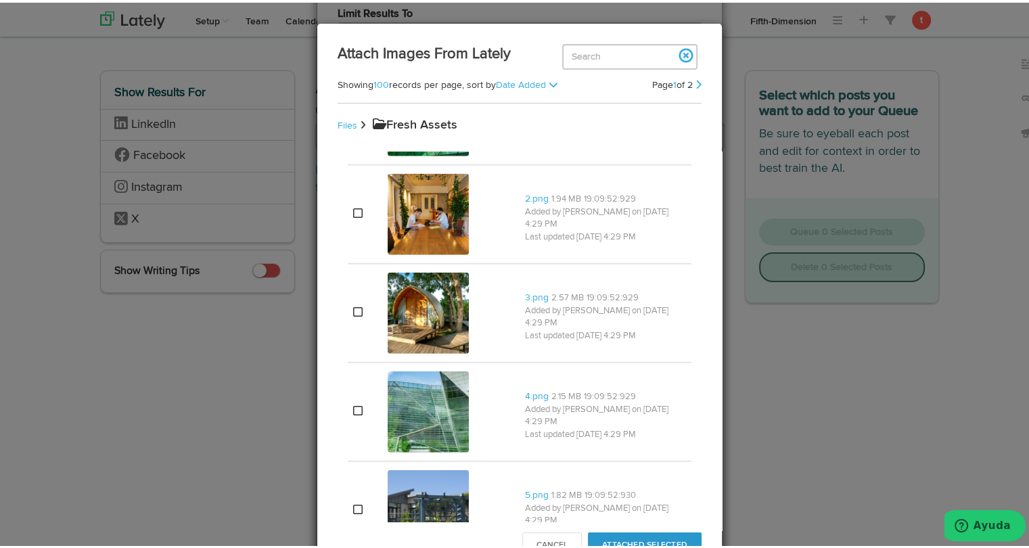
scroll to position [3549, 0]
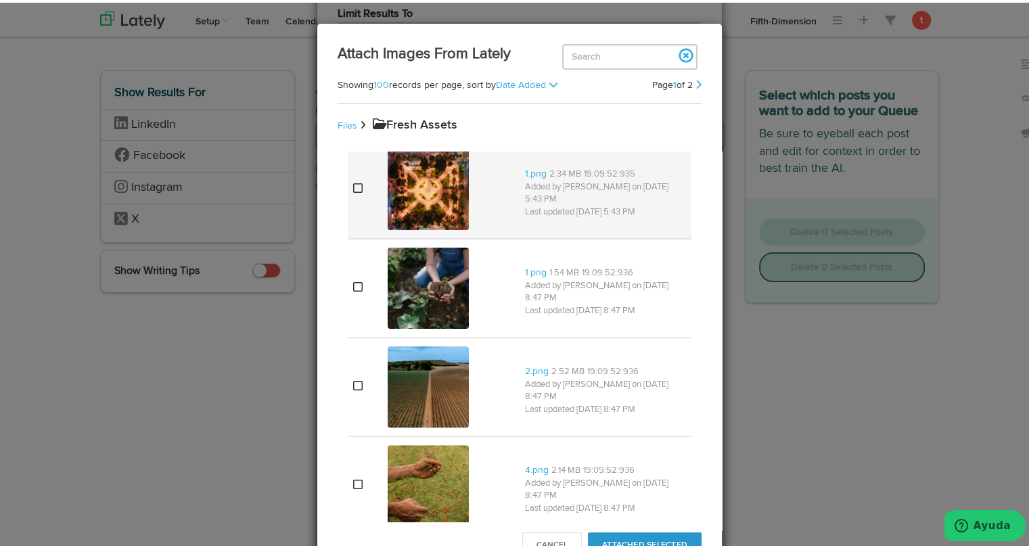
click at [434, 186] on img at bounding box center [427, 186] width 81 height 81
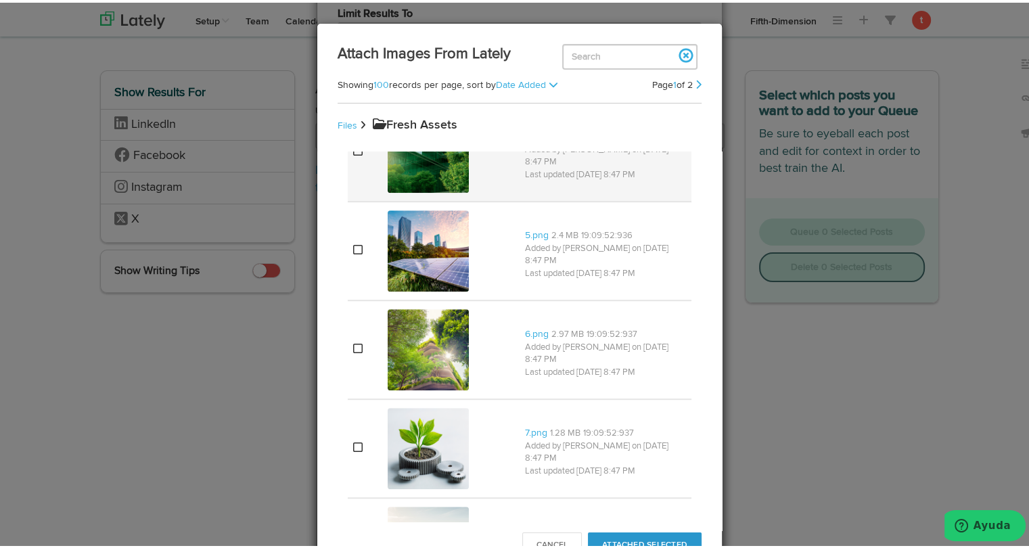
scroll to position [6005, 0]
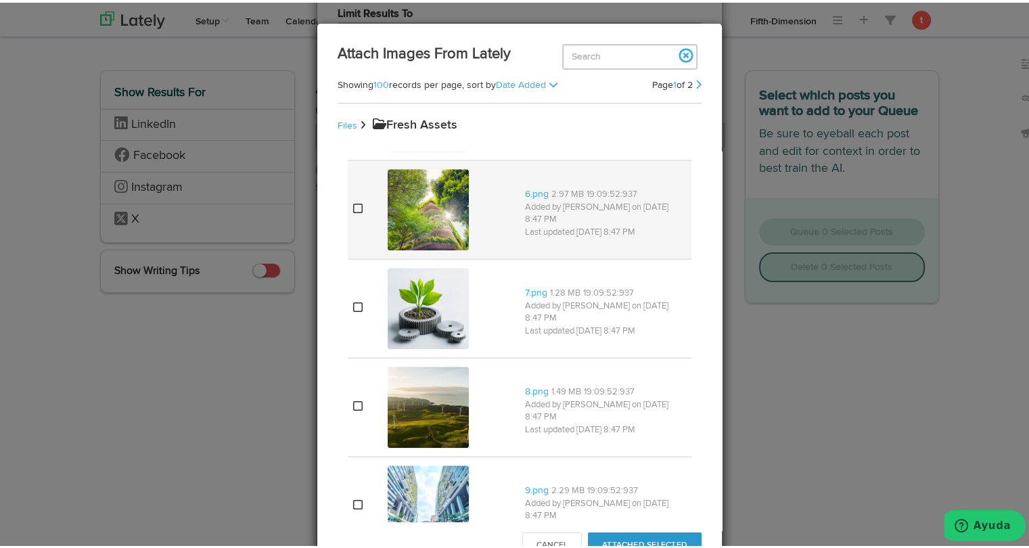
click at [421, 193] on img at bounding box center [427, 206] width 81 height 81
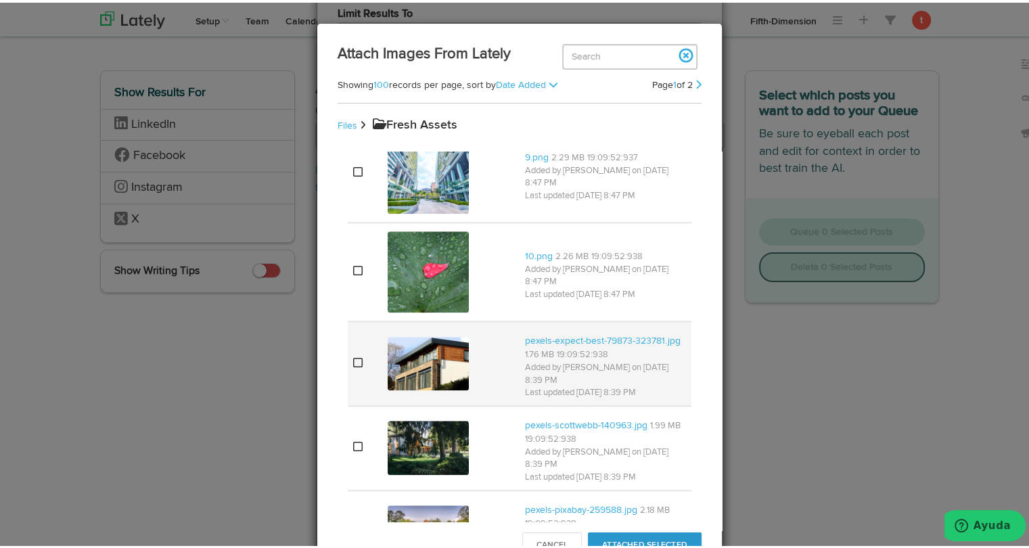
scroll to position [6481, 0]
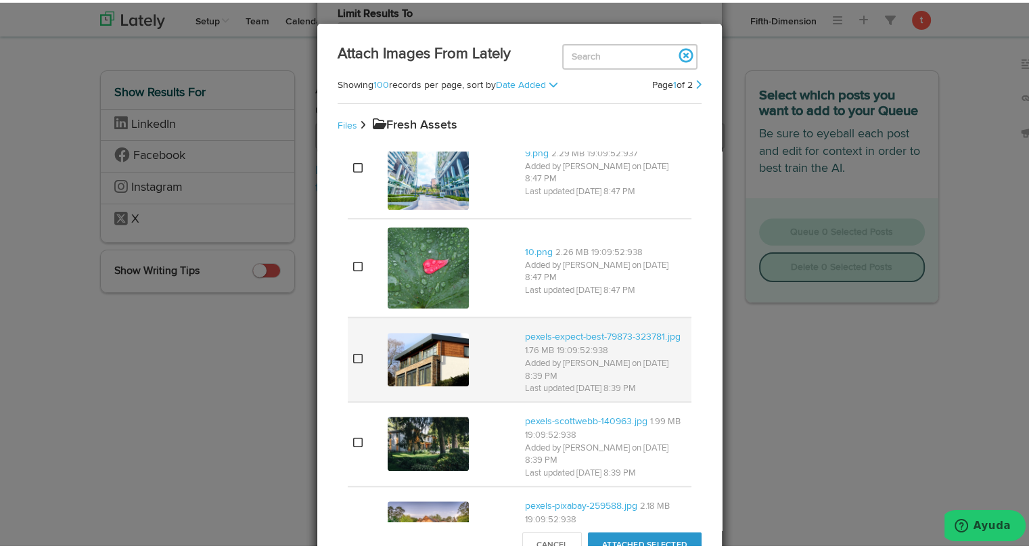
click at [411, 330] on img at bounding box center [427, 357] width 81 height 54
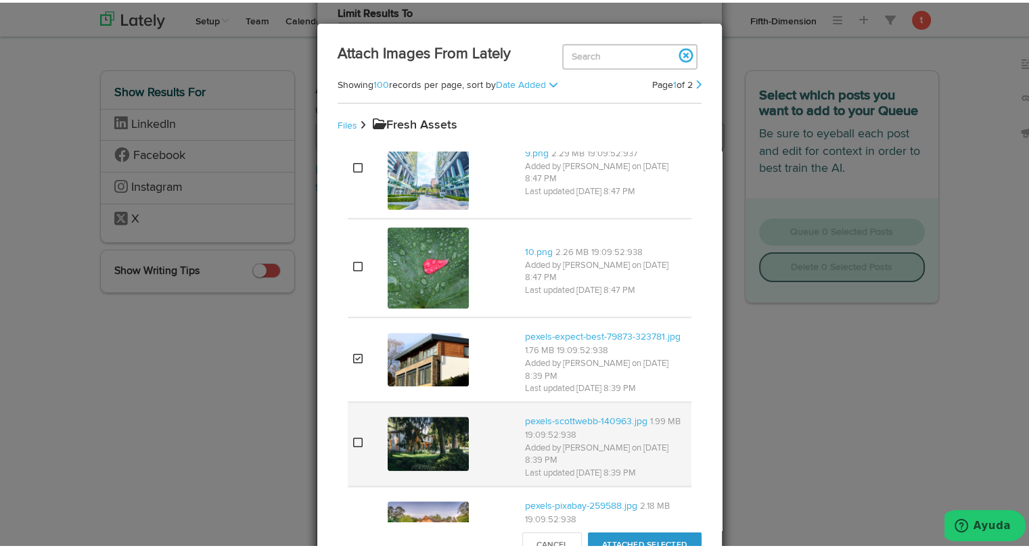
click at [416, 414] on img at bounding box center [427, 441] width 81 height 54
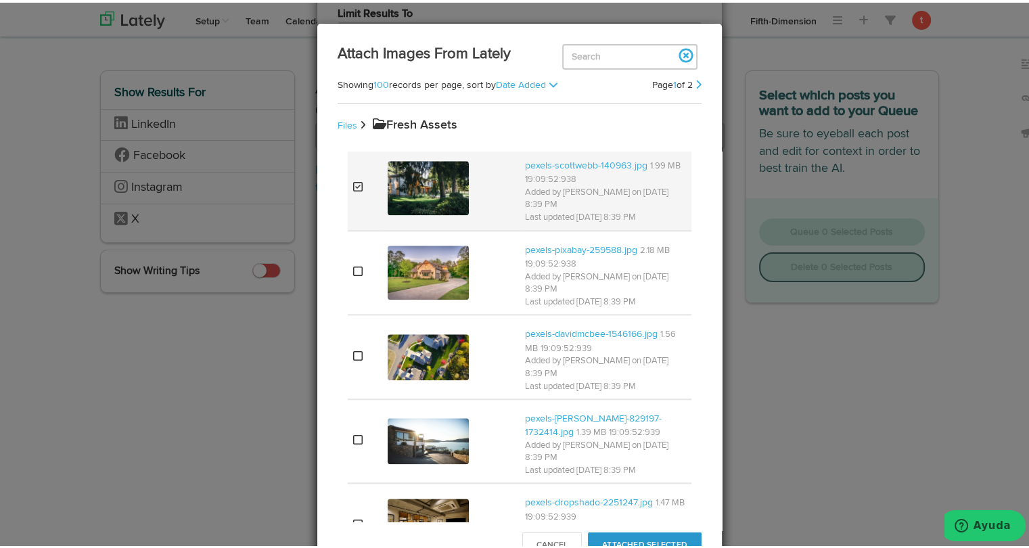
scroll to position [6735, 0]
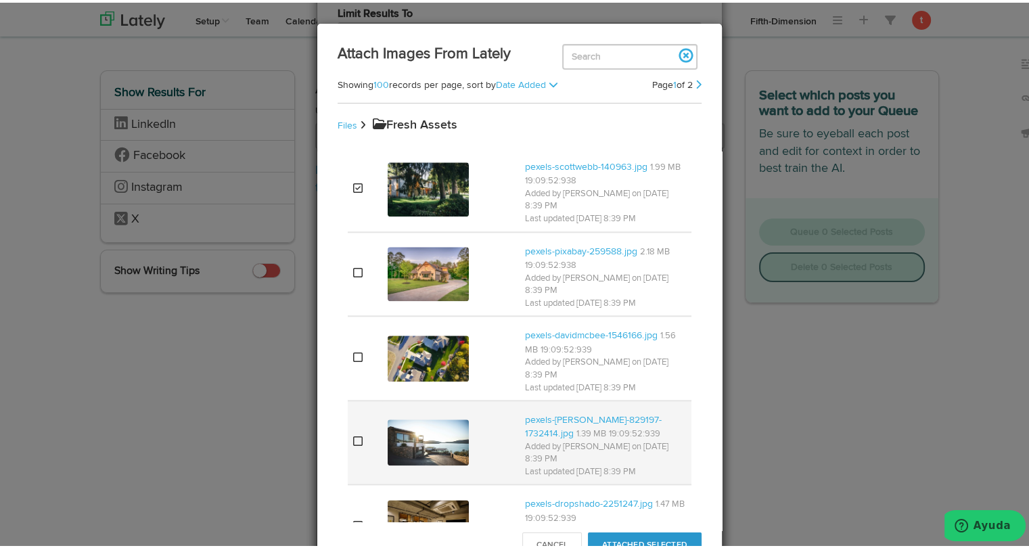
click at [414, 417] on img at bounding box center [427, 440] width 81 height 46
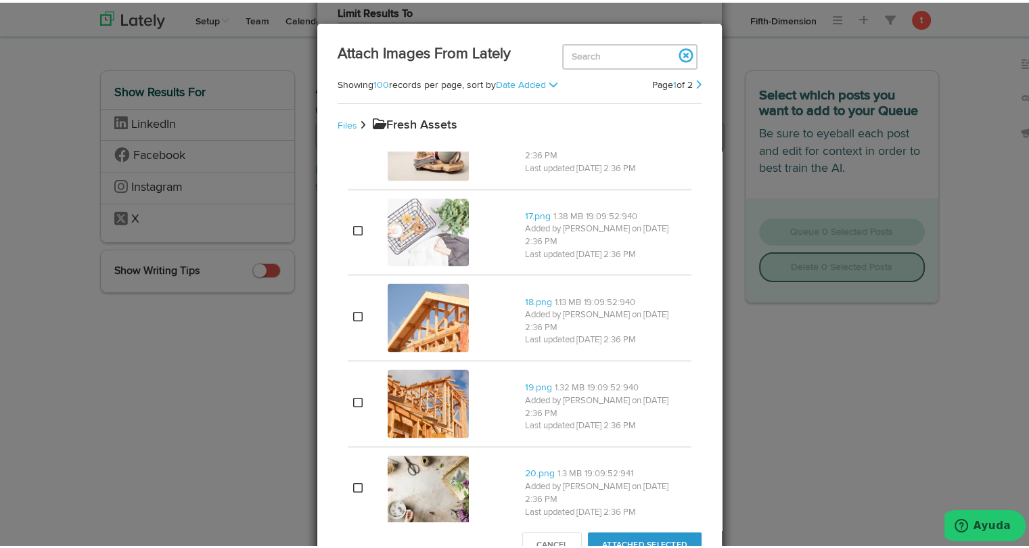
scroll to position [7374, 0]
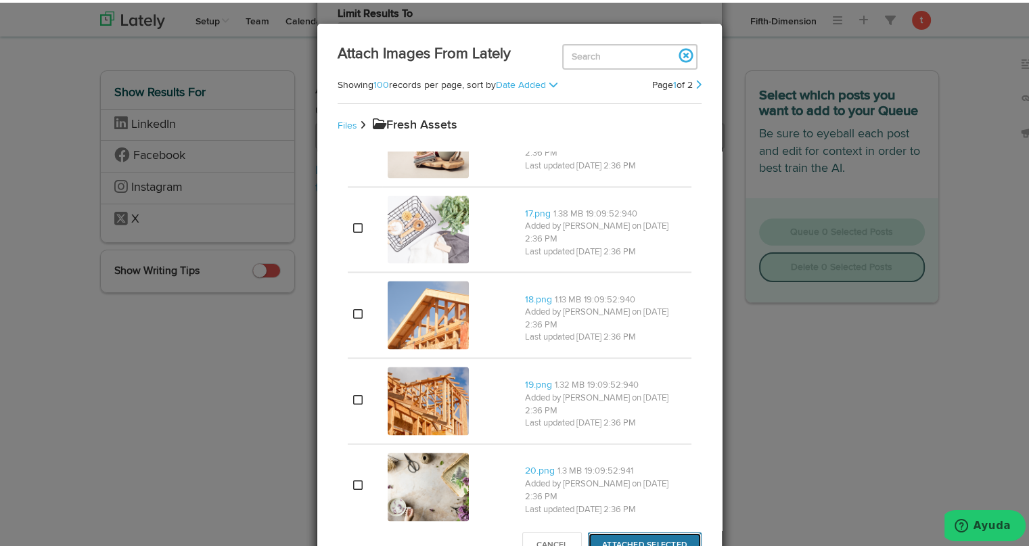
click at [625, 535] on button "Attached Selected" at bounding box center [645, 542] width 114 height 26
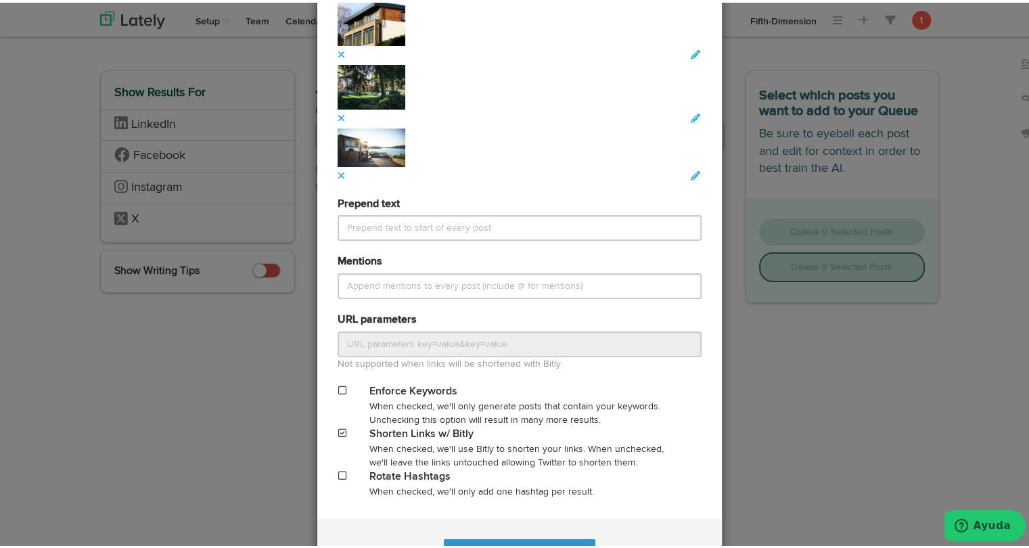
scroll to position [1336, 0]
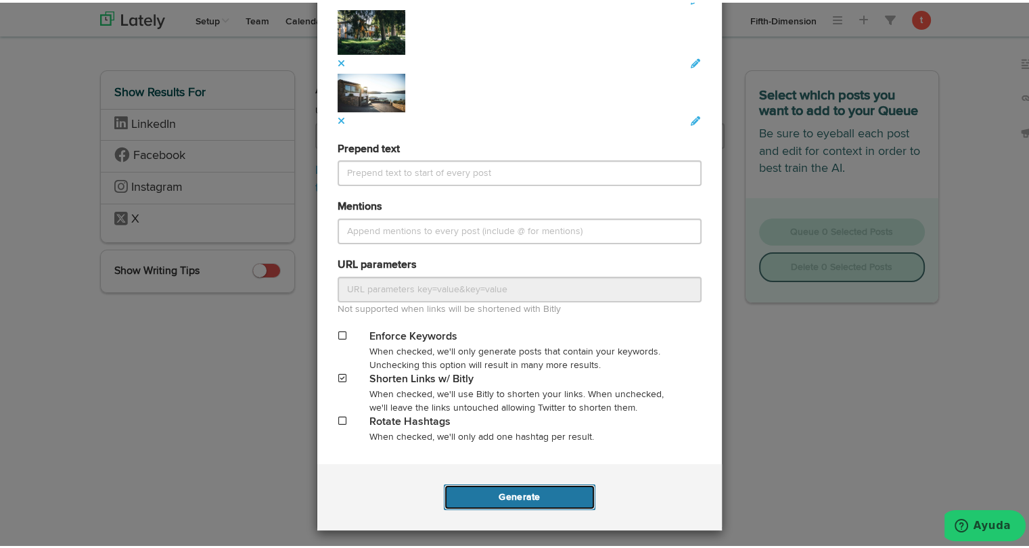
click at [515, 490] on button "Generate" at bounding box center [519, 494] width 151 height 26
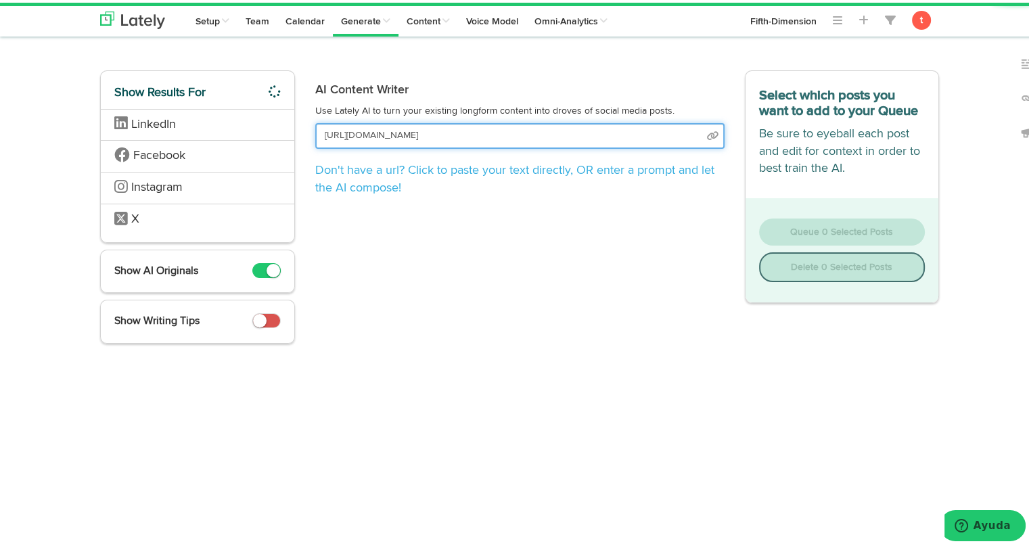
scroll to position [0, 1]
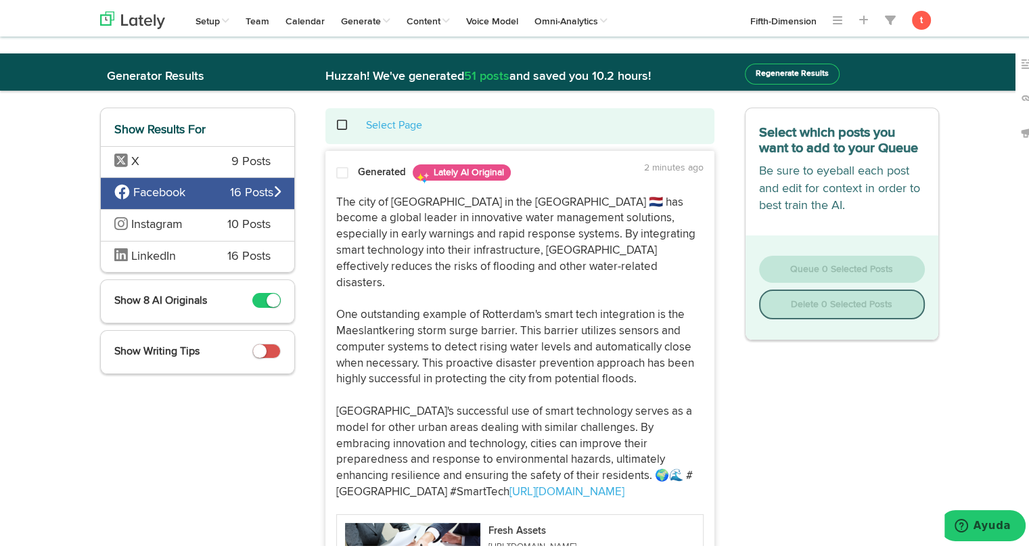
click at [181, 166] on span "X" at bounding box center [162, 160] width 97 height 18
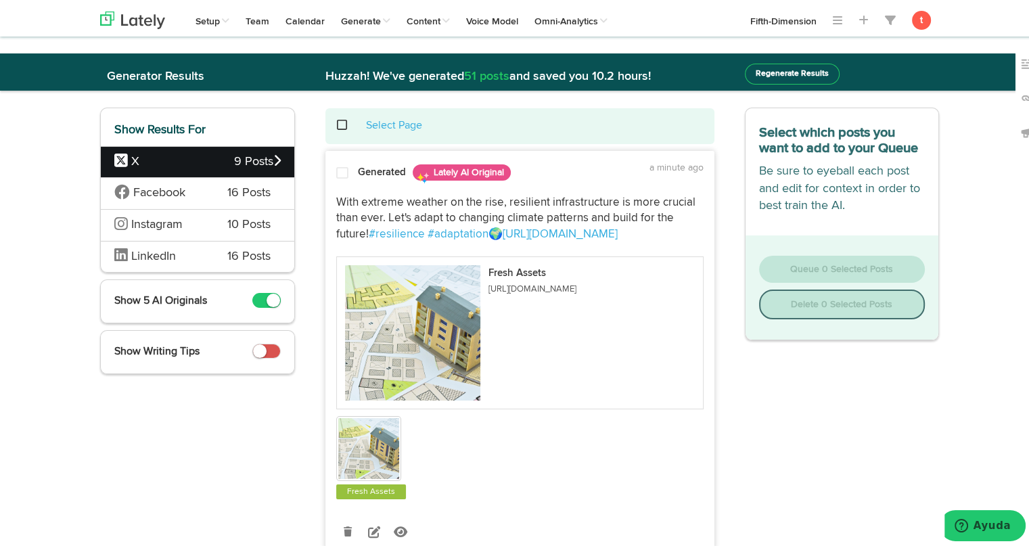
click at [338, 177] on div at bounding box center [342, 173] width 32 height 18
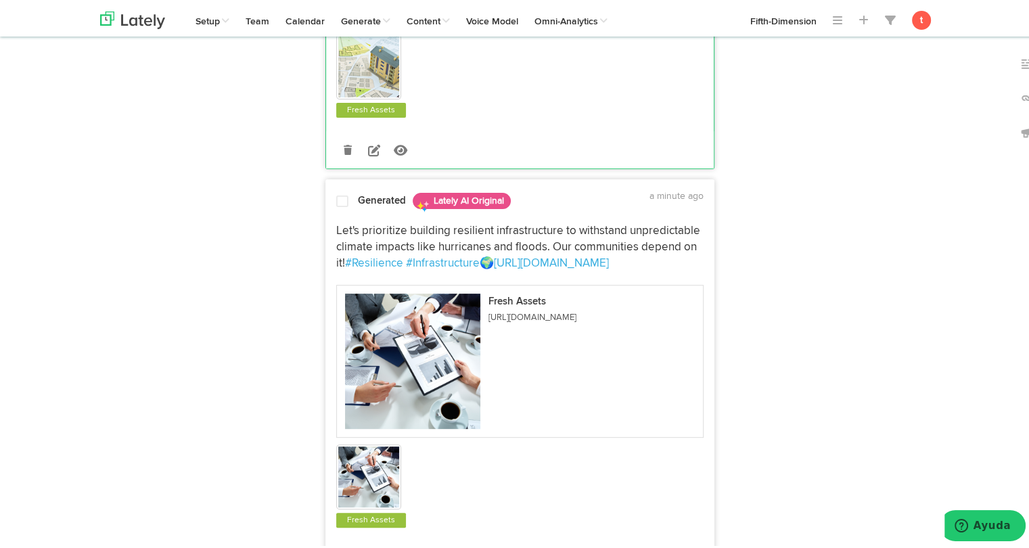
scroll to position [383, 0]
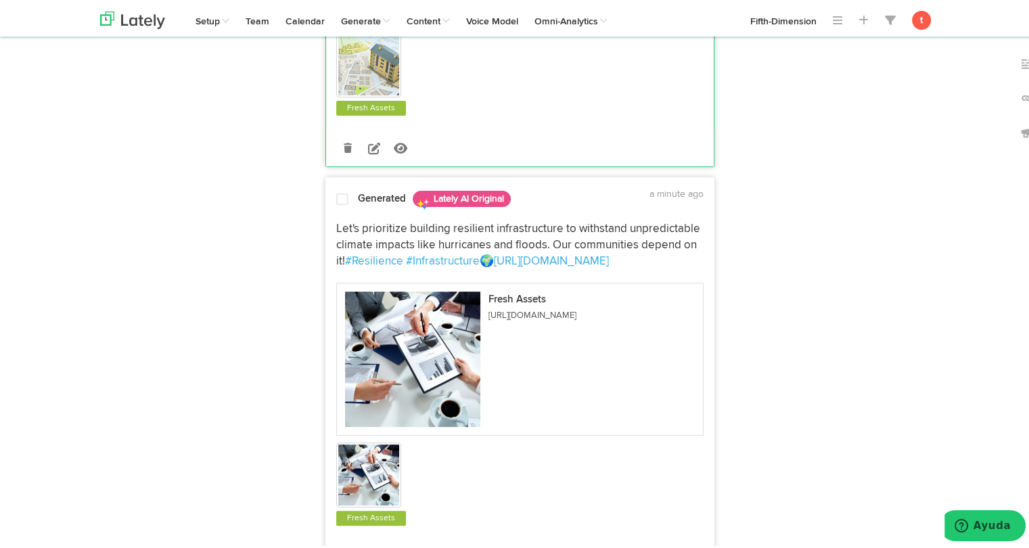
click at [326, 224] on div "Let's prioritize building resilient infrastructure to withstand unpredictable c…" at bounding box center [519, 242] width 387 height 48
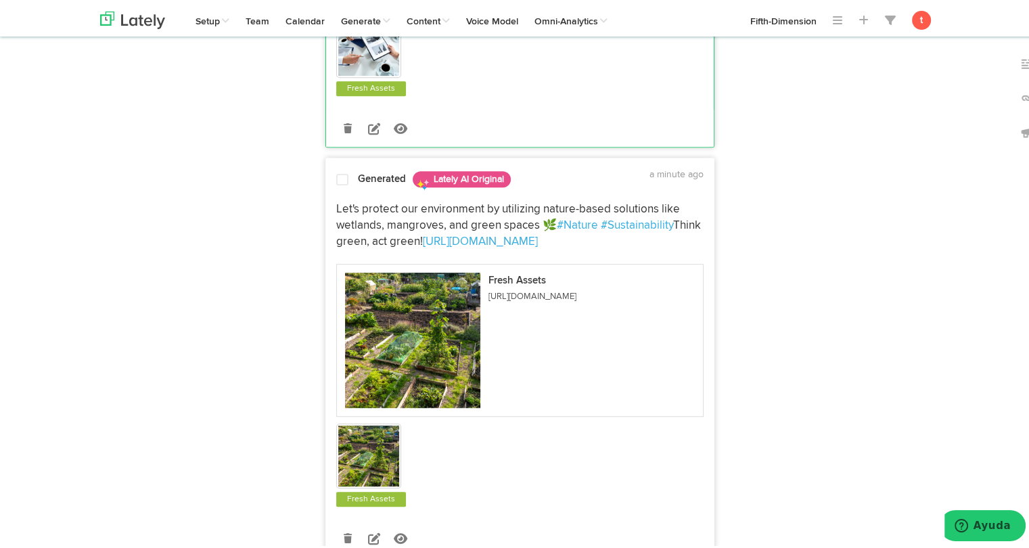
scroll to position [814, 0]
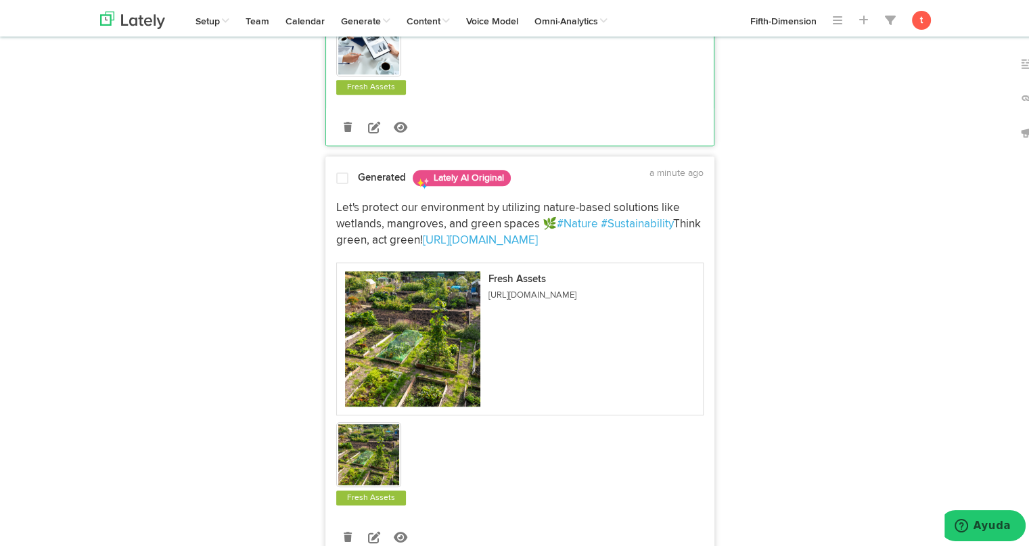
click at [336, 173] on span at bounding box center [342, 176] width 12 height 14
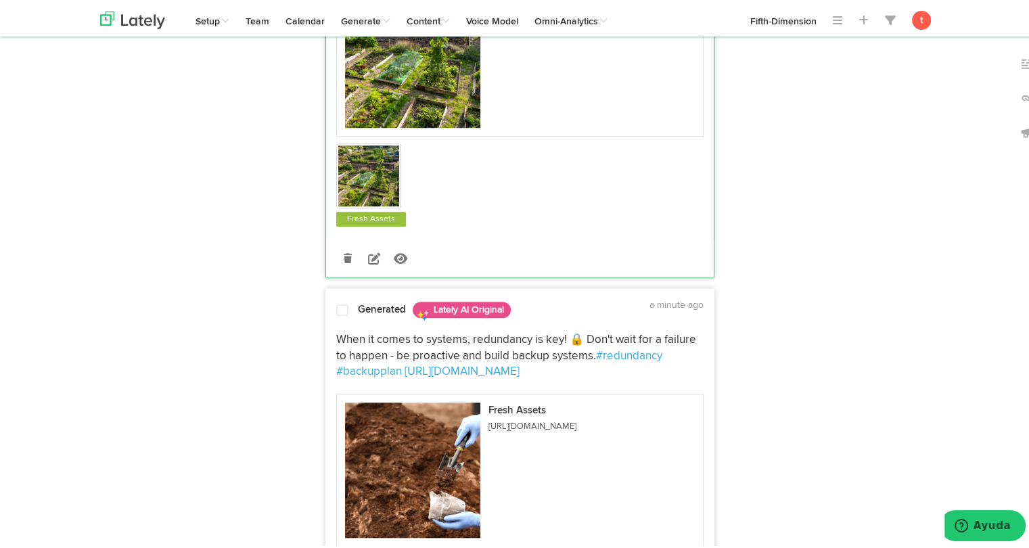
scroll to position [1097, 0]
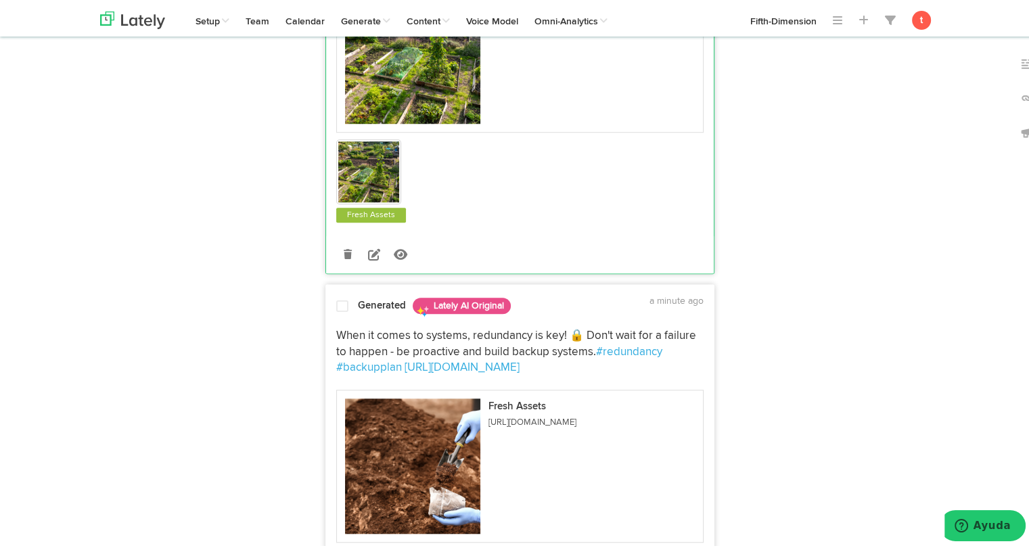
click at [327, 325] on div "When it comes to systems, redundancy is key! 🔒 Don't wait for a failure to happ…" at bounding box center [519, 349] width 387 height 48
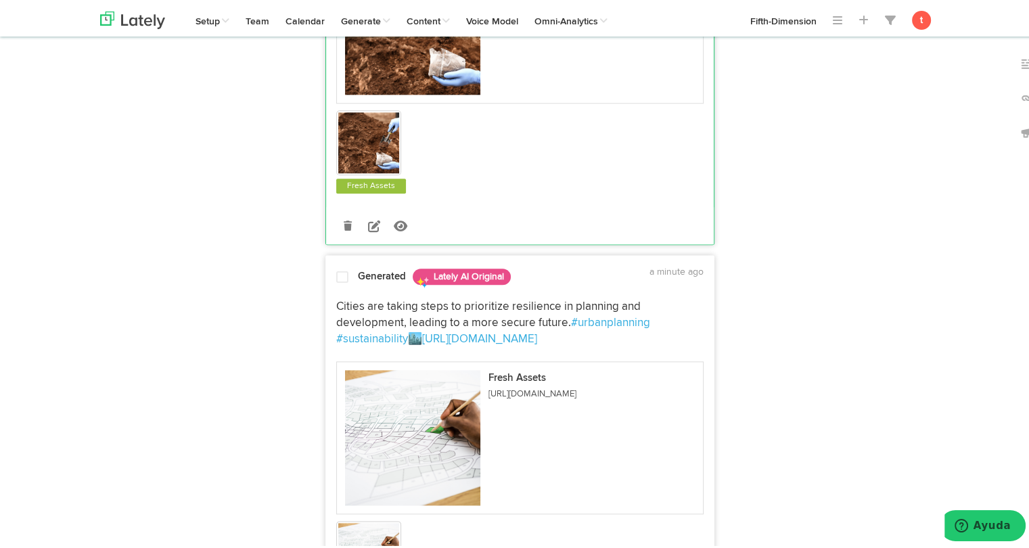
scroll to position [1532, 0]
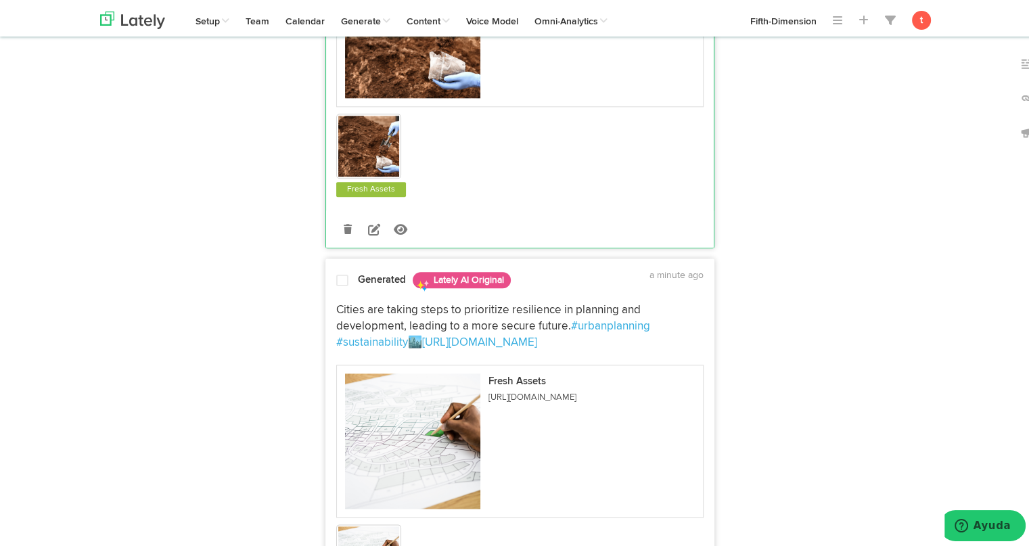
click at [336, 274] on span at bounding box center [342, 278] width 12 height 14
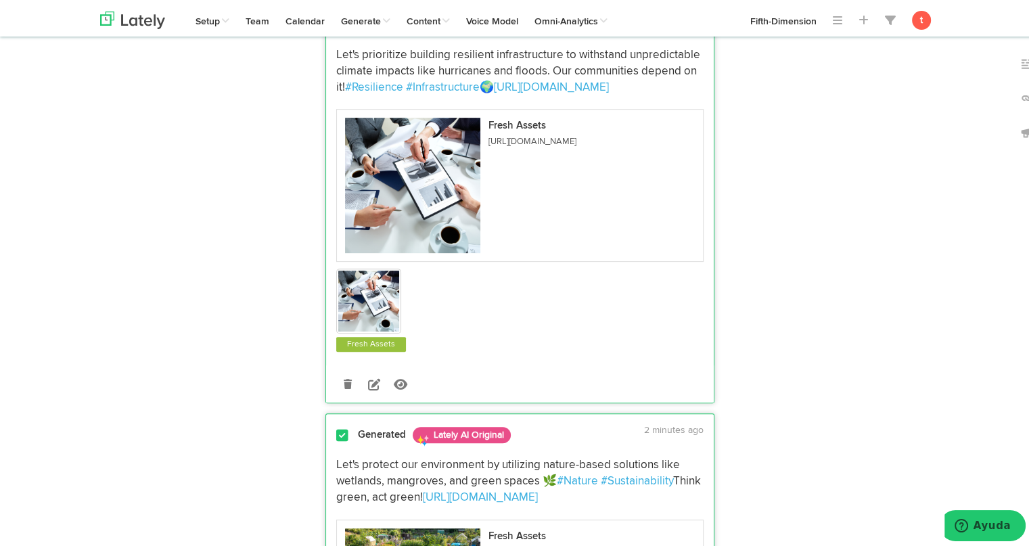
scroll to position [0, 0]
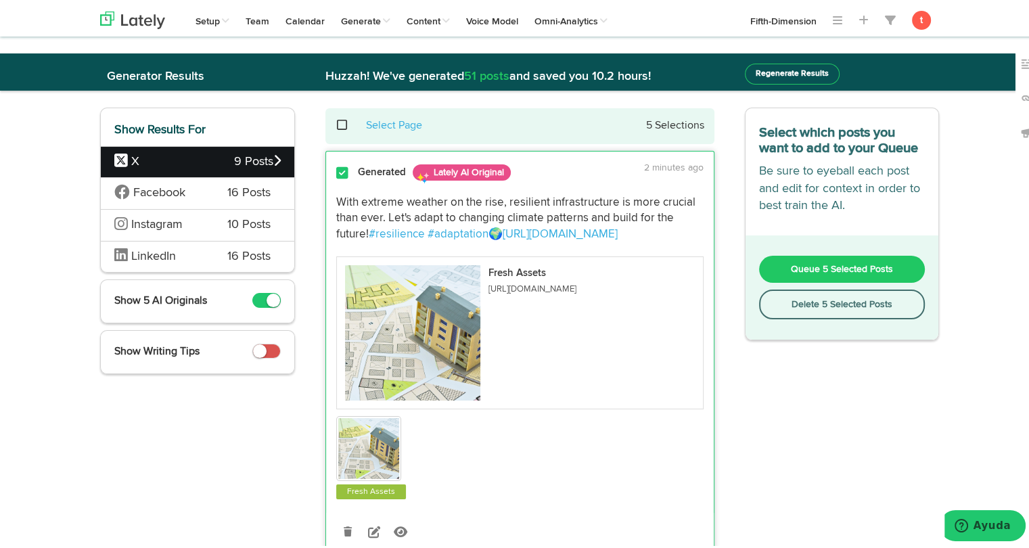
click at [799, 269] on span "Queue 5 Selected Posts" at bounding box center [842, 266] width 102 height 9
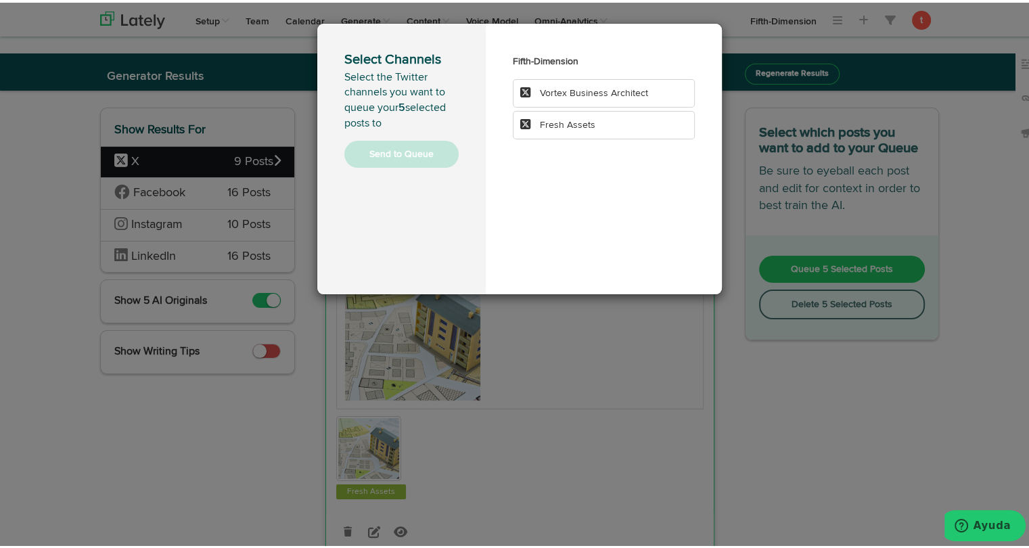
click at [582, 129] on li "Fresh Assets" at bounding box center [604, 122] width 182 height 28
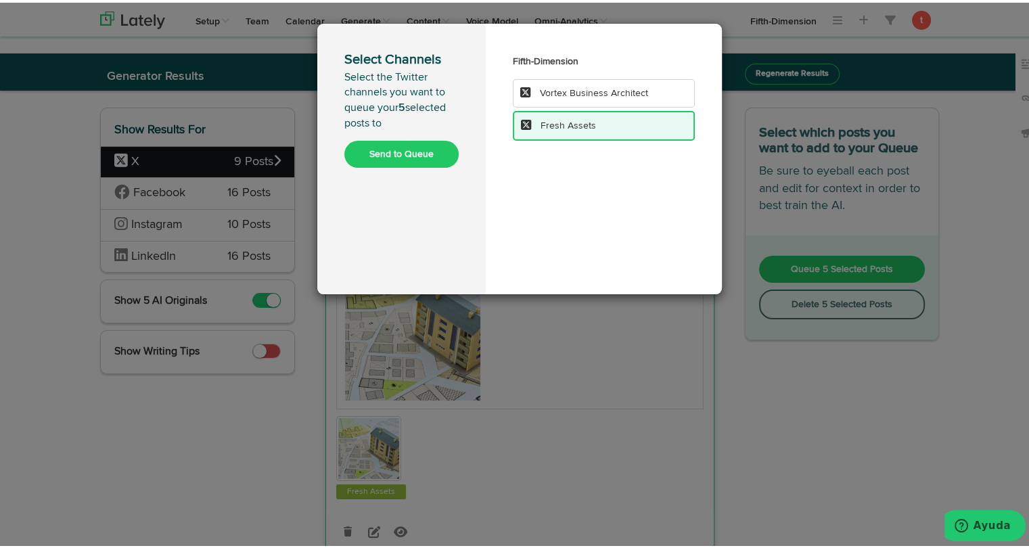
click at [398, 148] on button "Send to Queue" at bounding box center [401, 151] width 114 height 27
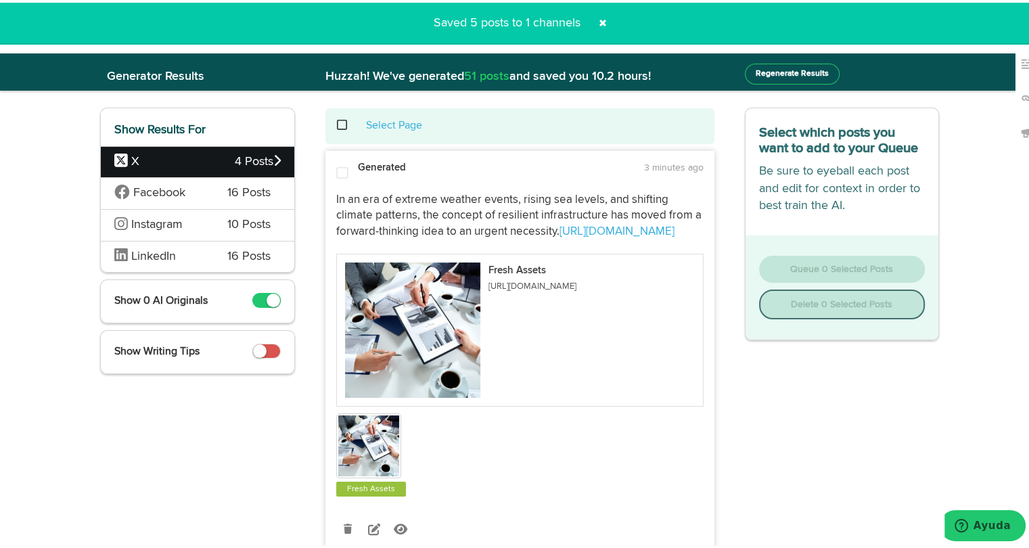
click at [162, 187] on span "Facebook" at bounding box center [159, 190] width 52 height 12
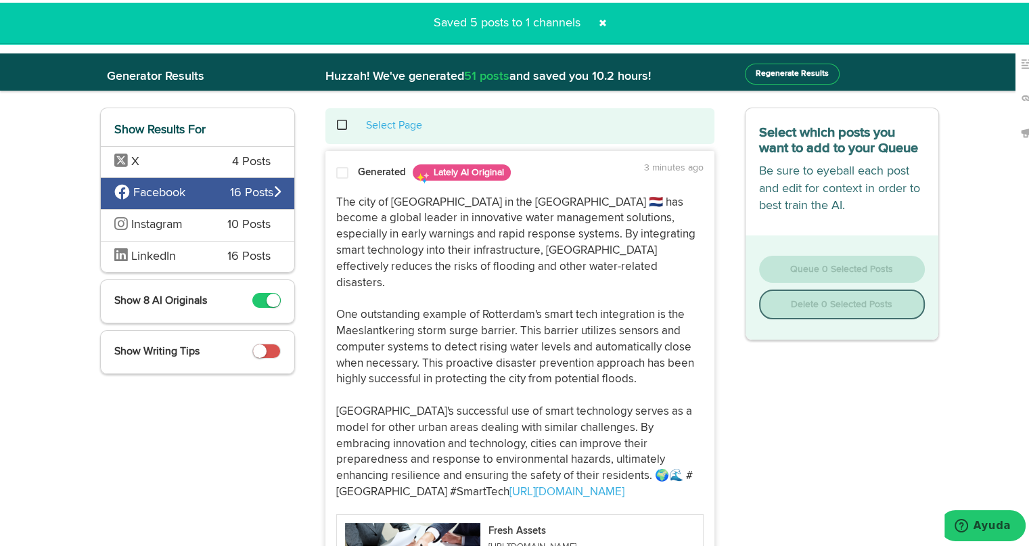
click at [345, 178] on div at bounding box center [342, 173] width 32 height 18
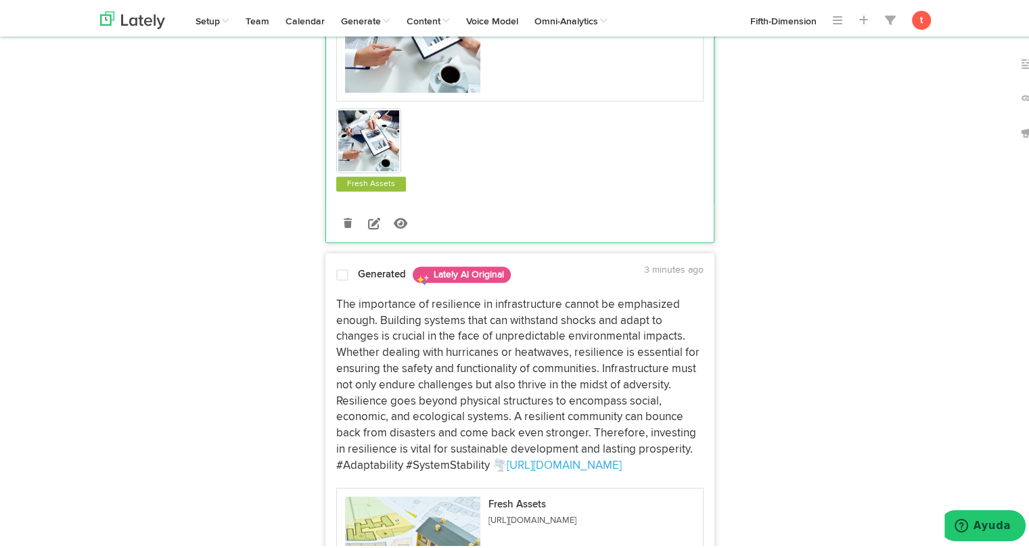
click at [341, 294] on p "The importance of resilience in infrastructure cannot be emphasized enough. Bui…" at bounding box center [519, 382] width 367 height 177
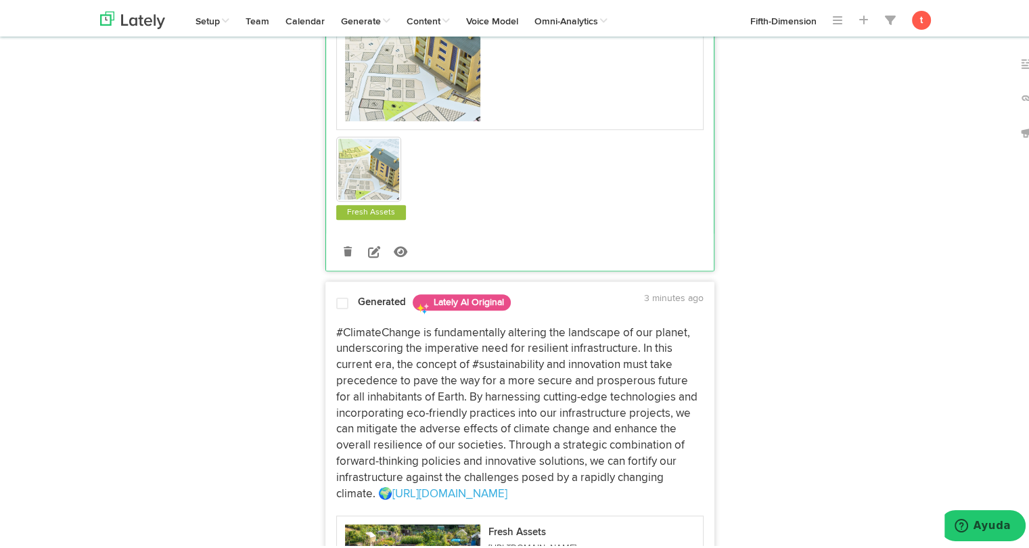
click at [342, 355] on p "#ClimateChange is fundamentally altering the landscape of our planet, underscor…" at bounding box center [519, 411] width 367 height 177
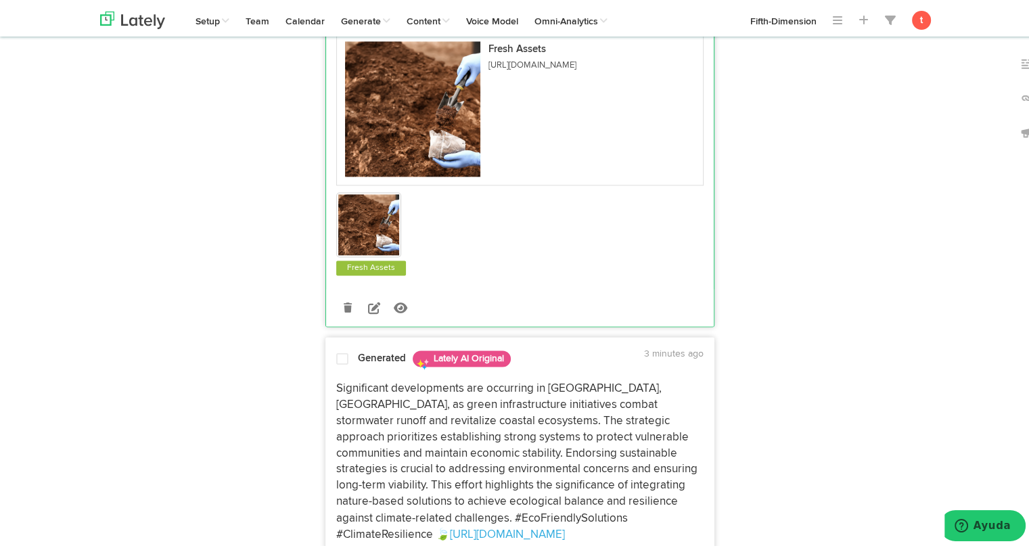
click at [358, 425] on p "Significant developments are occurring in [GEOGRAPHIC_DATA], [GEOGRAPHIC_DATA],…" at bounding box center [519, 458] width 367 height 161
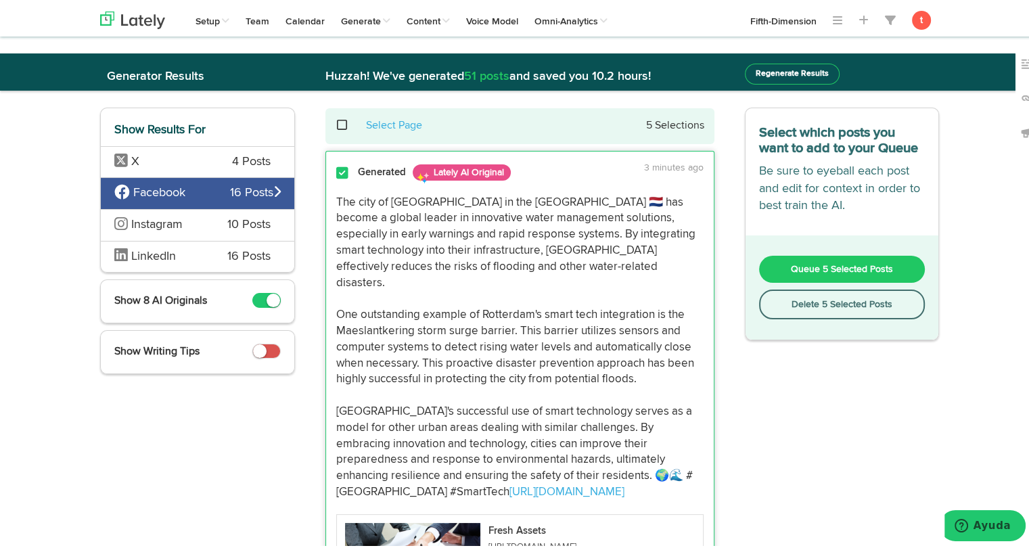
click at [786, 257] on button "Queue 5 Selected Posts" at bounding box center [842, 266] width 166 height 27
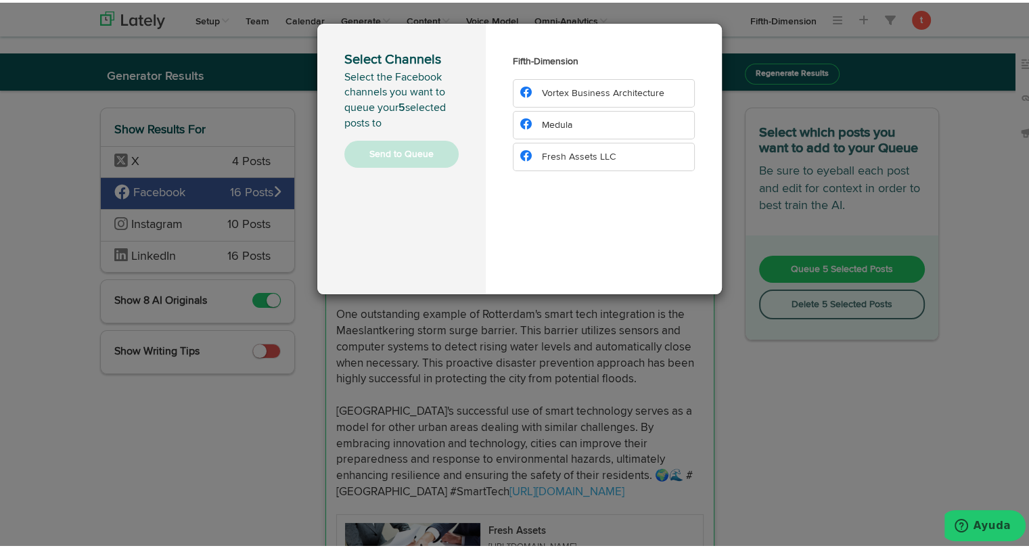
click at [597, 153] on span "Fresh Assets LLC" at bounding box center [579, 153] width 74 height 9
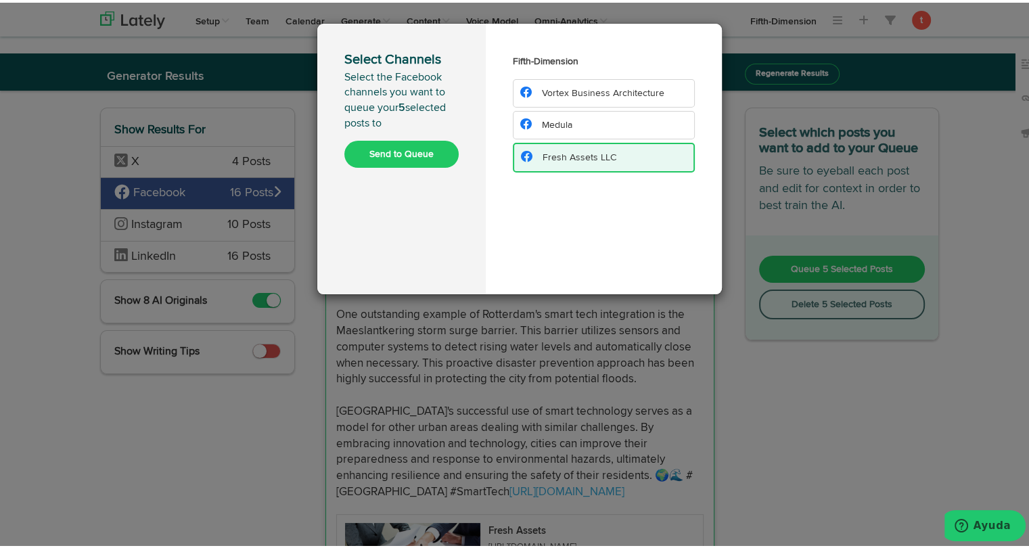
click at [429, 150] on button "Send to Queue" at bounding box center [401, 151] width 114 height 27
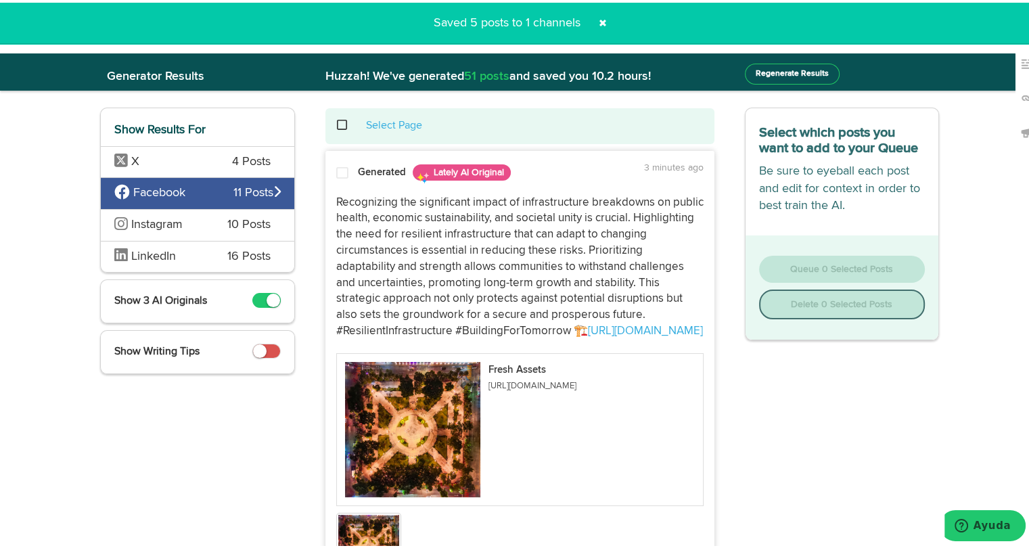
click at [233, 216] on span "10 Posts" at bounding box center [248, 223] width 43 height 18
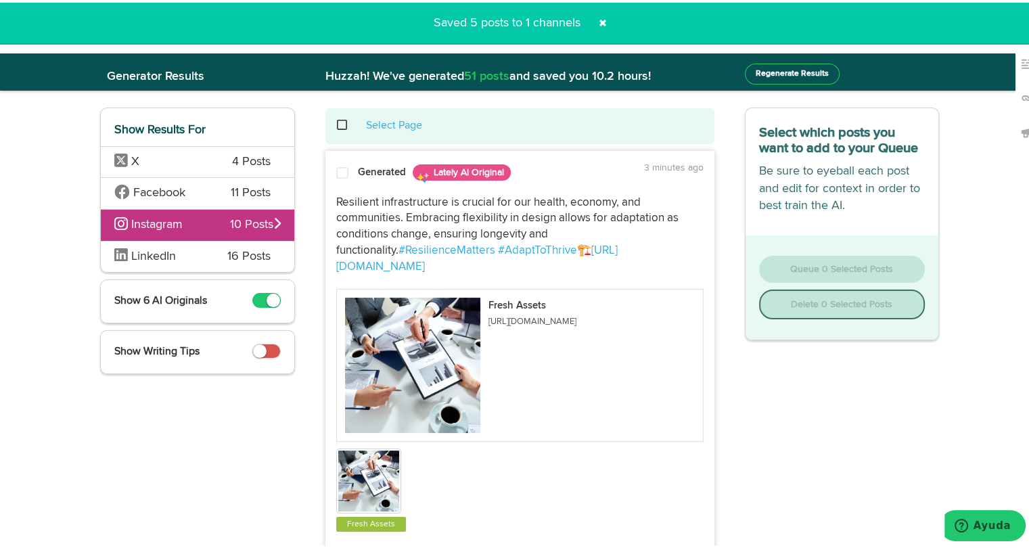
click at [341, 164] on span at bounding box center [342, 171] width 12 height 14
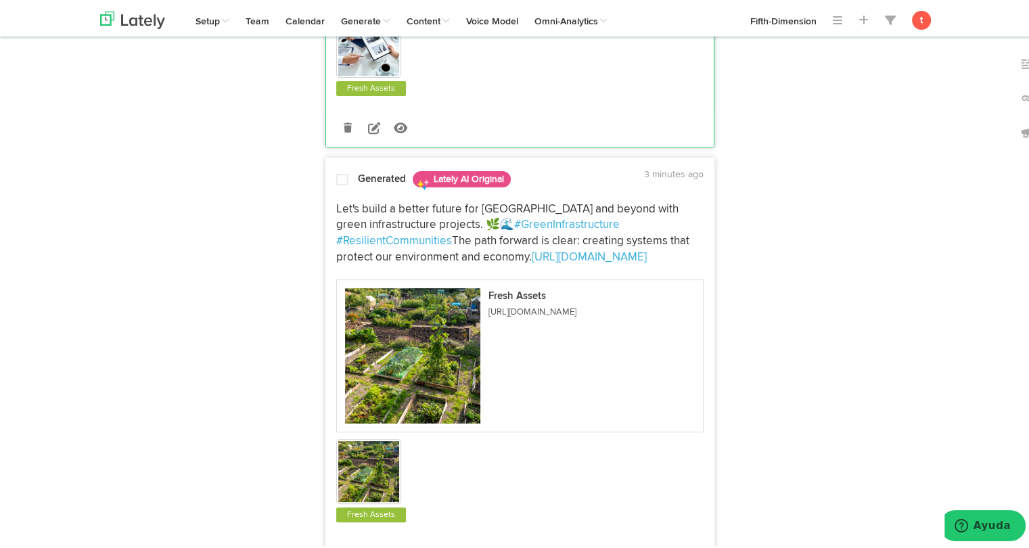
click at [341, 199] on p "Let's build a better future for [GEOGRAPHIC_DATA] and beyond with green infrast…" at bounding box center [519, 231] width 367 height 64
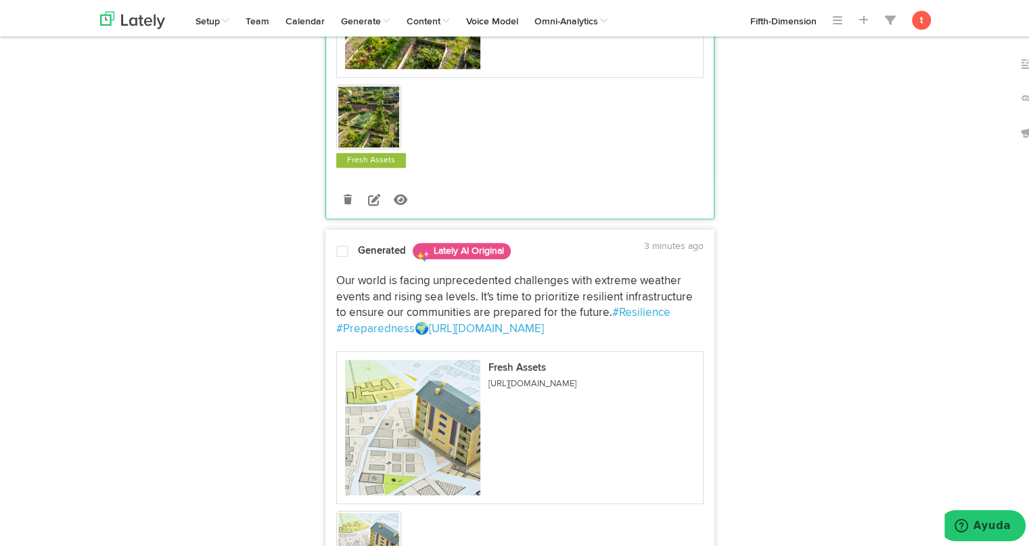
scroll to position [836, 0]
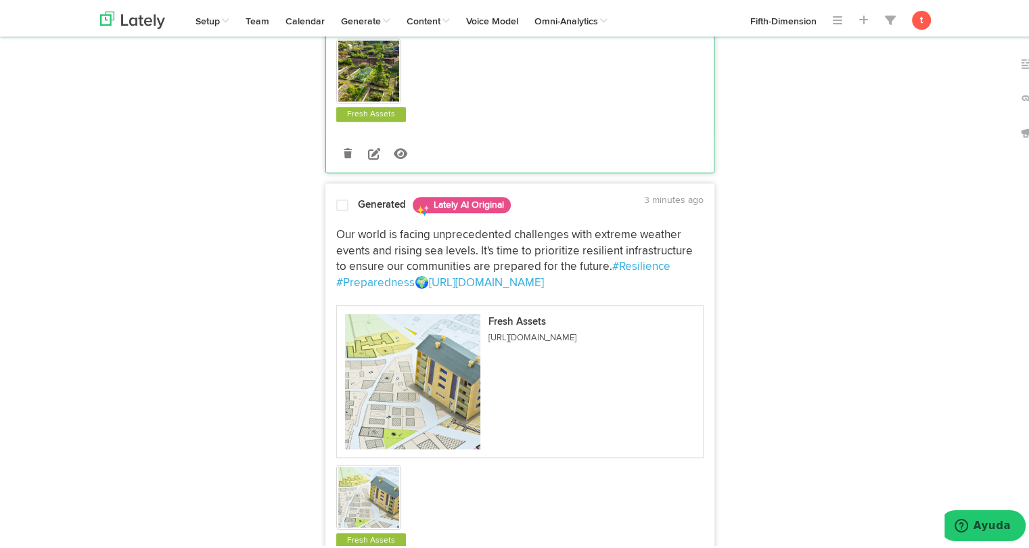
click at [345, 225] on p "Our world is facing unprecedented challenges with extreme weather events and ri…" at bounding box center [519, 257] width 367 height 64
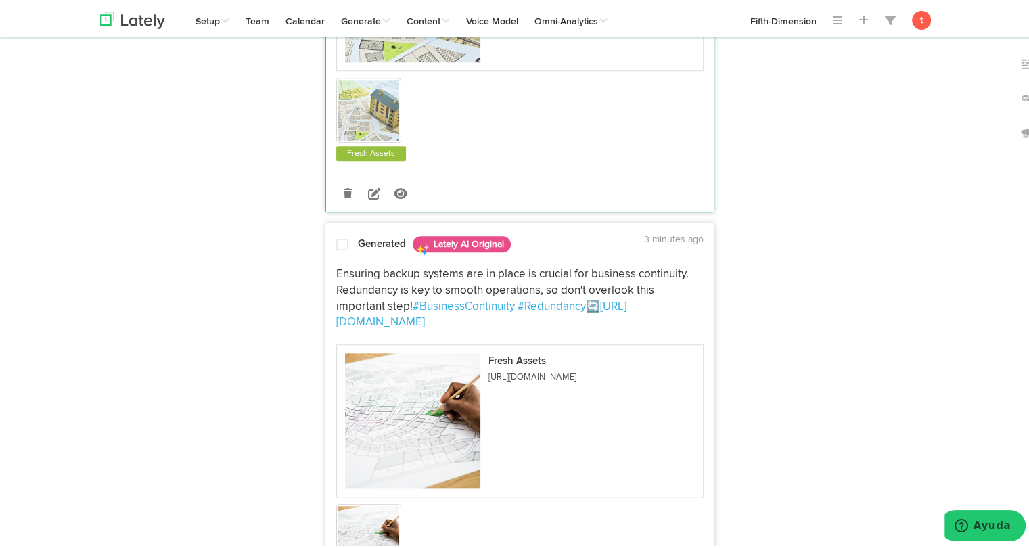
scroll to position [1304, 0]
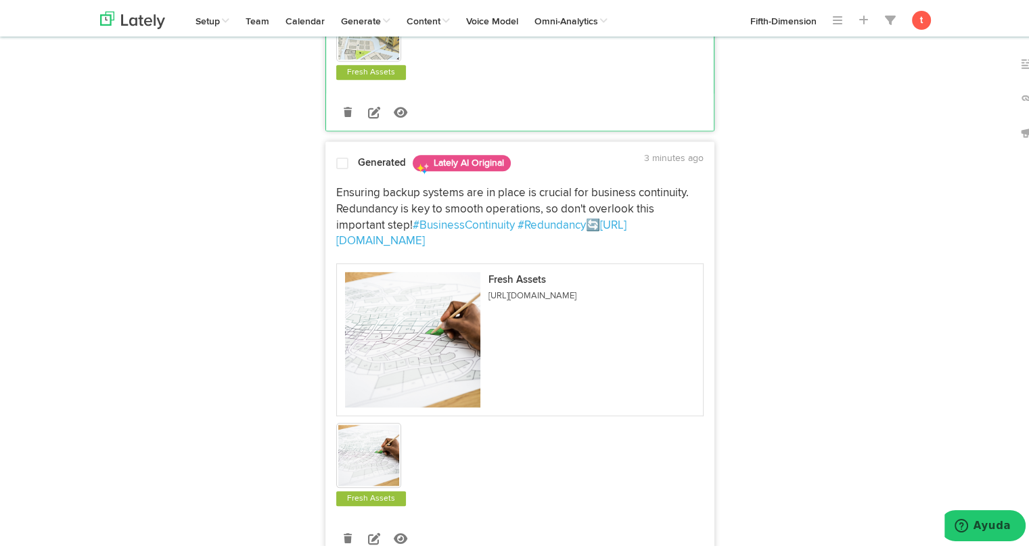
click at [351, 195] on p "Ensuring backup systems are in place is crucial for business continuity. Redund…" at bounding box center [519, 215] width 367 height 64
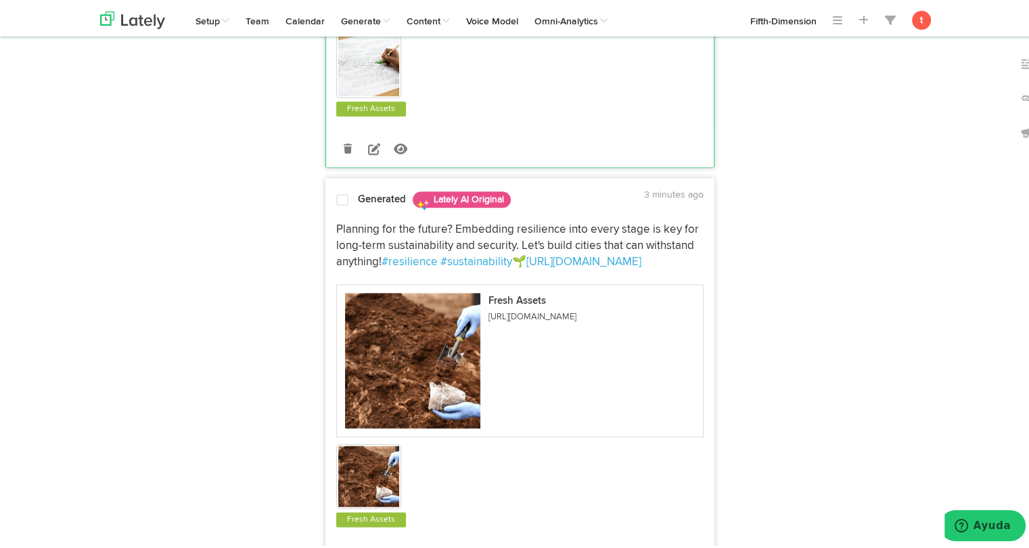
click at [349, 219] on p "Planning for the future? Embedding resilience into every stage is key for long-…" at bounding box center [519, 243] width 367 height 48
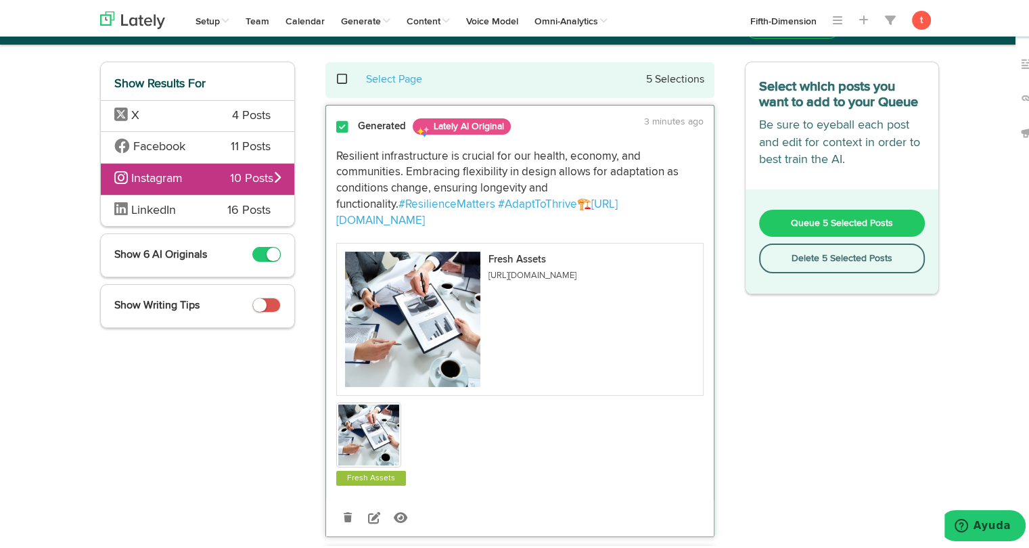
scroll to position [0, 0]
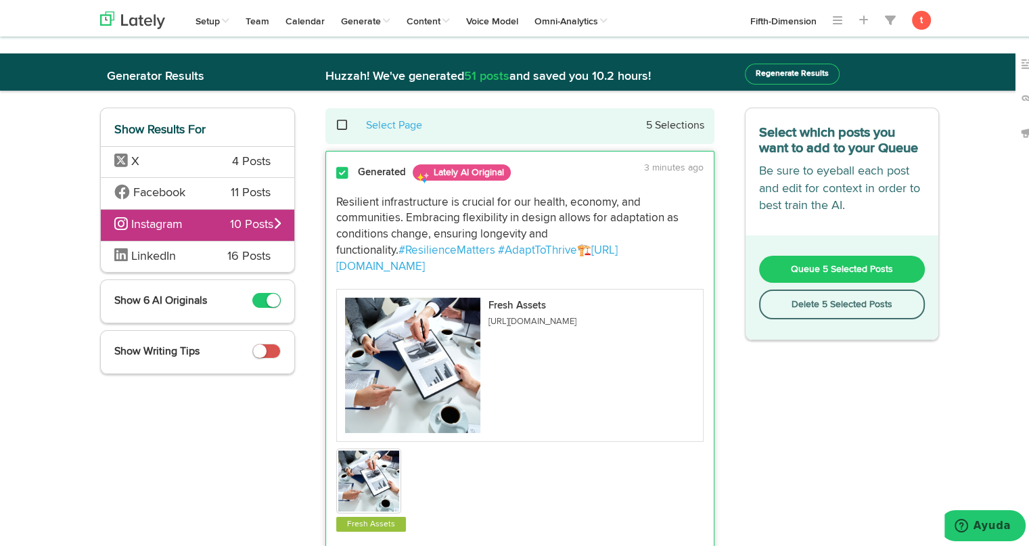
click at [793, 263] on span "Queue 5 Selected Posts" at bounding box center [842, 266] width 102 height 9
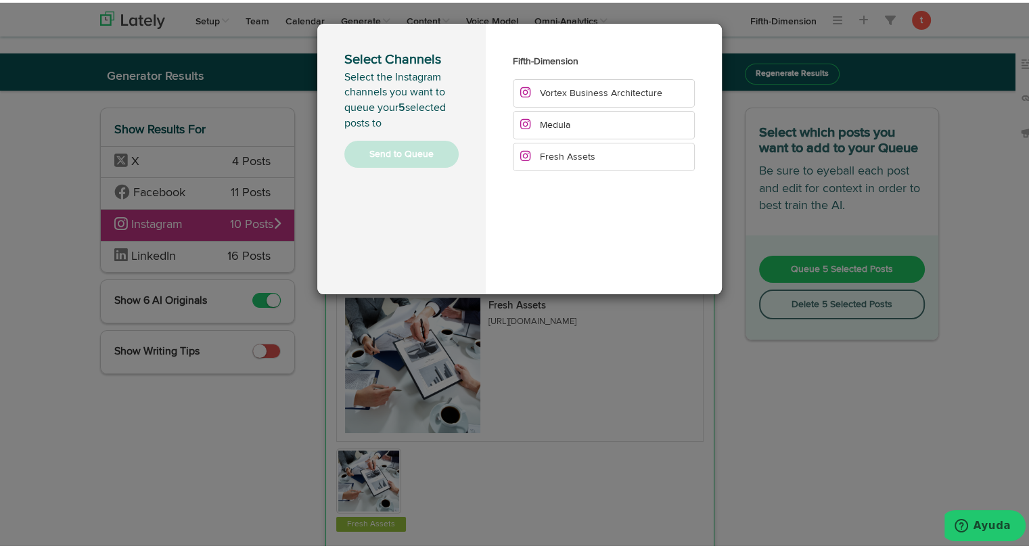
click at [520, 154] on icon at bounding box center [525, 154] width 10 height 1
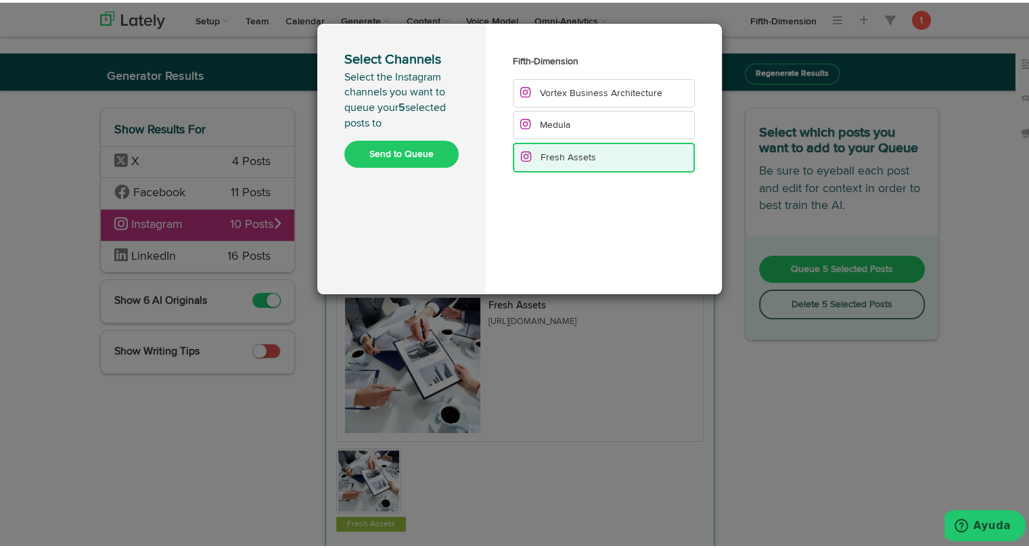
click at [413, 147] on button "Send to Queue" at bounding box center [401, 151] width 114 height 27
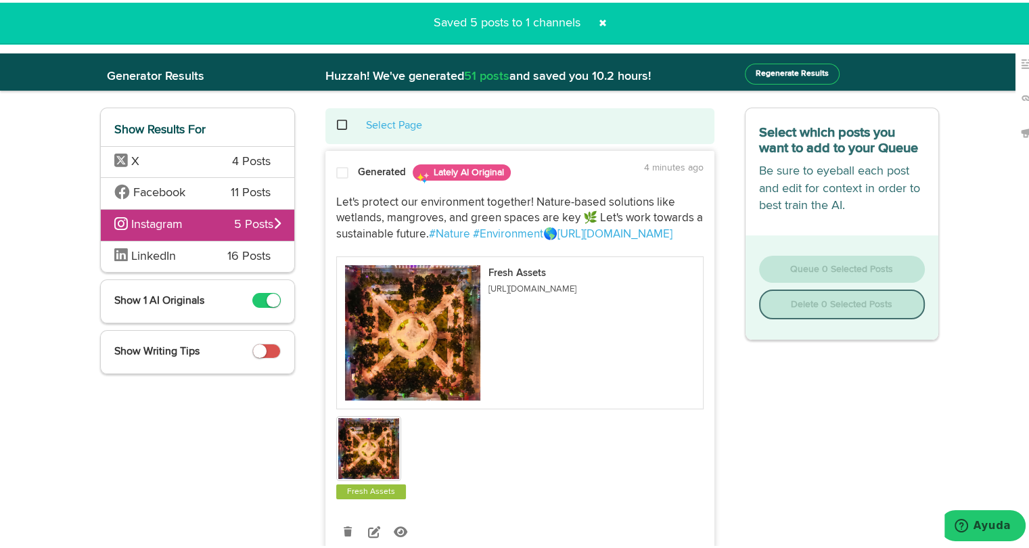
click at [187, 251] on span "LinkedIn" at bounding box center [160, 254] width 93 height 18
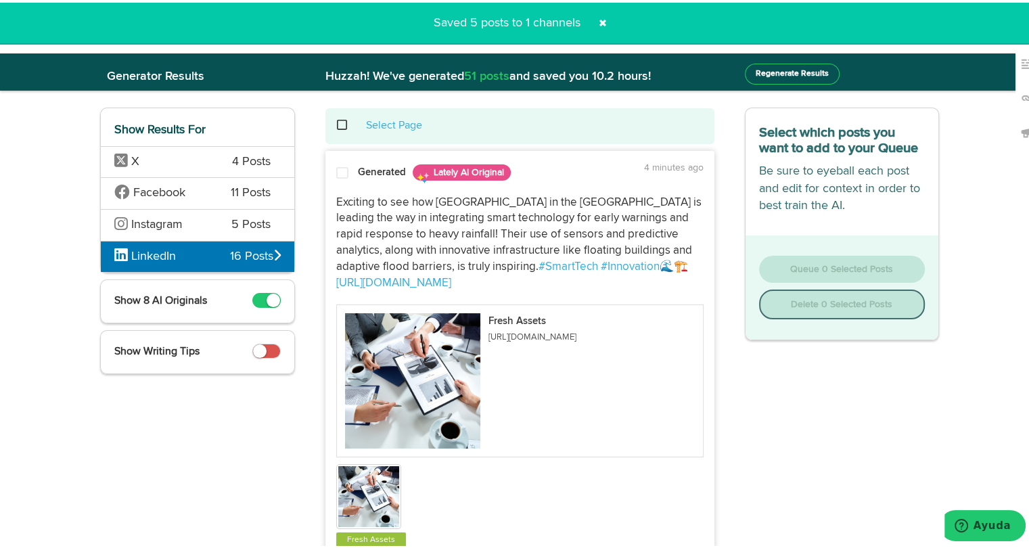
click at [331, 180] on div at bounding box center [342, 173] width 32 height 18
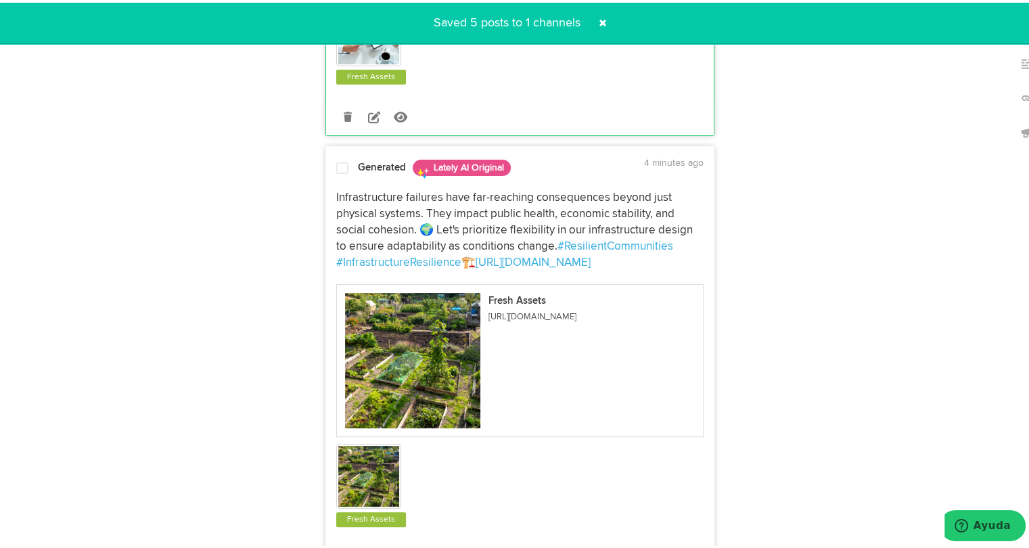
click at [354, 202] on p "Infrastructure failures have far-reaching consequences beyond just physical sys…" at bounding box center [519, 227] width 367 height 80
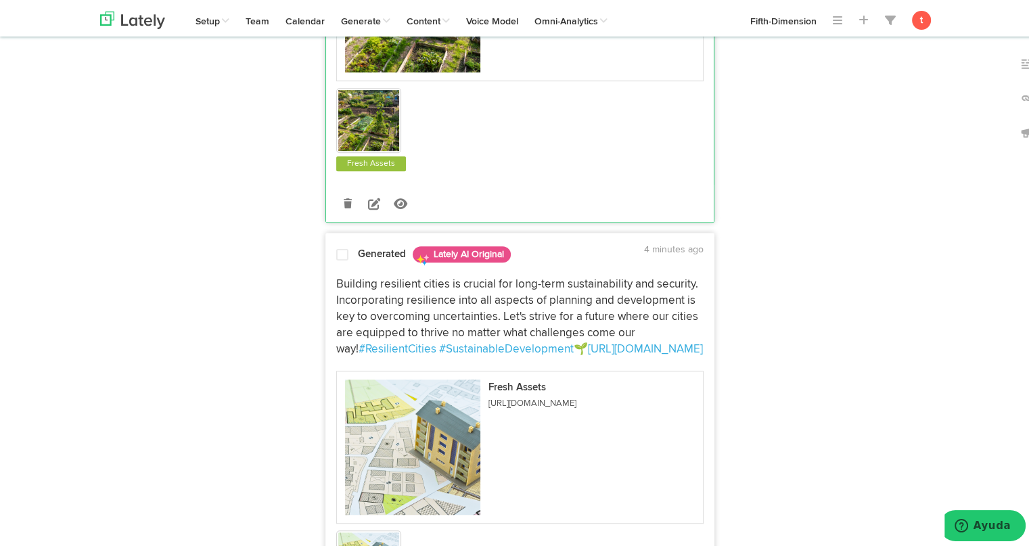
click at [352, 260] on div at bounding box center [342, 254] width 32 height 18
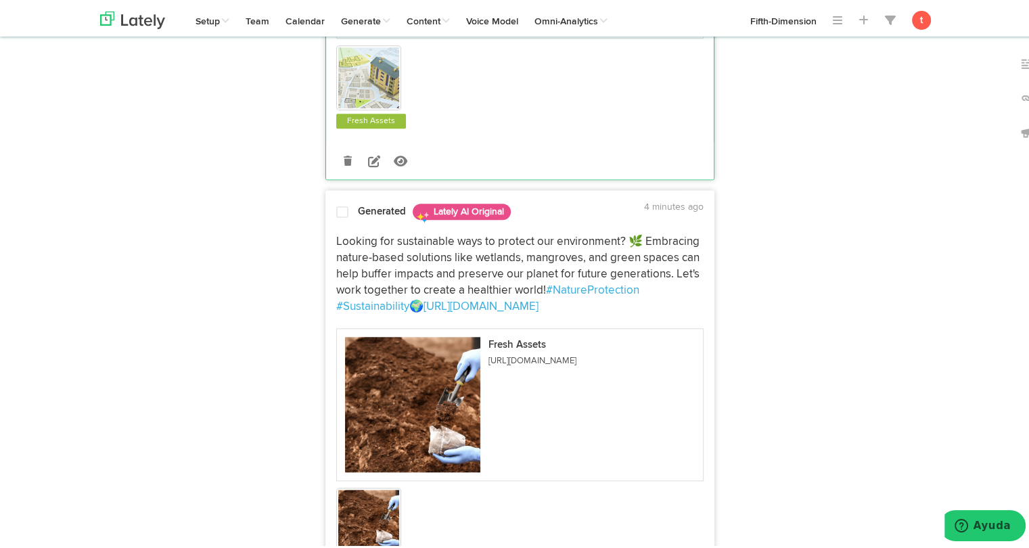
scroll to position [1350, 0]
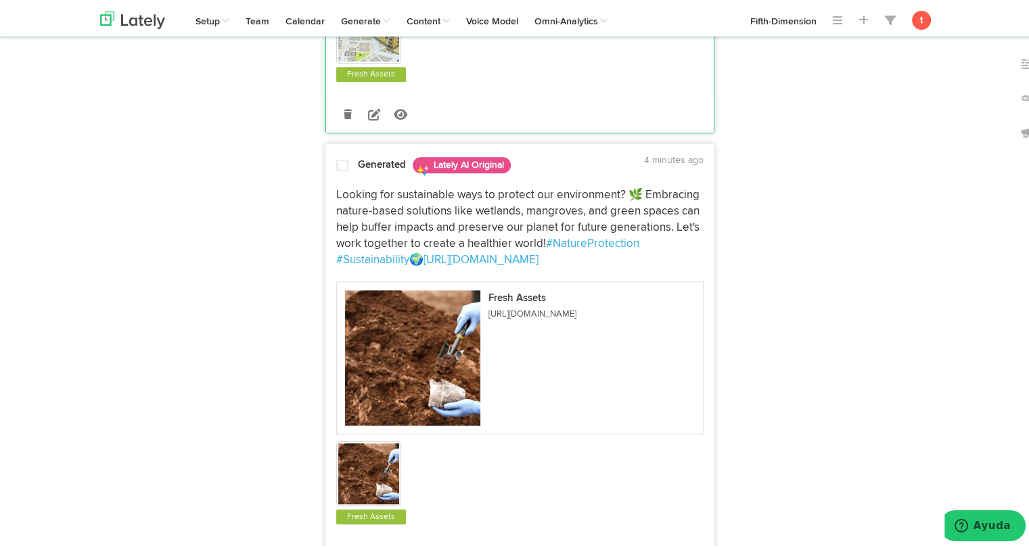
click at [373, 212] on span "Looking for sustainable ways to protect our environment? 🌿 Embracing nature-bas…" at bounding box center [519, 217] width 366 height 60
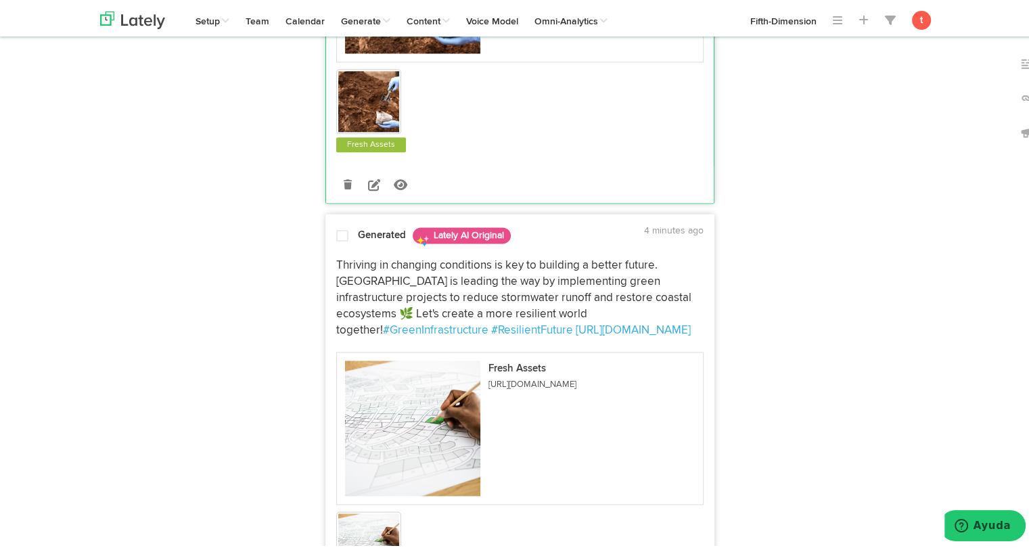
scroll to position [1782, 0]
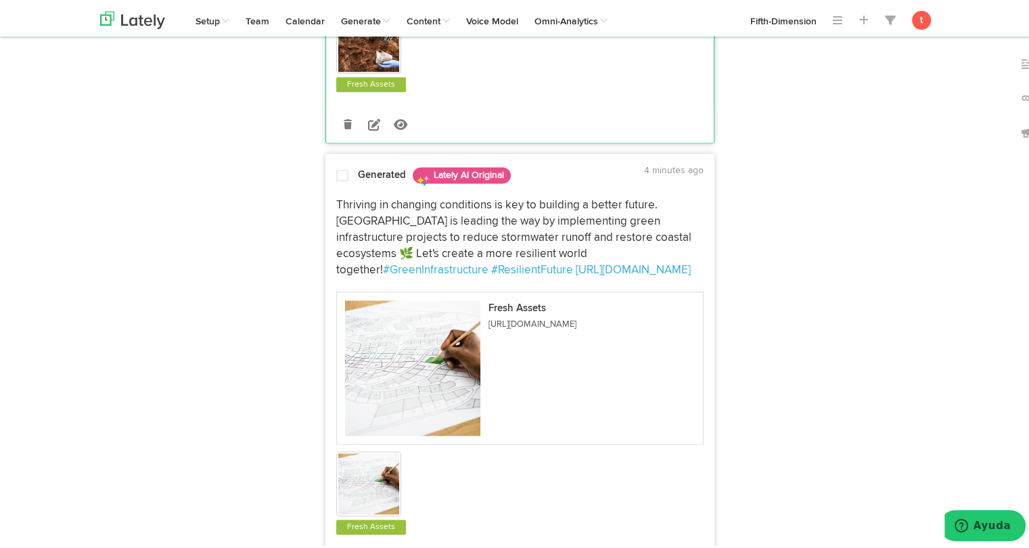
click at [371, 197] on span "Thriving in changing conditions is key to building a better future. [GEOGRAPHIC…" at bounding box center [515, 235] width 358 height 76
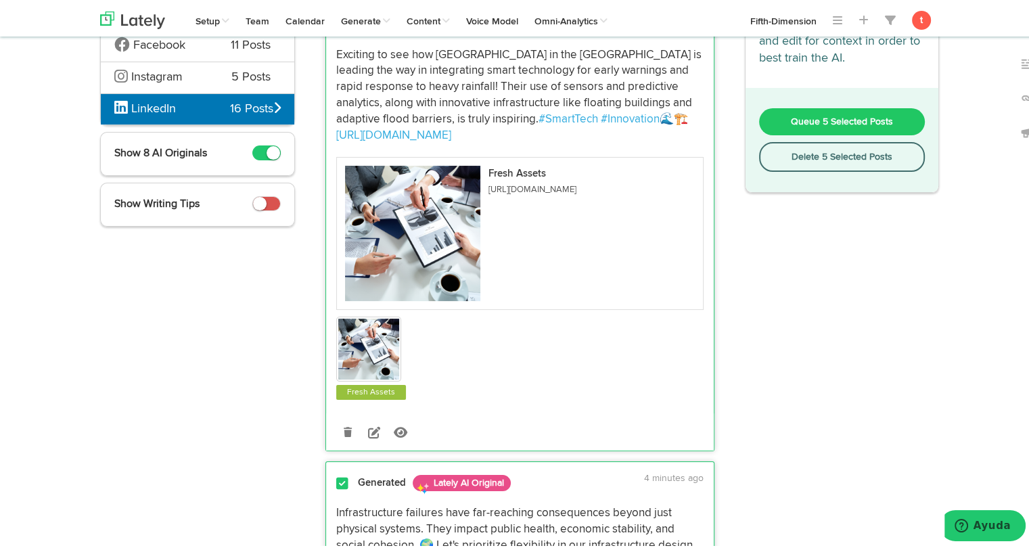
scroll to position [0, 0]
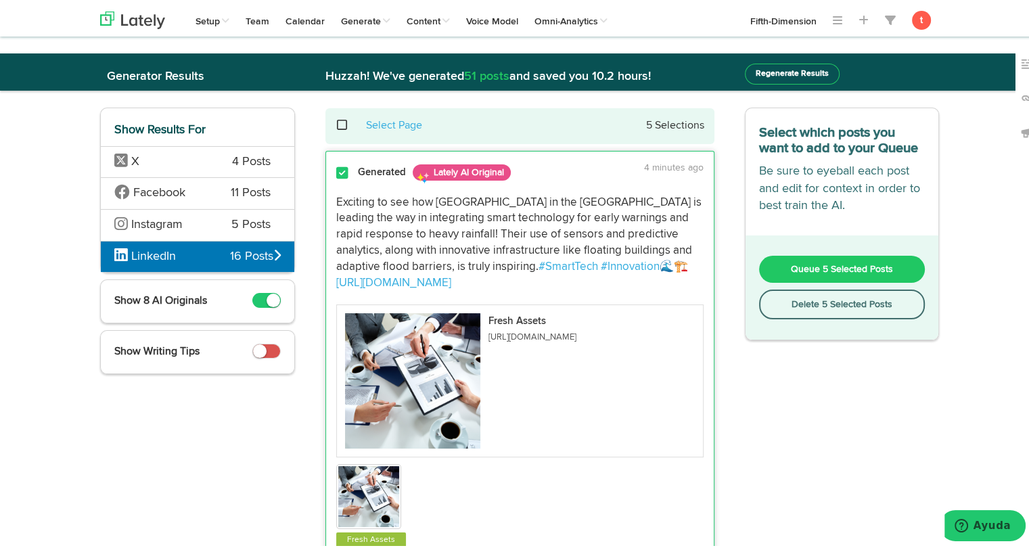
click at [778, 263] on button "Queue 5 Selected Posts" at bounding box center [842, 266] width 166 height 27
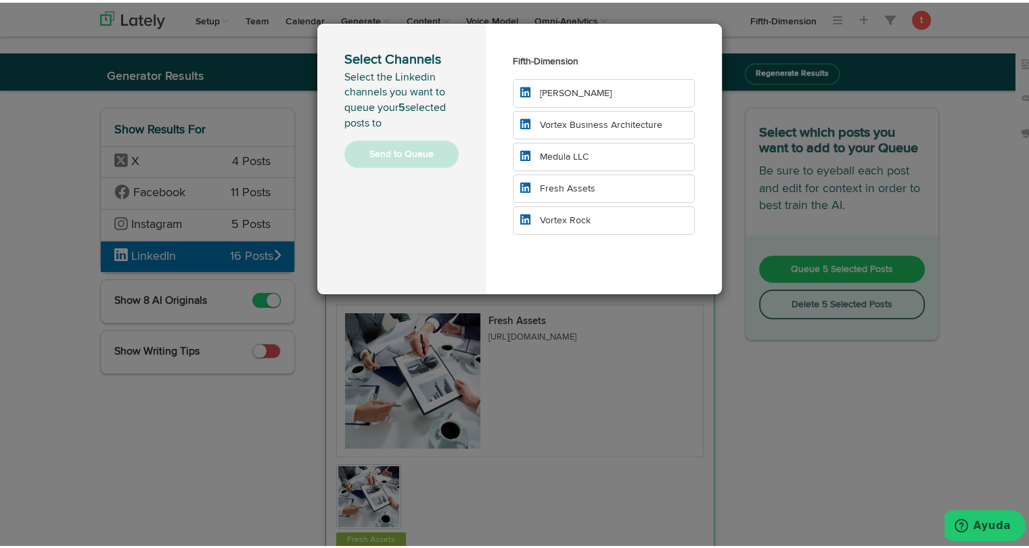
click at [557, 181] on span "Fresh Assets" at bounding box center [567, 185] width 55 height 9
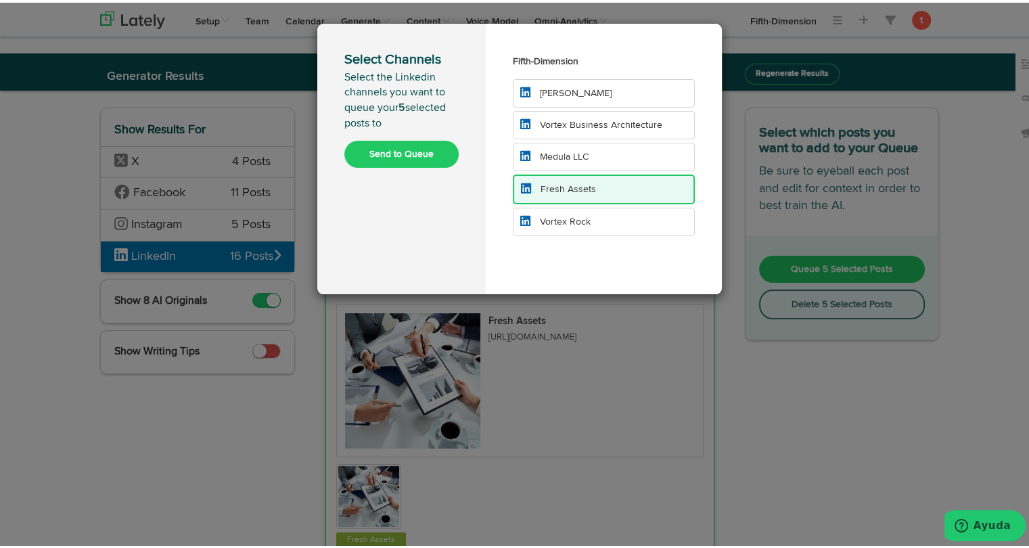
click at [437, 141] on button "Send to Queue" at bounding box center [401, 151] width 114 height 27
